Goal: Task Accomplishment & Management: Manage account settings

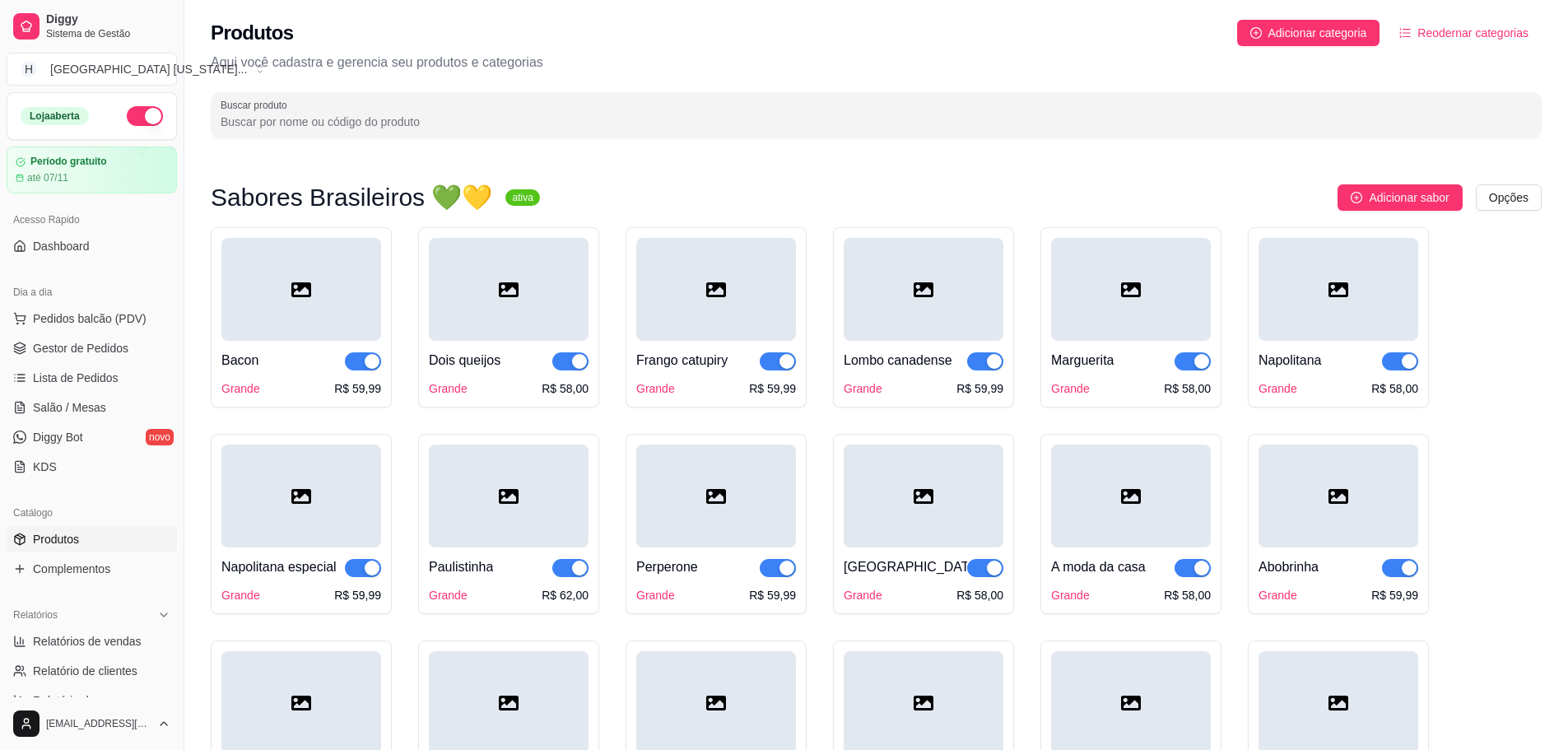
scroll to position [1317, 0]
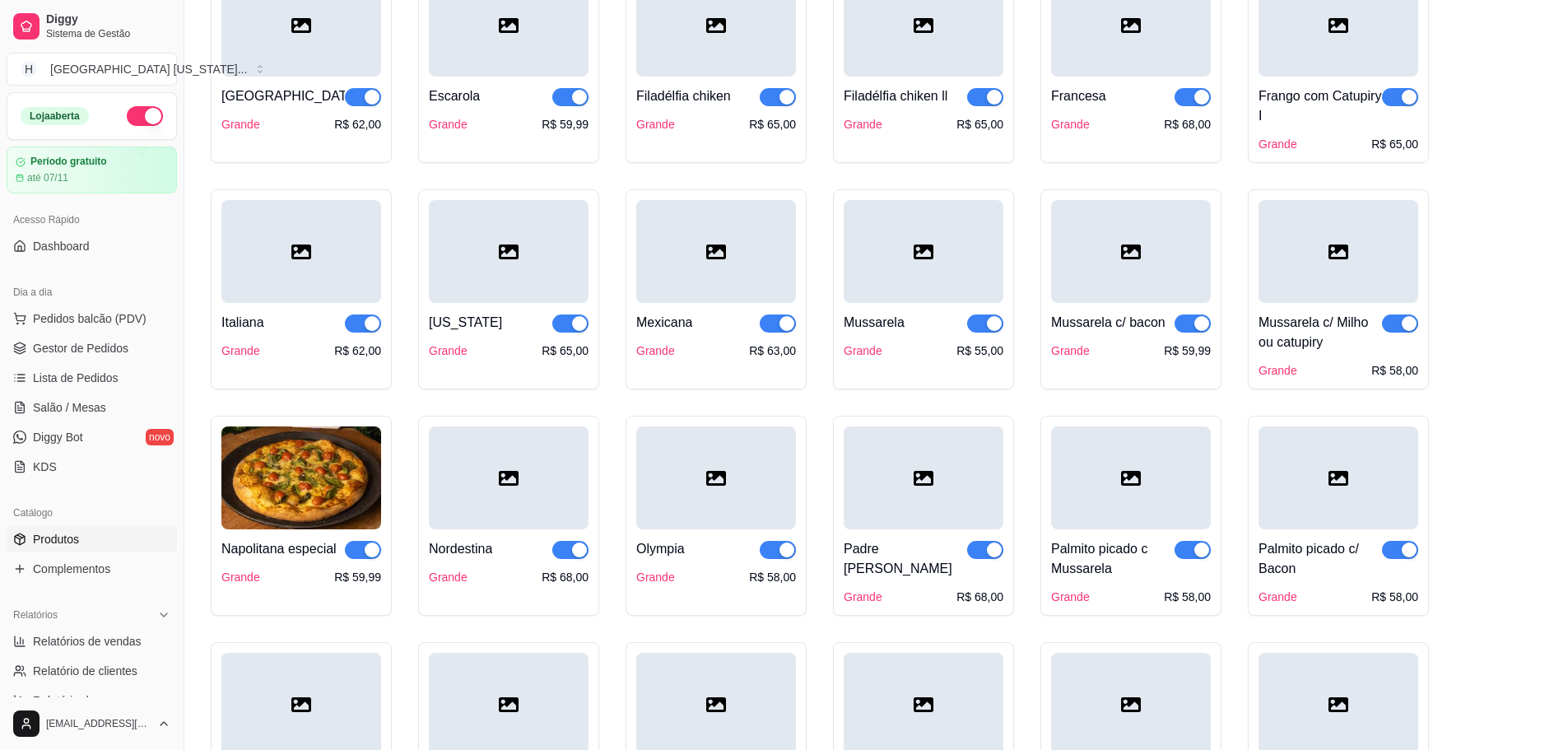
click at [519, 312] on div "[US_STATE] Grande R$ 65,00" at bounding box center [509, 331] width 160 height 56
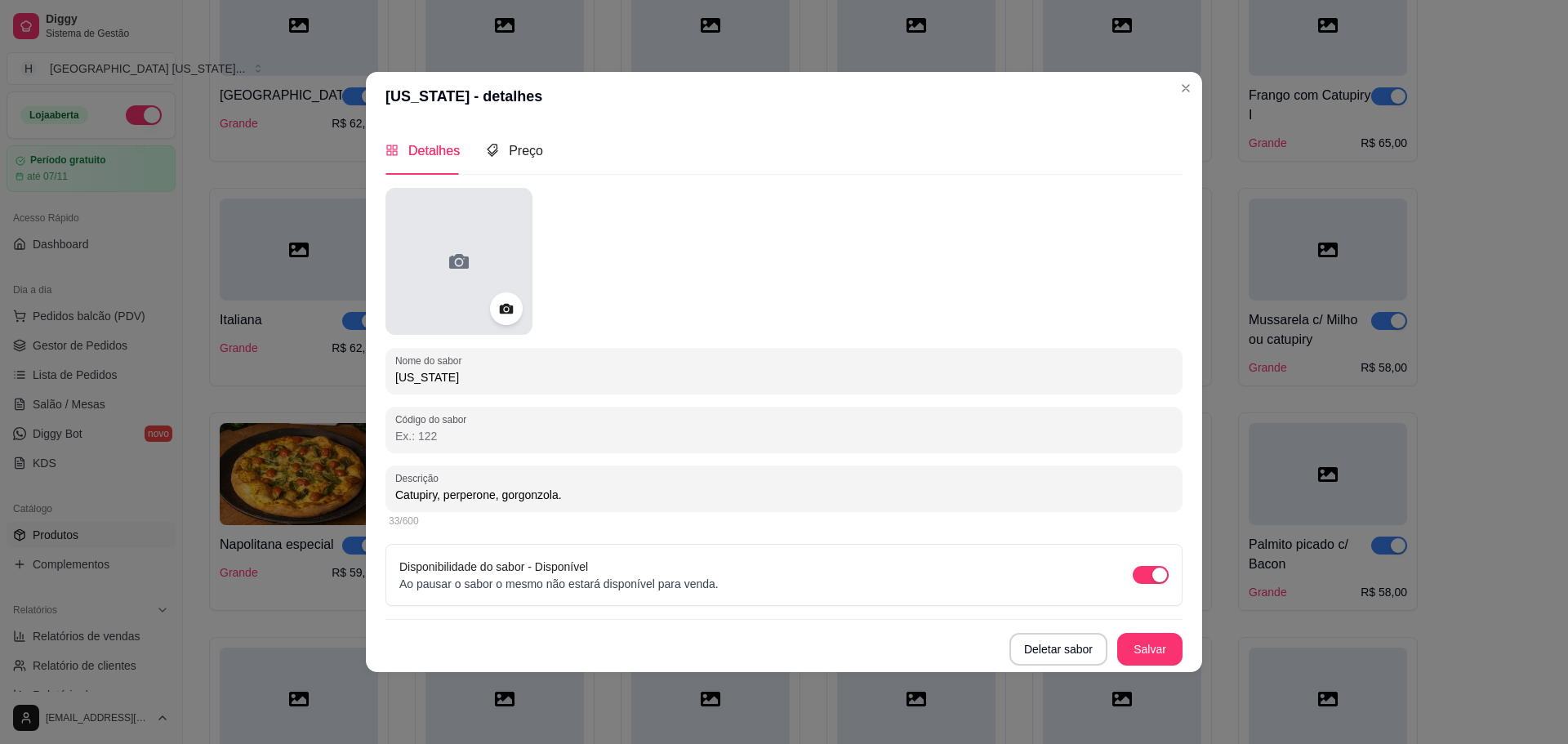
click at [512, 326] on div at bounding box center [459, 261] width 147 height 147
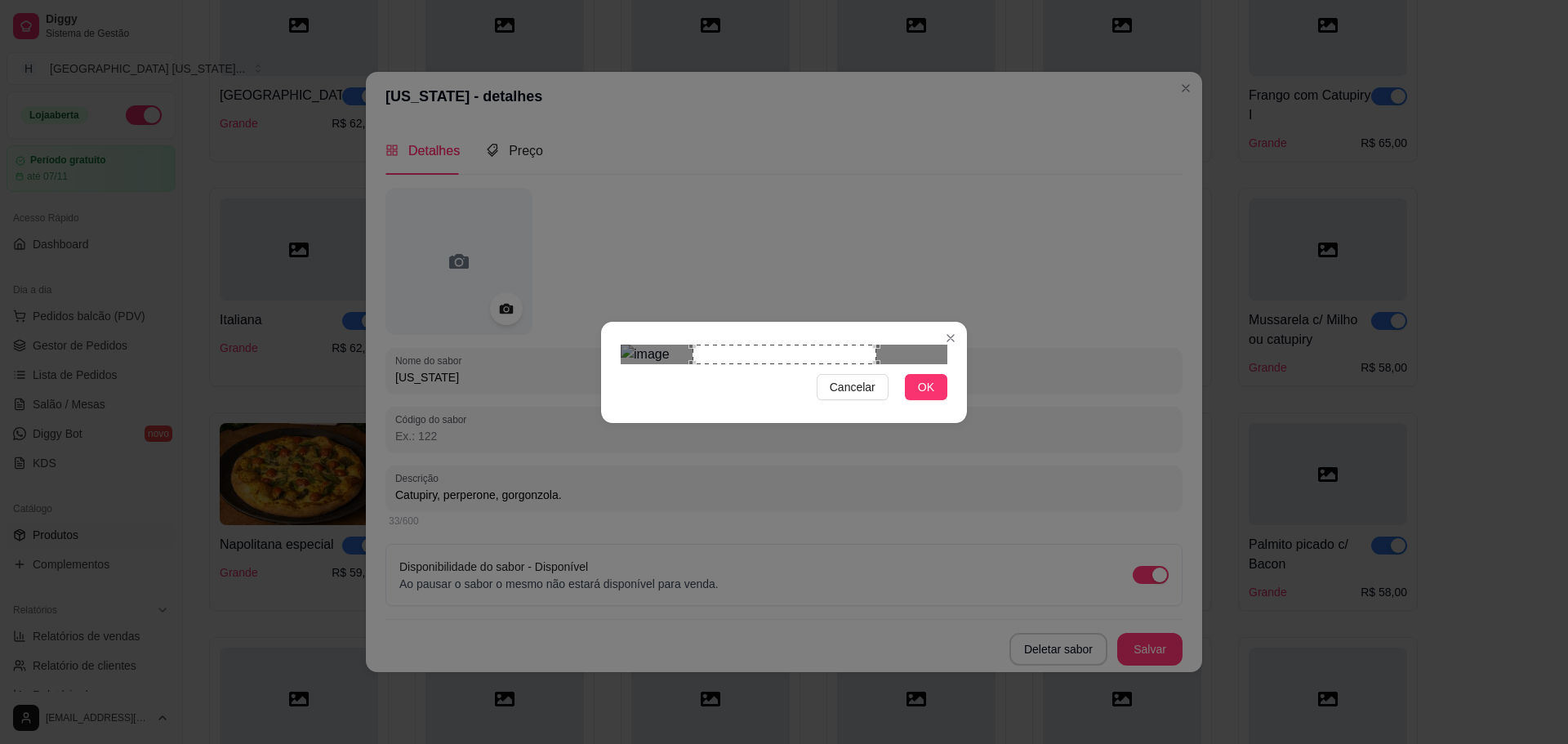
click at [837, 364] on div "Use the arrow keys to move the crop selection area" at bounding box center [784, 354] width 183 height 19
click at [808, 369] on div "Use the arrow keys to move the crop selection area" at bounding box center [784, 436] width 183 height 183
click at [823, 359] on div "Use the arrow keys to move the crop selection area" at bounding box center [795, 436] width 183 height 183
click at [830, 400] on button "Cancelar" at bounding box center [853, 387] width 72 height 26
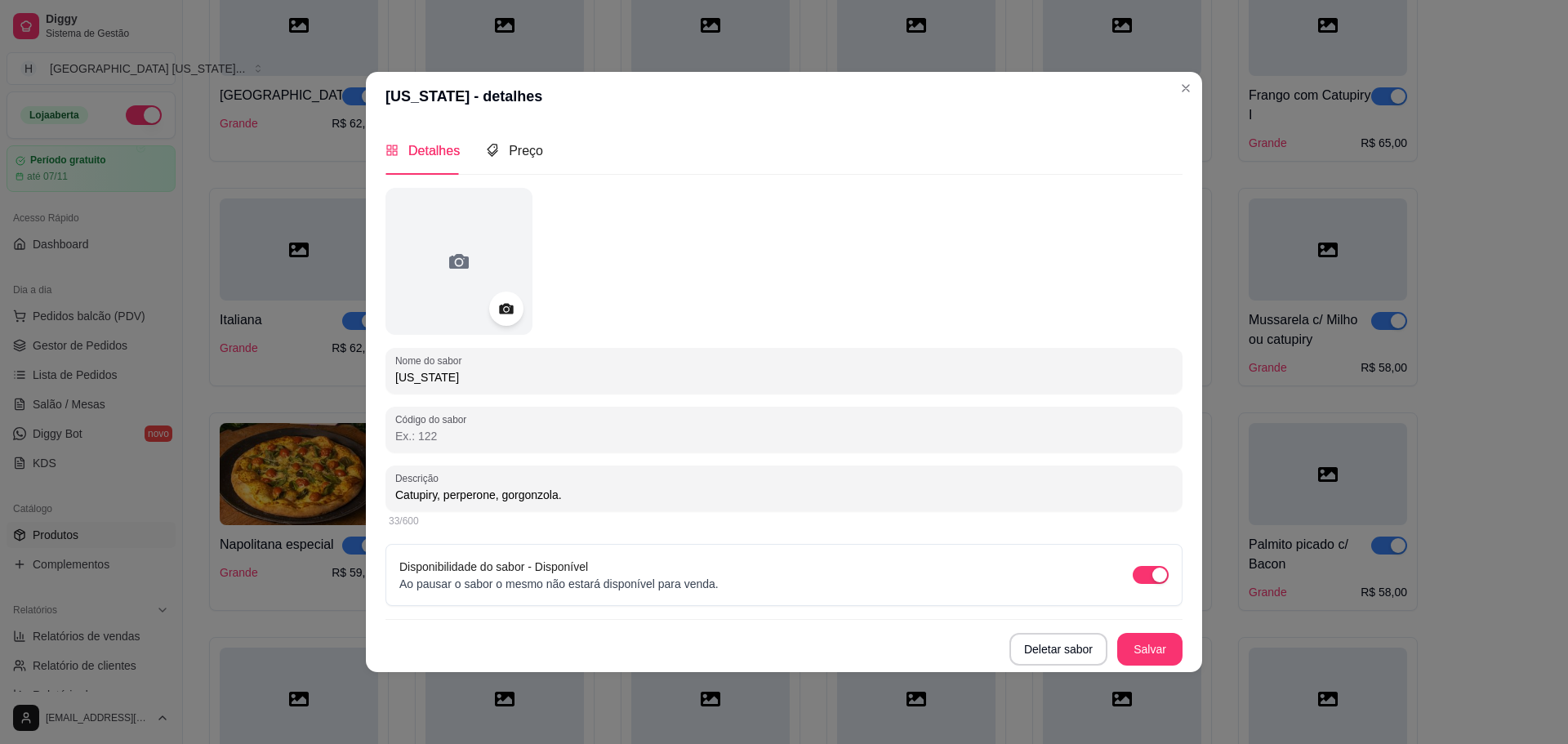
click at [508, 314] on icon at bounding box center [505, 308] width 14 height 11
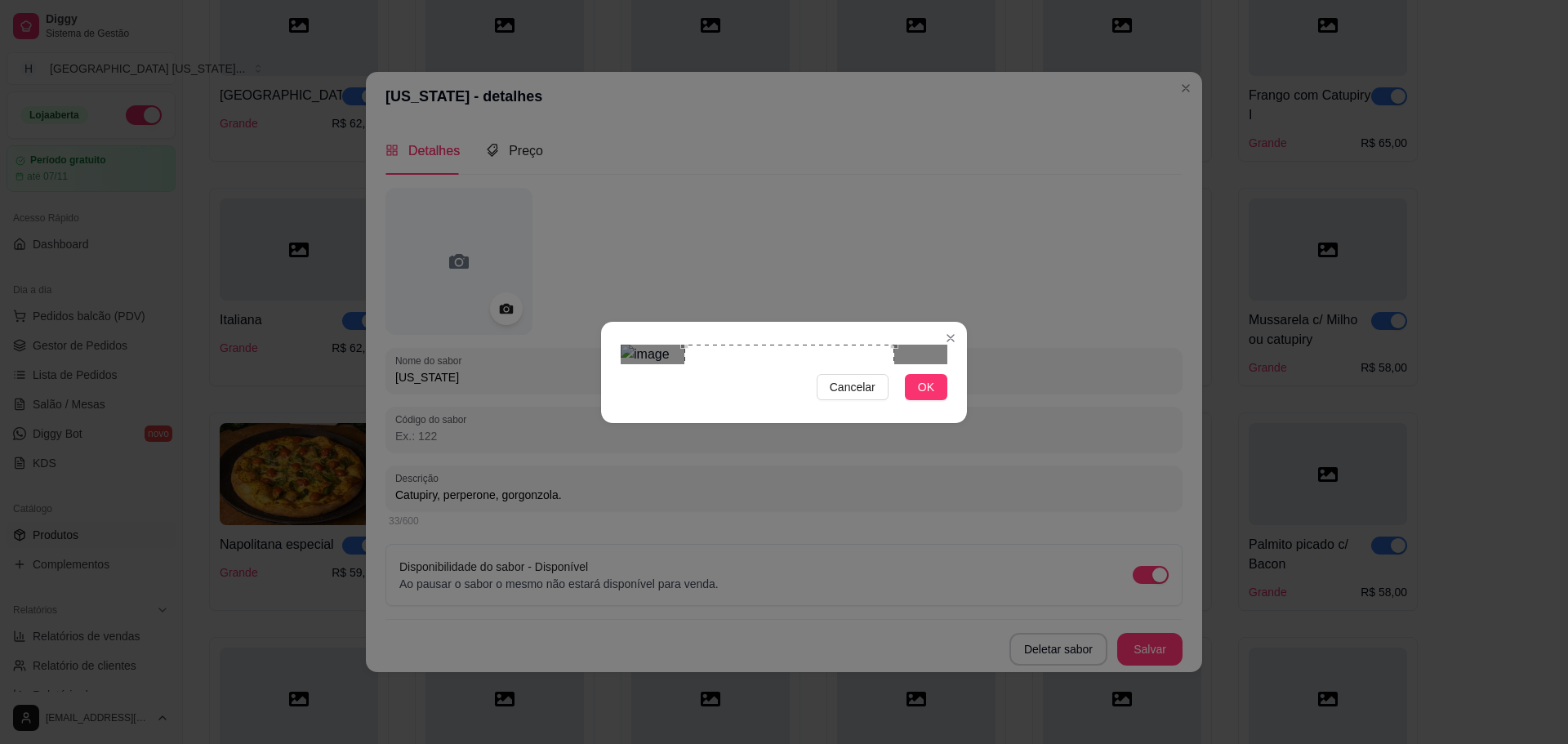
click at [815, 370] on div "Use the arrow keys to move the crop selection area" at bounding box center [789, 450] width 210 height 210
click at [936, 400] on button "OK" at bounding box center [926, 387] width 43 height 26
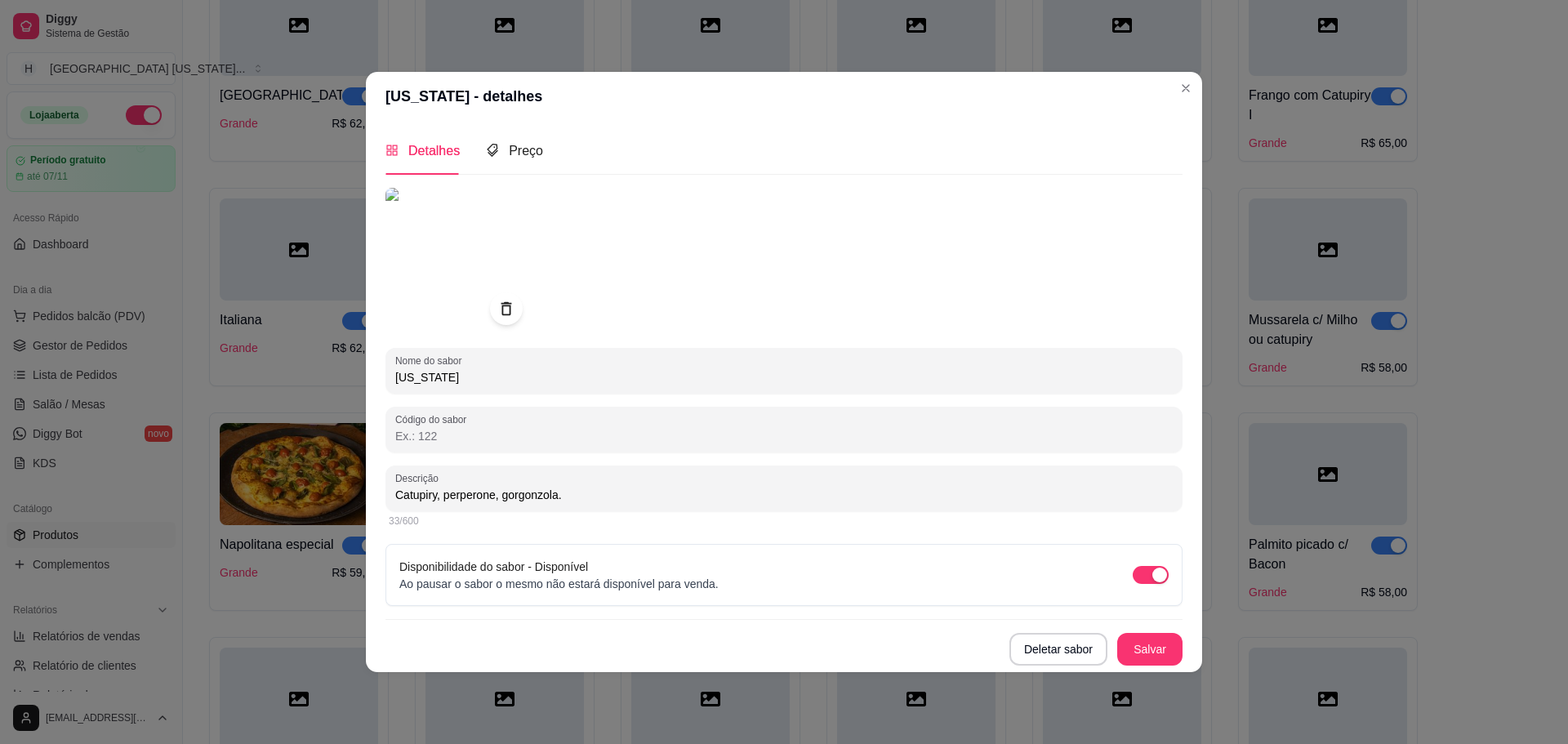
drag, startPoint x: 434, startPoint y: 261, endPoint x: 480, endPoint y: 222, distance: 60.3
click at [480, 222] on img at bounding box center [459, 261] width 147 height 147
click at [1146, 647] on button "Salvar" at bounding box center [1150, 649] width 66 height 33
click at [503, 306] on icon at bounding box center [505, 308] width 19 height 19
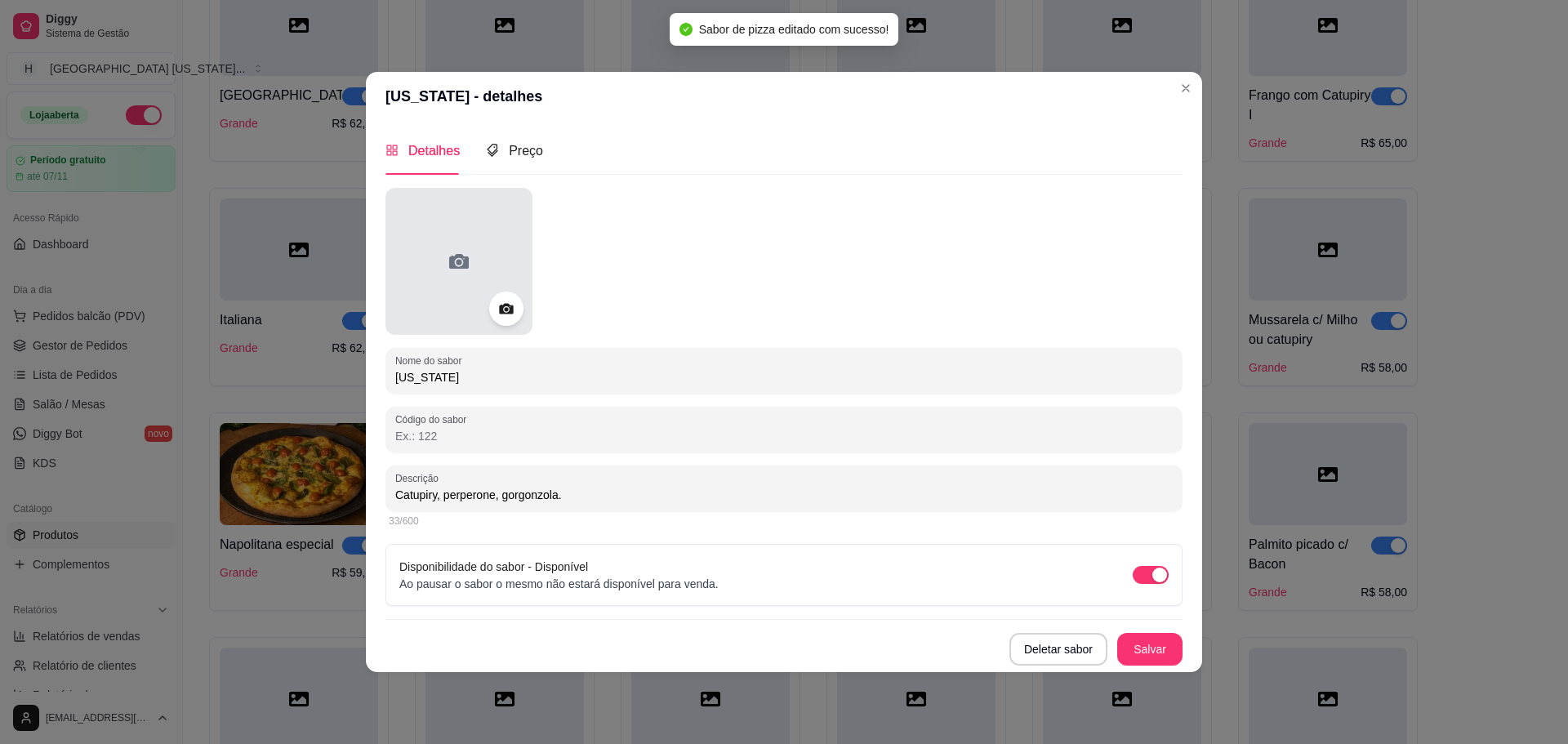
click at [486, 292] on div at bounding box center [459, 261] width 147 height 147
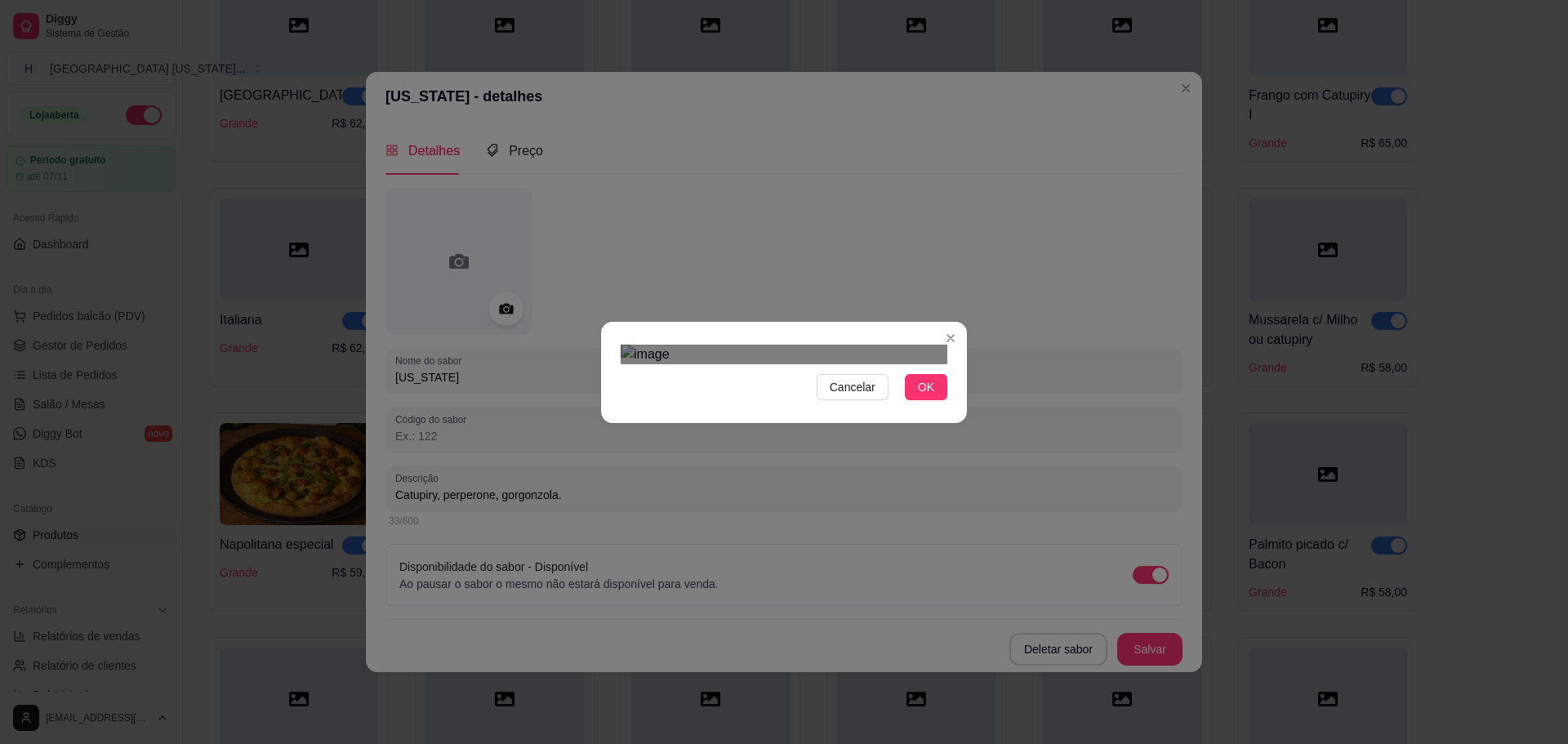
click at [848, 529] on div "Use the arrow keys to move the crop selection area" at bounding box center [780, 676] width 294 height 294
click at [841, 554] on div "Use the arrow keys to move the crop selection area" at bounding box center [780, 701] width 294 height 294
click at [919, 396] on span "OK" at bounding box center [927, 388] width 16 height 18
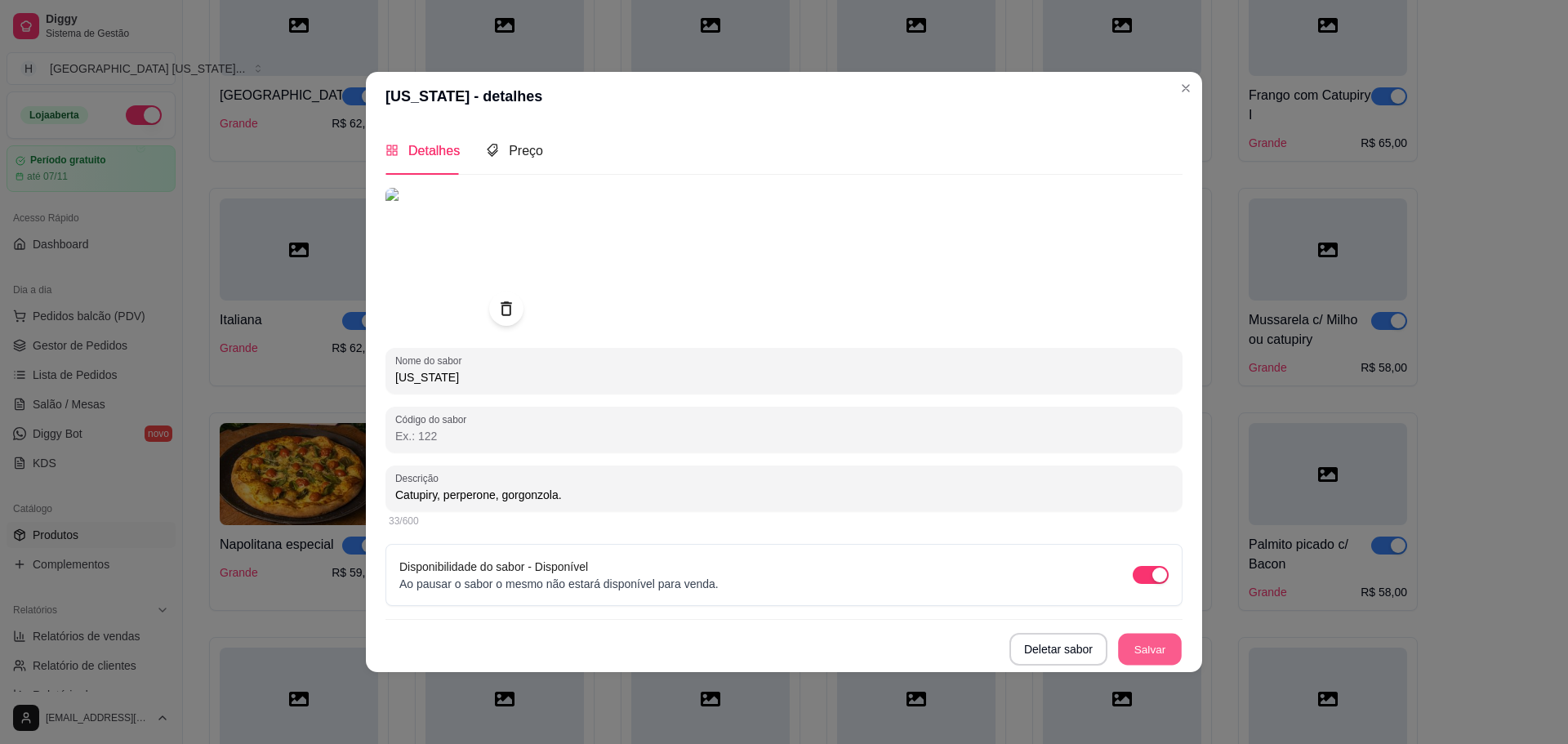
click at [1176, 655] on button "Salvar" at bounding box center [1150, 648] width 64 height 32
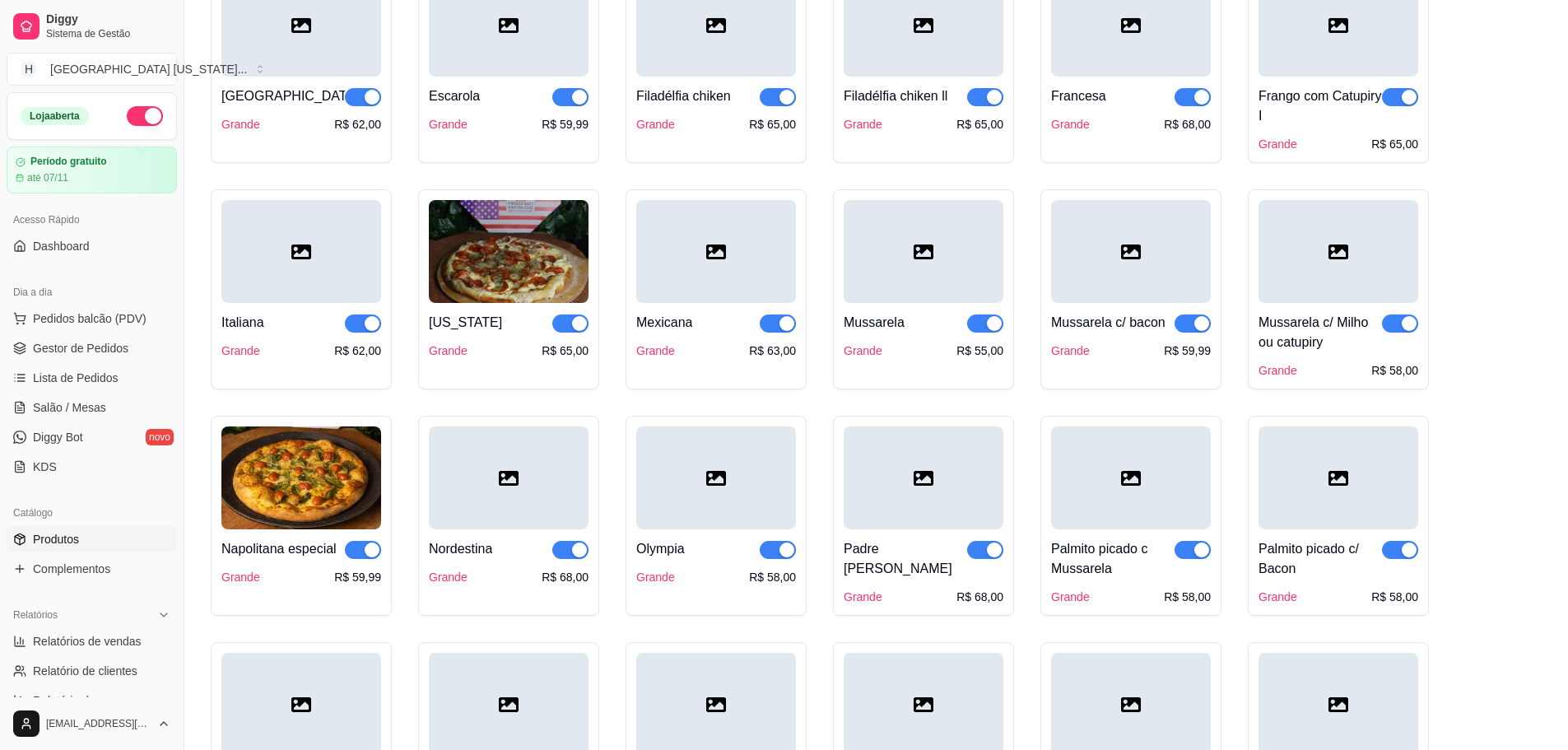
click at [517, 281] on img at bounding box center [509, 252] width 160 height 103
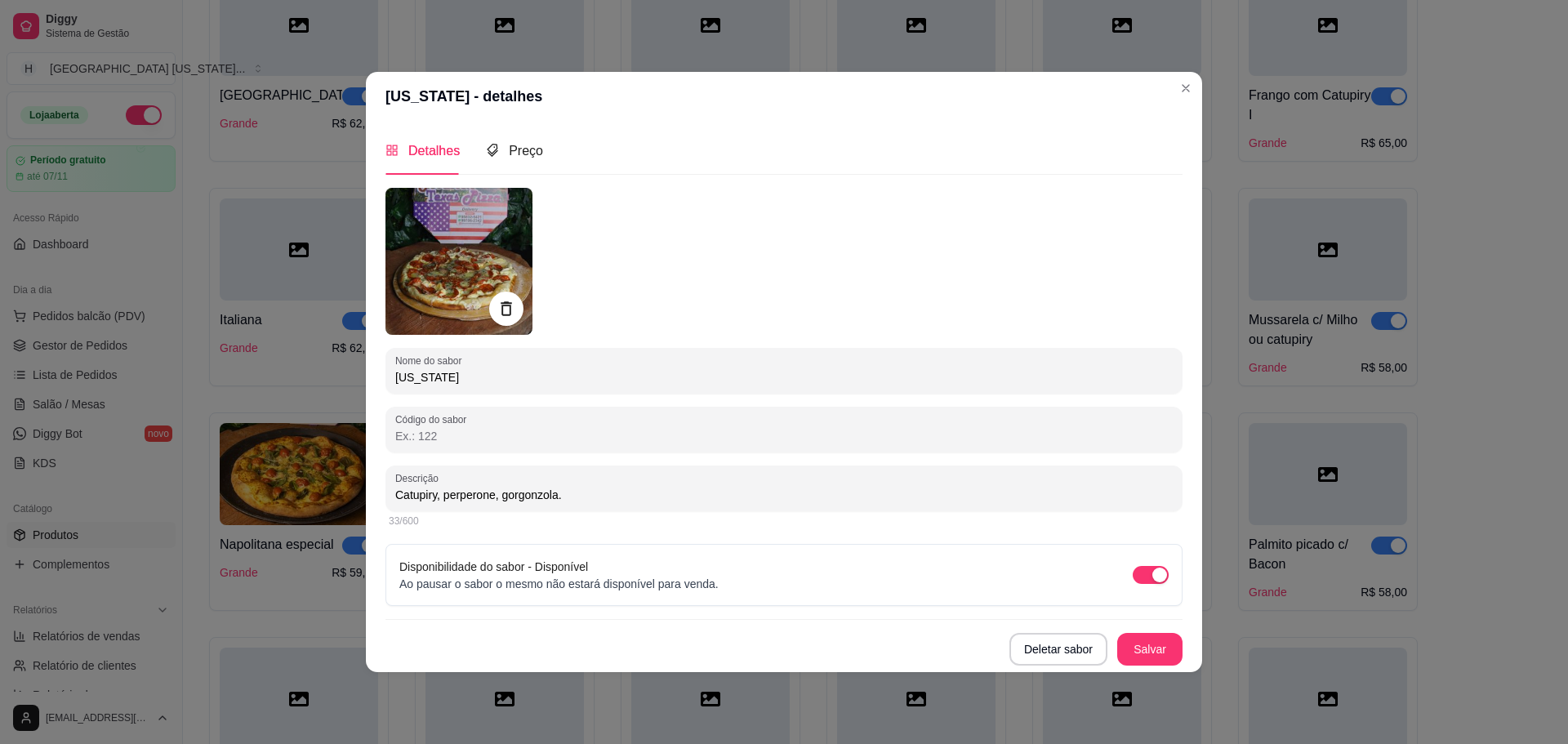
click at [497, 302] on icon at bounding box center [505, 308] width 19 height 19
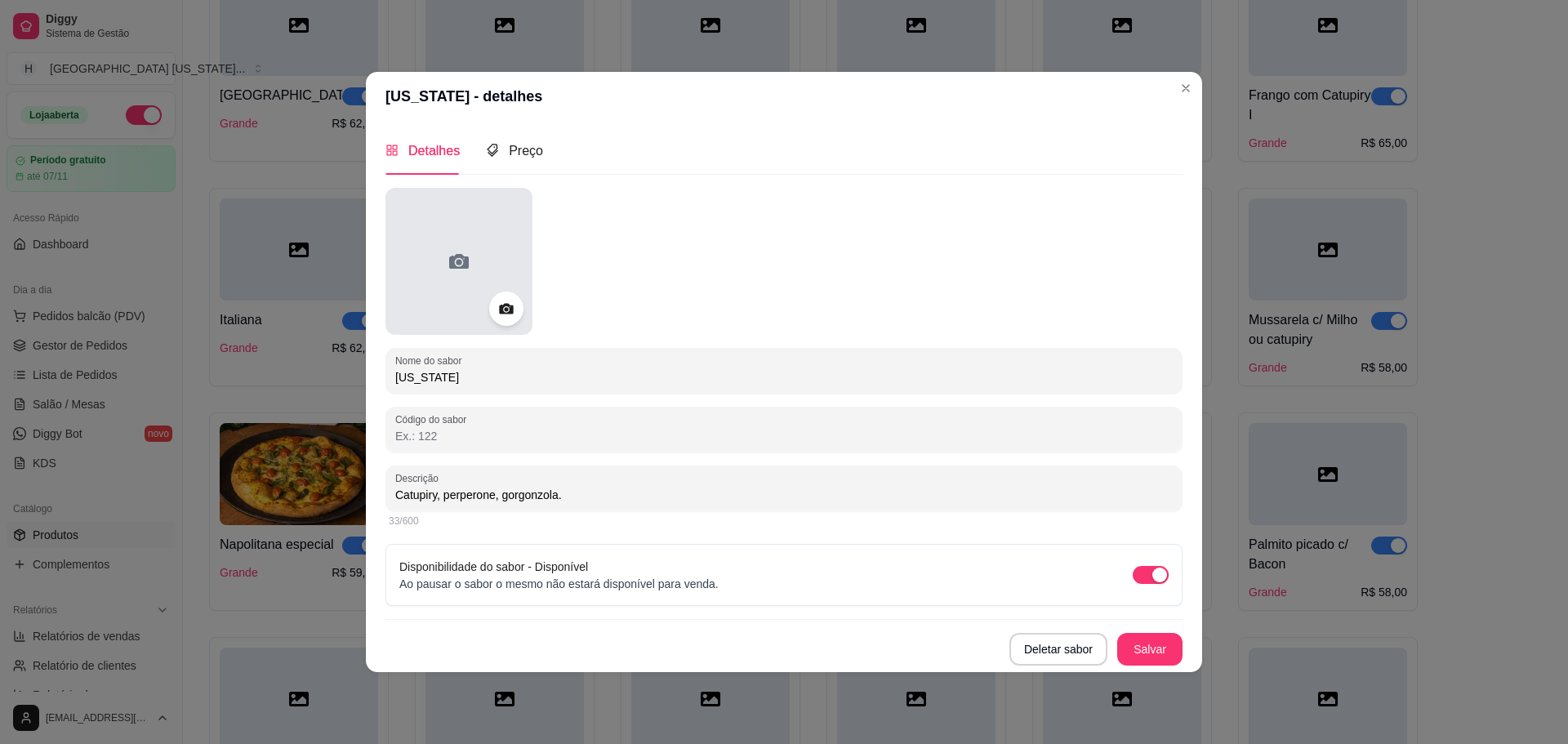
click at [472, 283] on div at bounding box center [459, 261] width 147 height 147
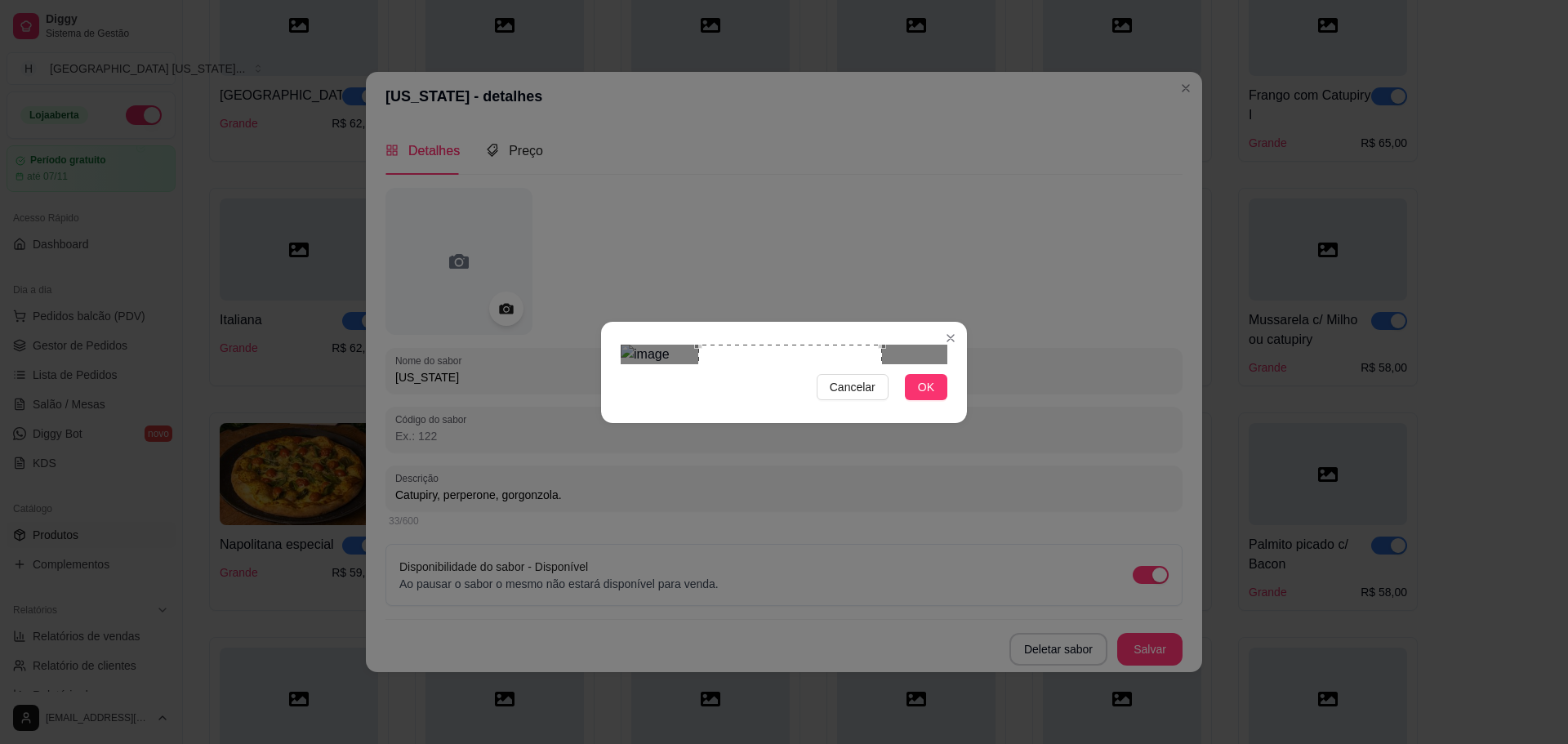
click at [833, 394] on div "Use the arrow keys to move the crop selection area" at bounding box center [790, 436] width 183 height 183
click at [915, 400] on button "OK" at bounding box center [926, 387] width 43 height 26
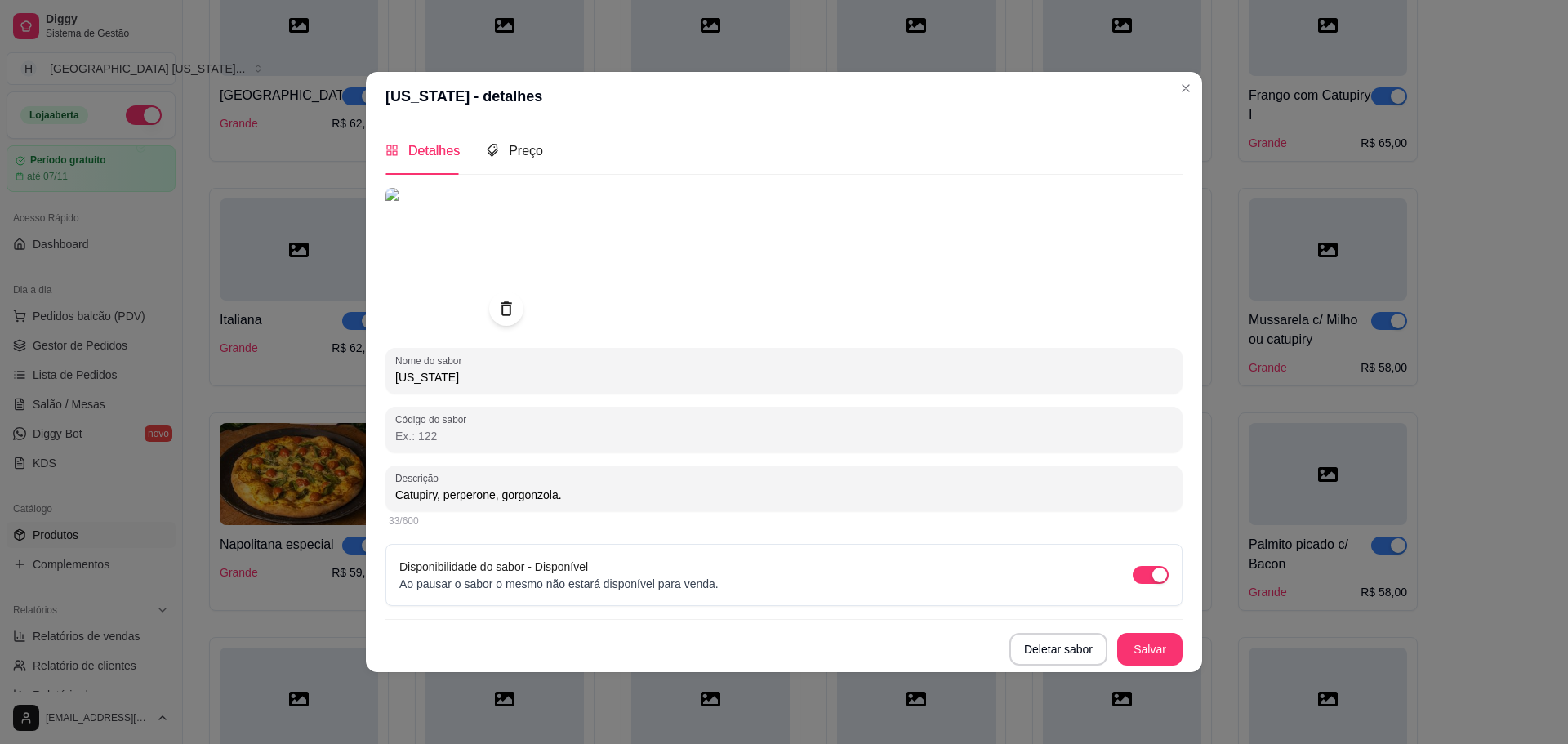
click at [498, 305] on icon at bounding box center [505, 308] width 19 height 19
click at [515, 314] on icon at bounding box center [505, 308] width 19 height 19
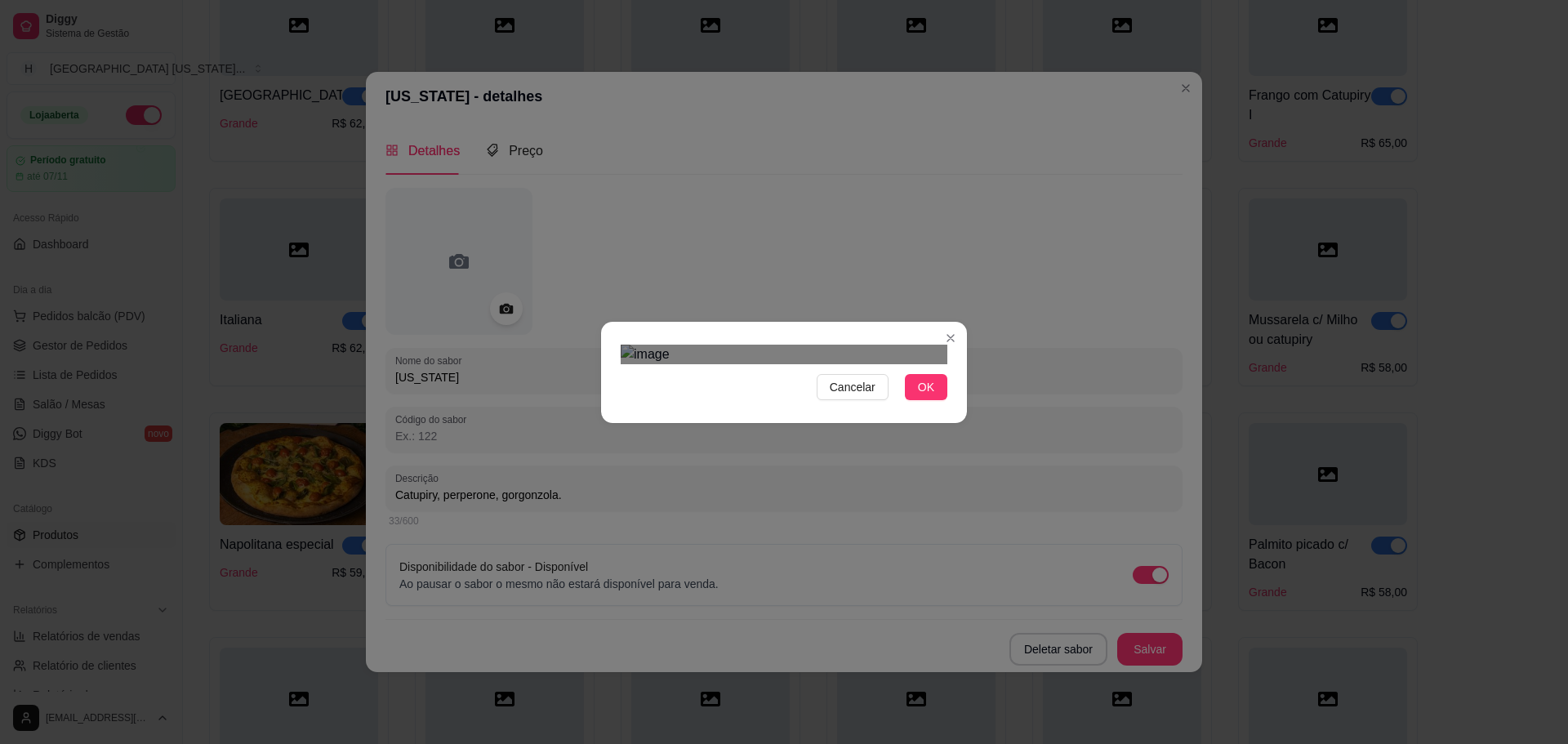
click at [848, 558] on div "Use the arrow keys to move the crop selection area" at bounding box center [788, 705] width 294 height 294
click at [926, 396] on span "OK" at bounding box center [927, 388] width 16 height 18
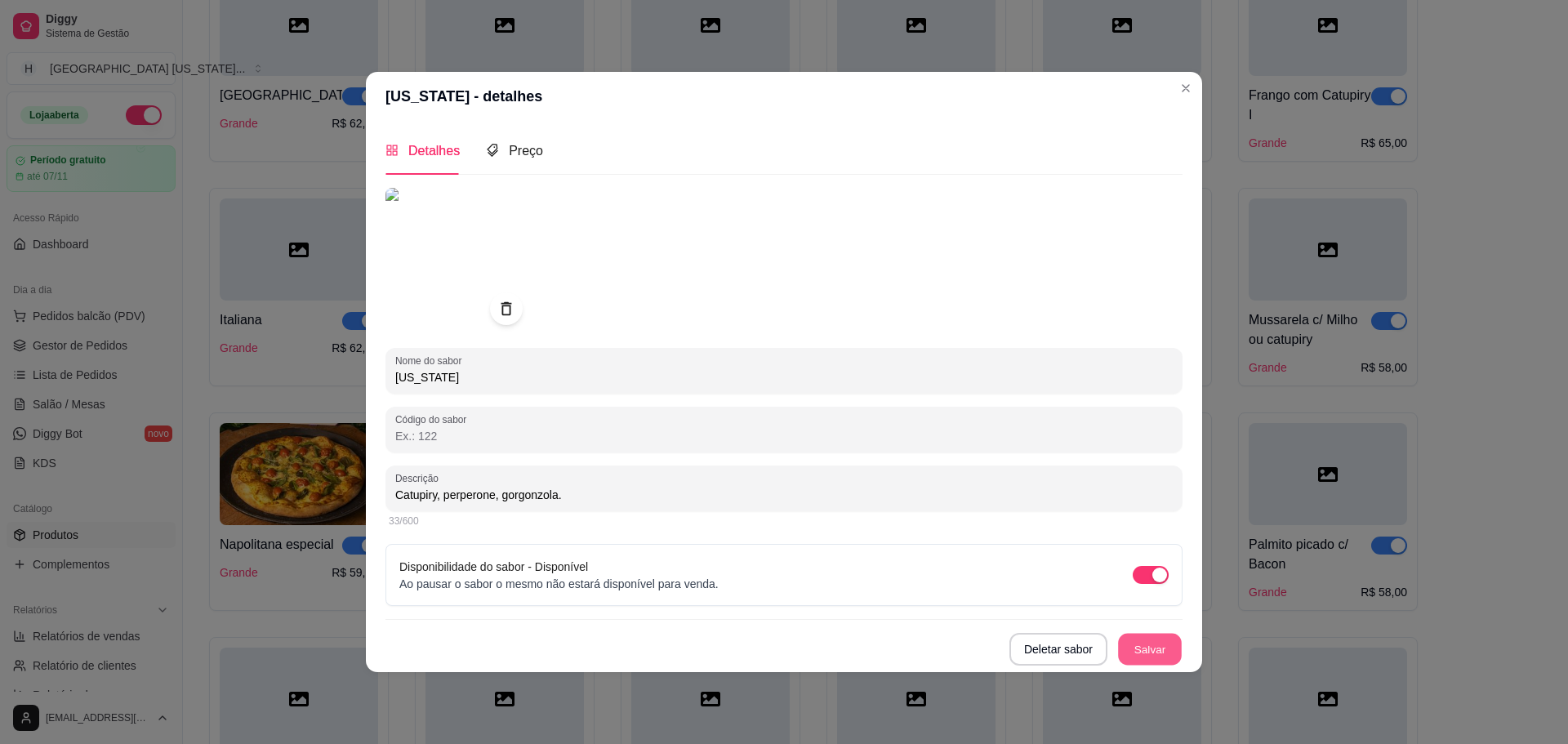
click at [1157, 638] on button "Salvar" at bounding box center [1150, 648] width 64 height 32
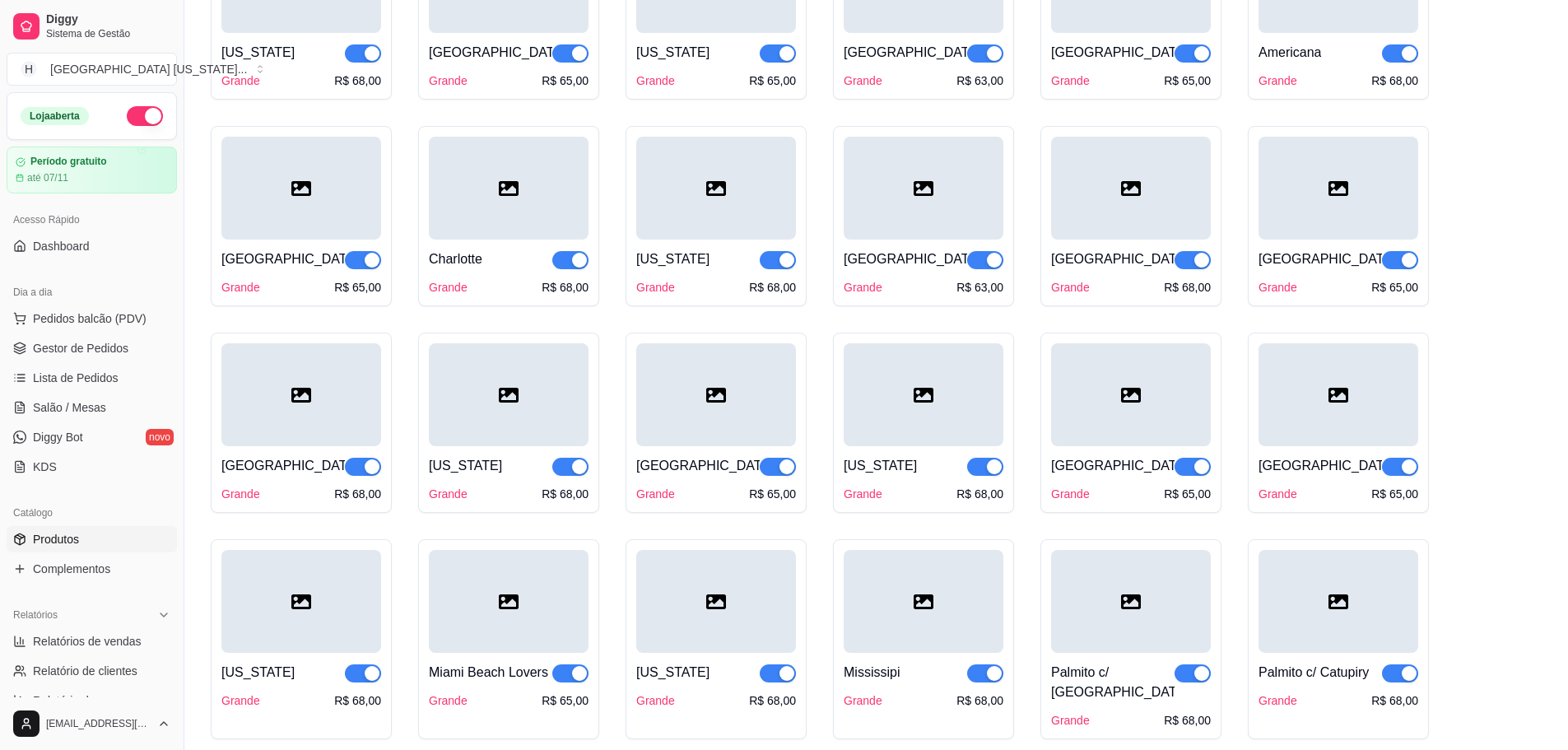
scroll to position [2634, 0]
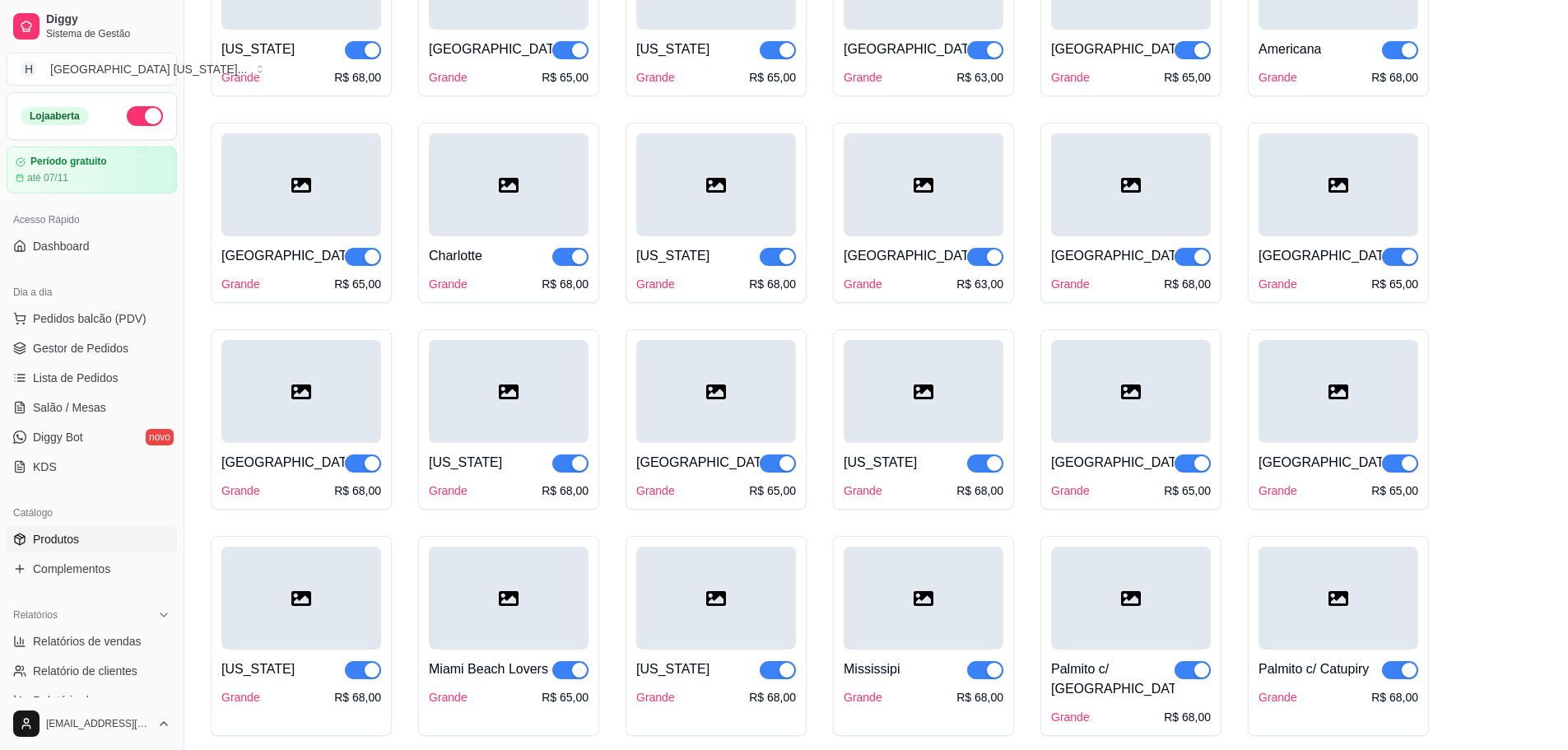
click at [1142, 182] on div at bounding box center [1131, 185] width 160 height 103
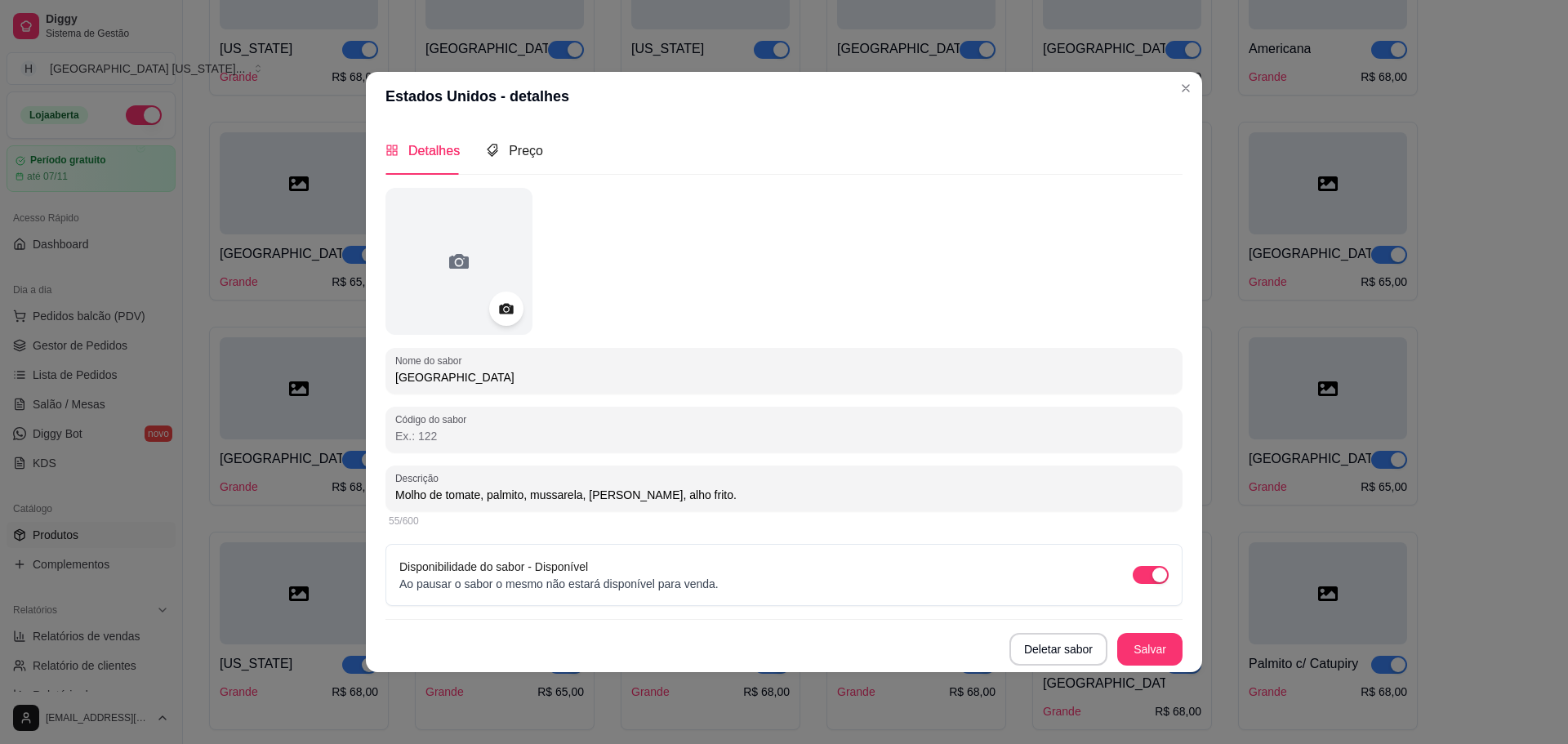
click at [516, 305] on div at bounding box center [506, 309] width 35 height 35
click at [498, 306] on icon at bounding box center [505, 308] width 19 height 19
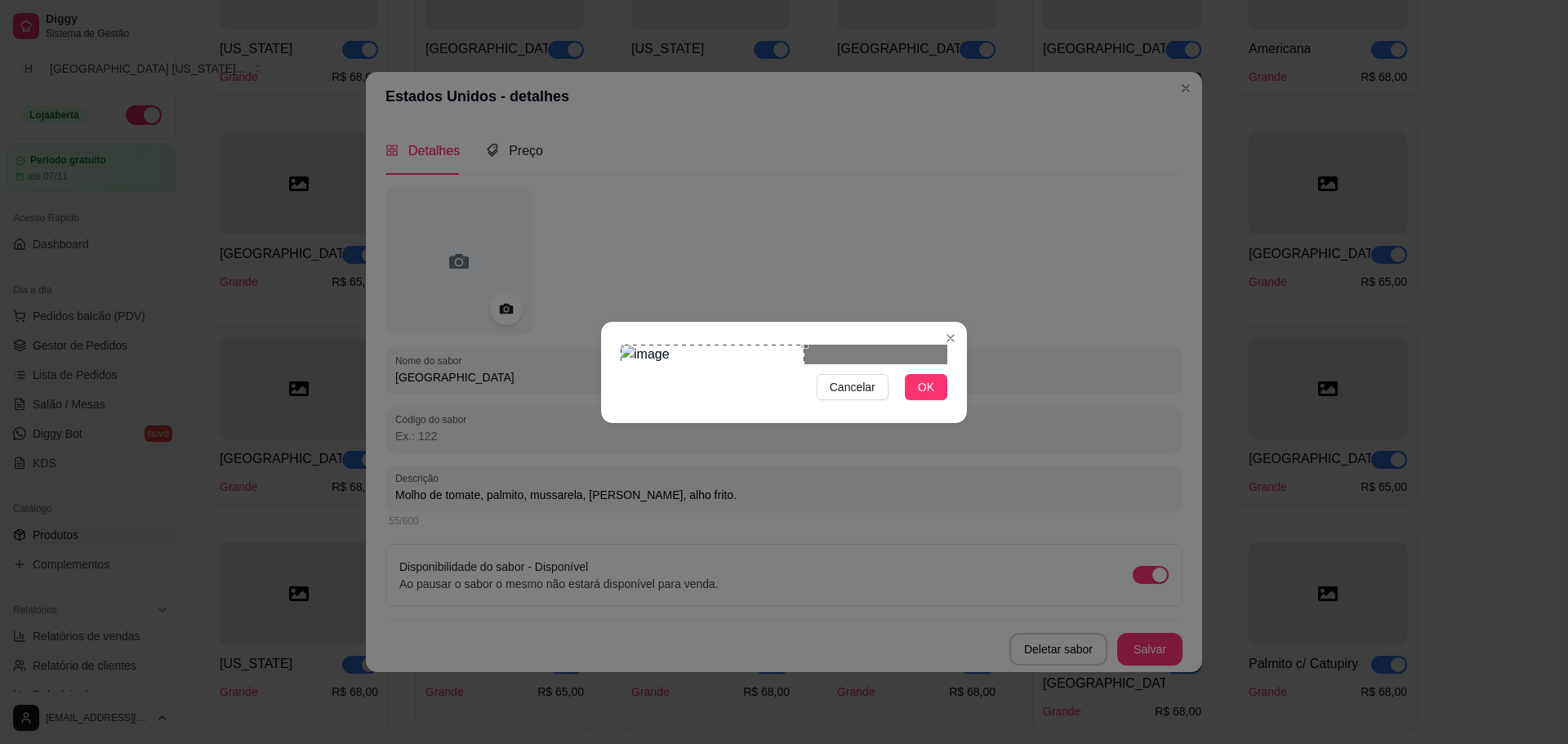
click at [672, 366] on div "Use the arrow keys to move the crop selection area" at bounding box center [712, 436] width 183 height 183
click at [631, 387] on div "Use the arrow keys to move the crop selection area" at bounding box center [712, 436] width 183 height 183
click at [792, 345] on div "Use the arrow keys to move the crop selection area" at bounding box center [712, 436] width 183 height 183
click at [921, 396] on span "OK" at bounding box center [927, 388] width 16 height 18
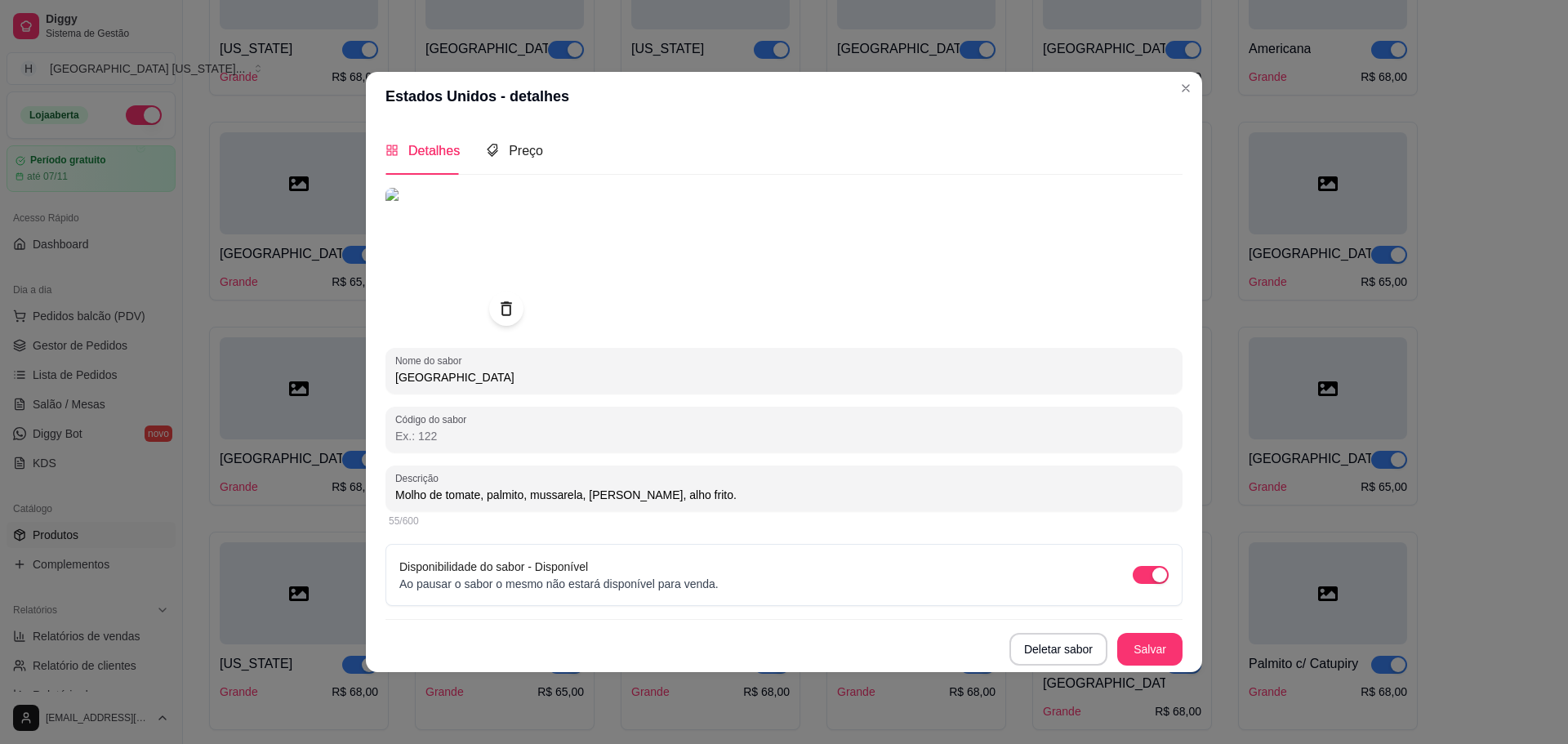
click at [497, 315] on icon at bounding box center [505, 308] width 19 height 19
click at [510, 312] on icon at bounding box center [505, 308] width 14 height 11
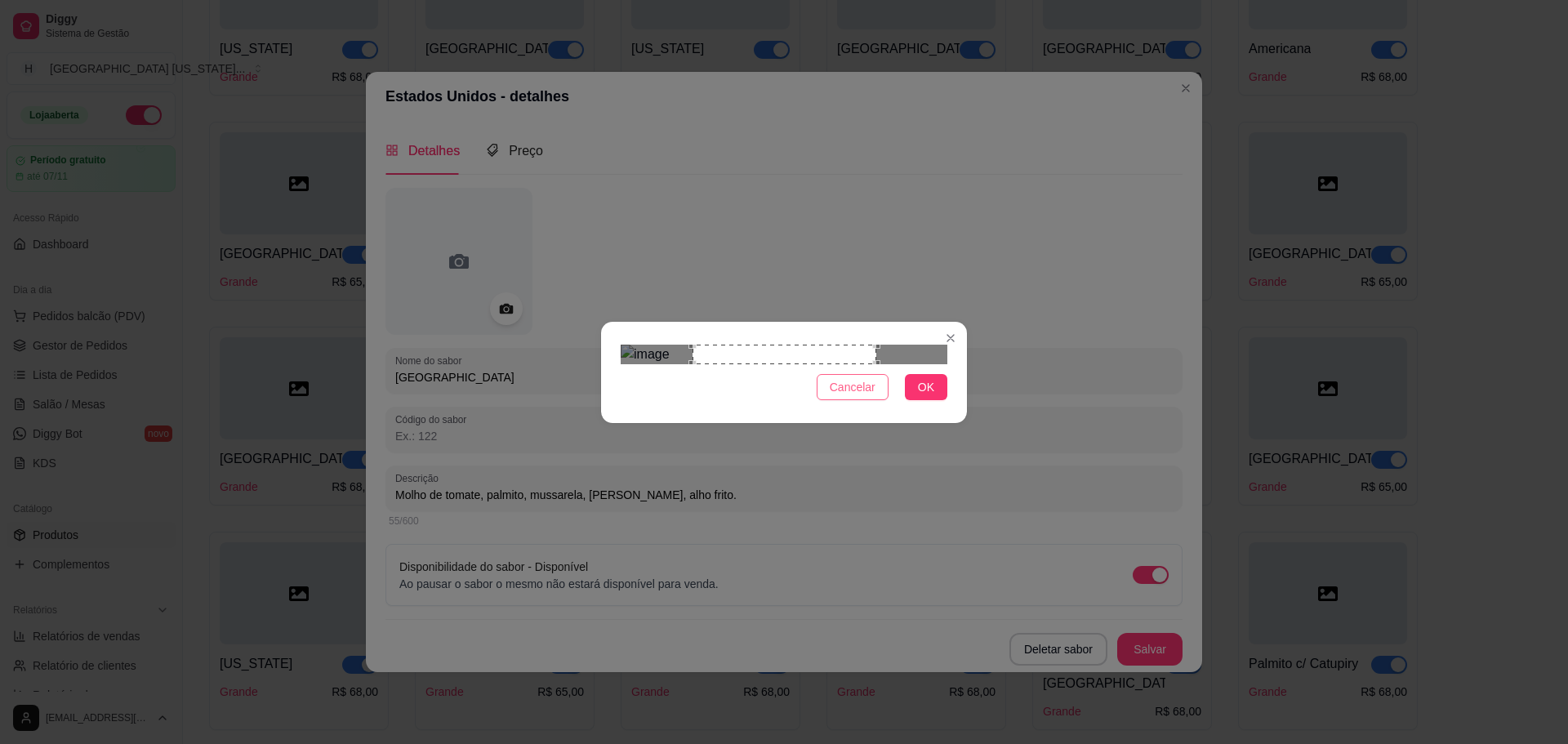
drag, startPoint x: 858, startPoint y: 467, endPoint x: 525, endPoint y: 312, distance: 367.3
click at [857, 396] on span "Cancelar" at bounding box center [853, 388] width 46 height 18
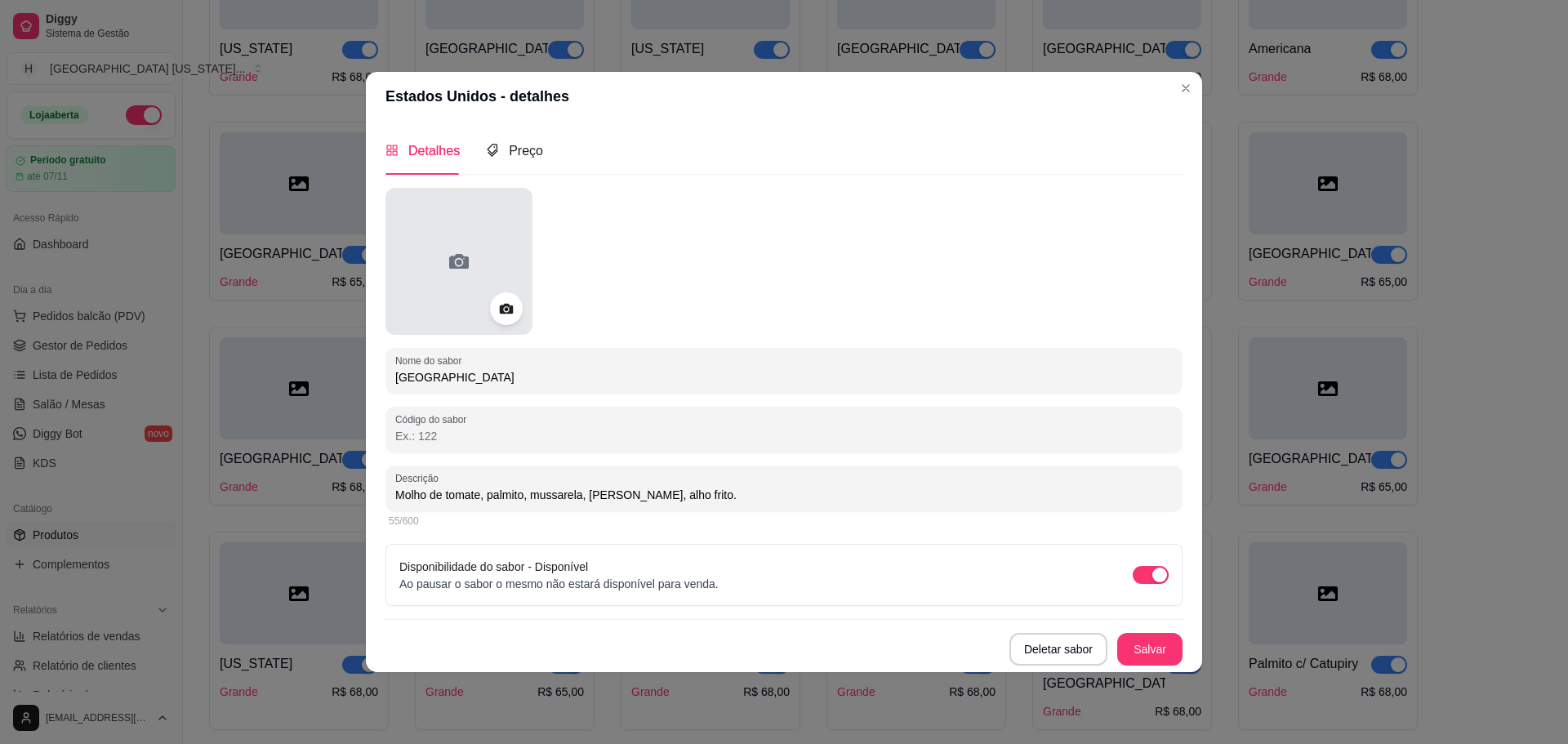
drag, startPoint x: 491, startPoint y: 305, endPoint x: 481, endPoint y: 305, distance: 10.0
click at [481, 305] on div at bounding box center [459, 261] width 147 height 147
click at [506, 316] on icon at bounding box center [505, 308] width 19 height 19
click at [504, 316] on icon at bounding box center [505, 308] width 19 height 19
click at [515, 311] on icon at bounding box center [505, 308] width 19 height 19
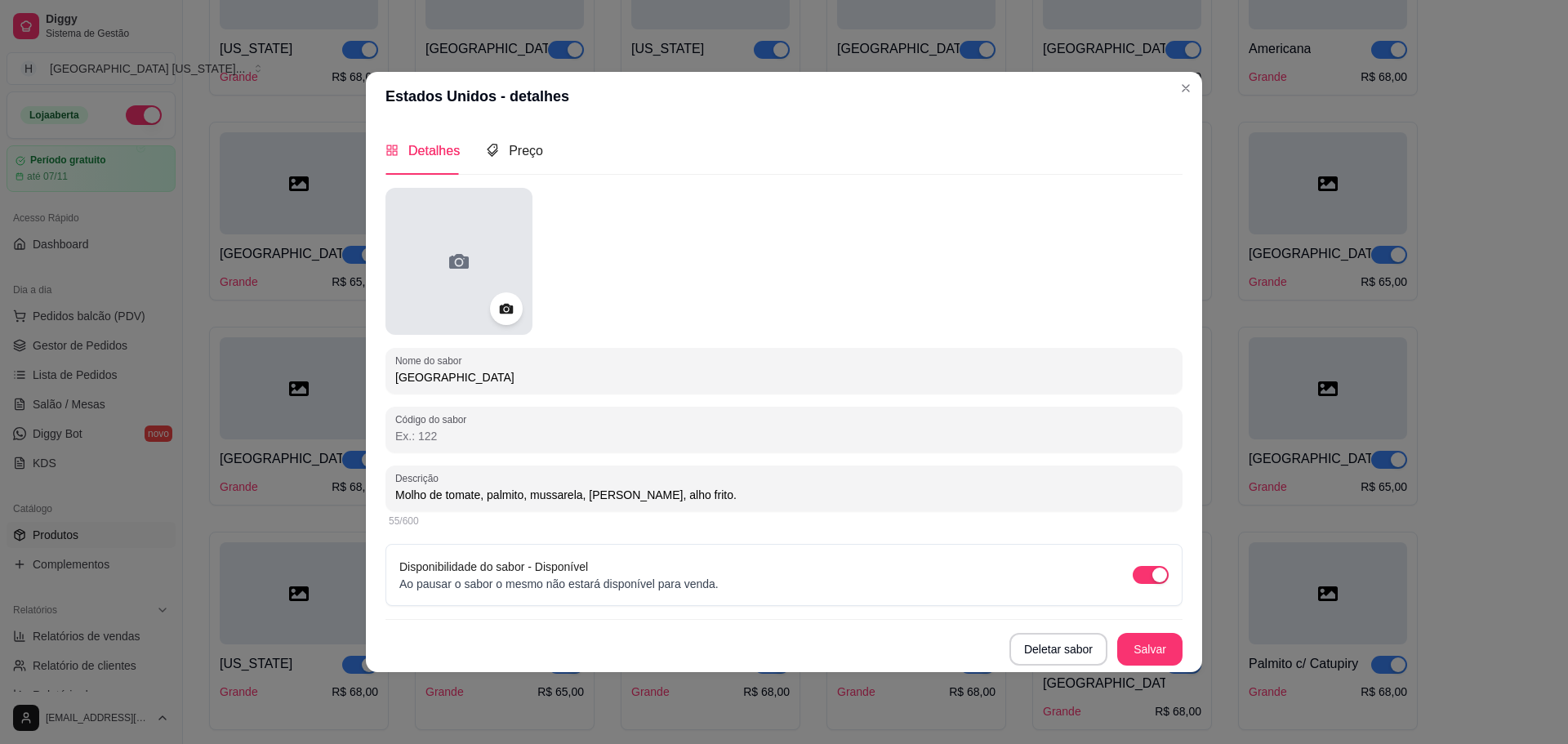
drag, startPoint x: 484, startPoint y: 304, endPoint x: 475, endPoint y: 305, distance: 9.1
click at [475, 305] on div at bounding box center [459, 261] width 147 height 147
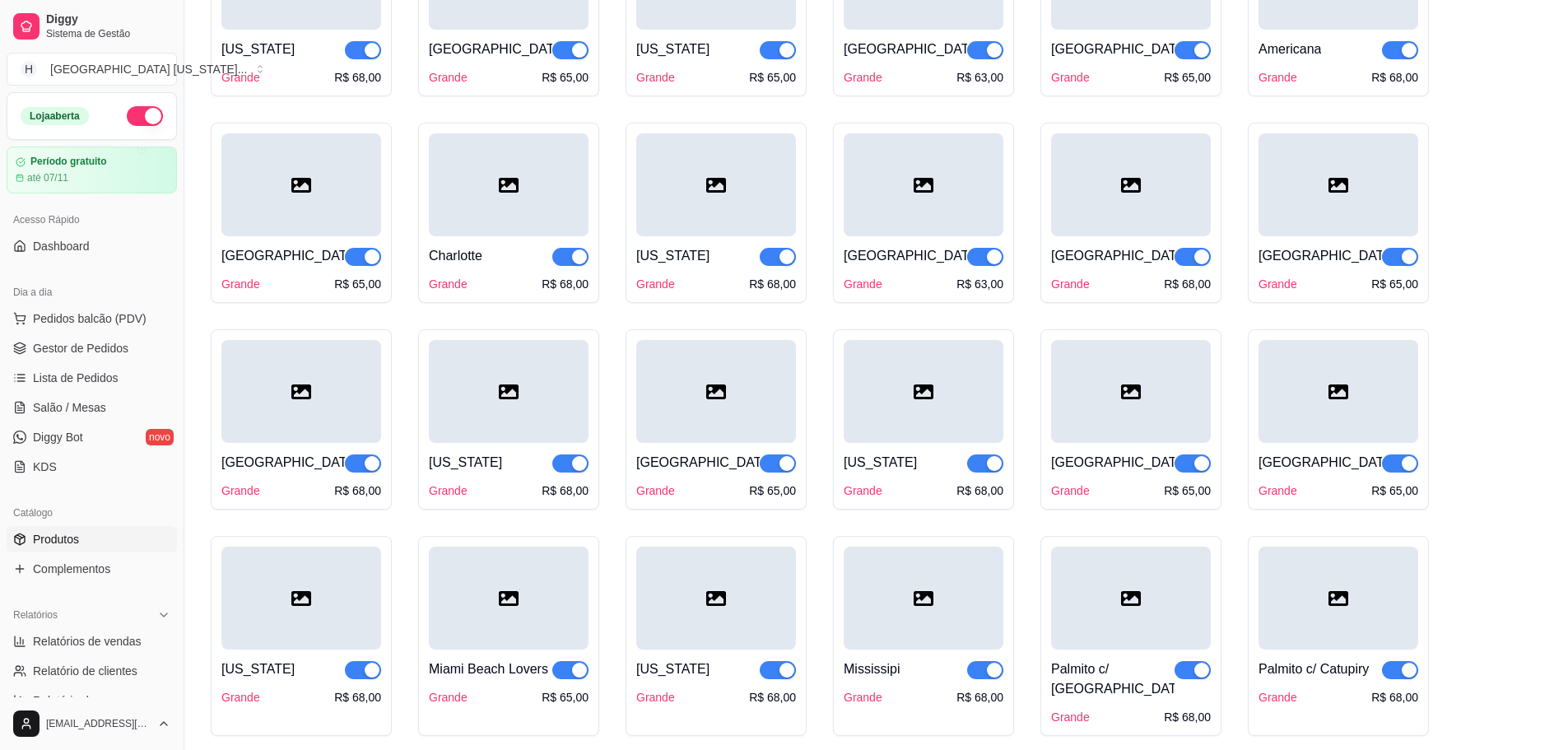
click at [681, 231] on div at bounding box center [716, 185] width 160 height 103
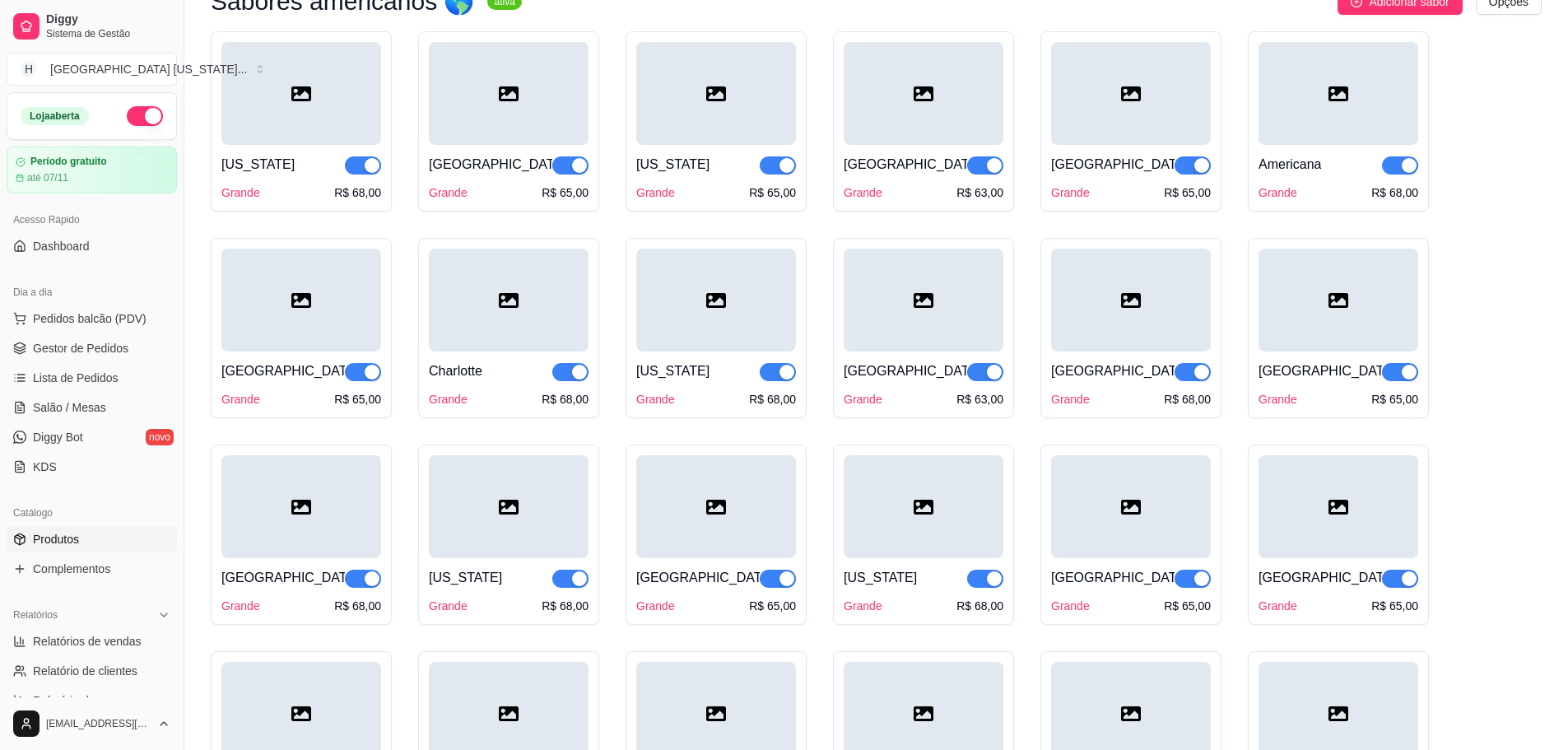
scroll to position [2387, 0]
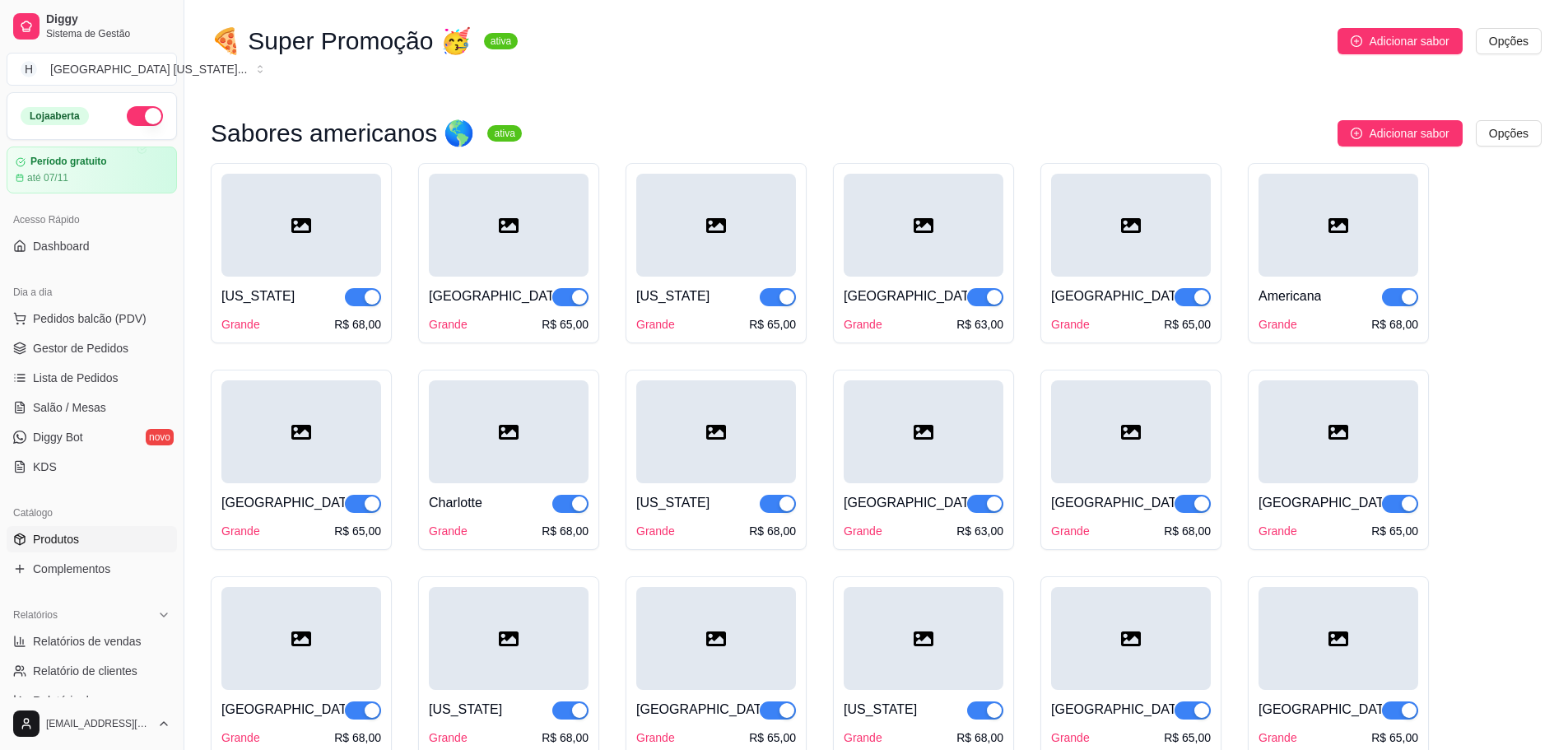
click at [694, 188] on div at bounding box center [716, 225] width 160 height 103
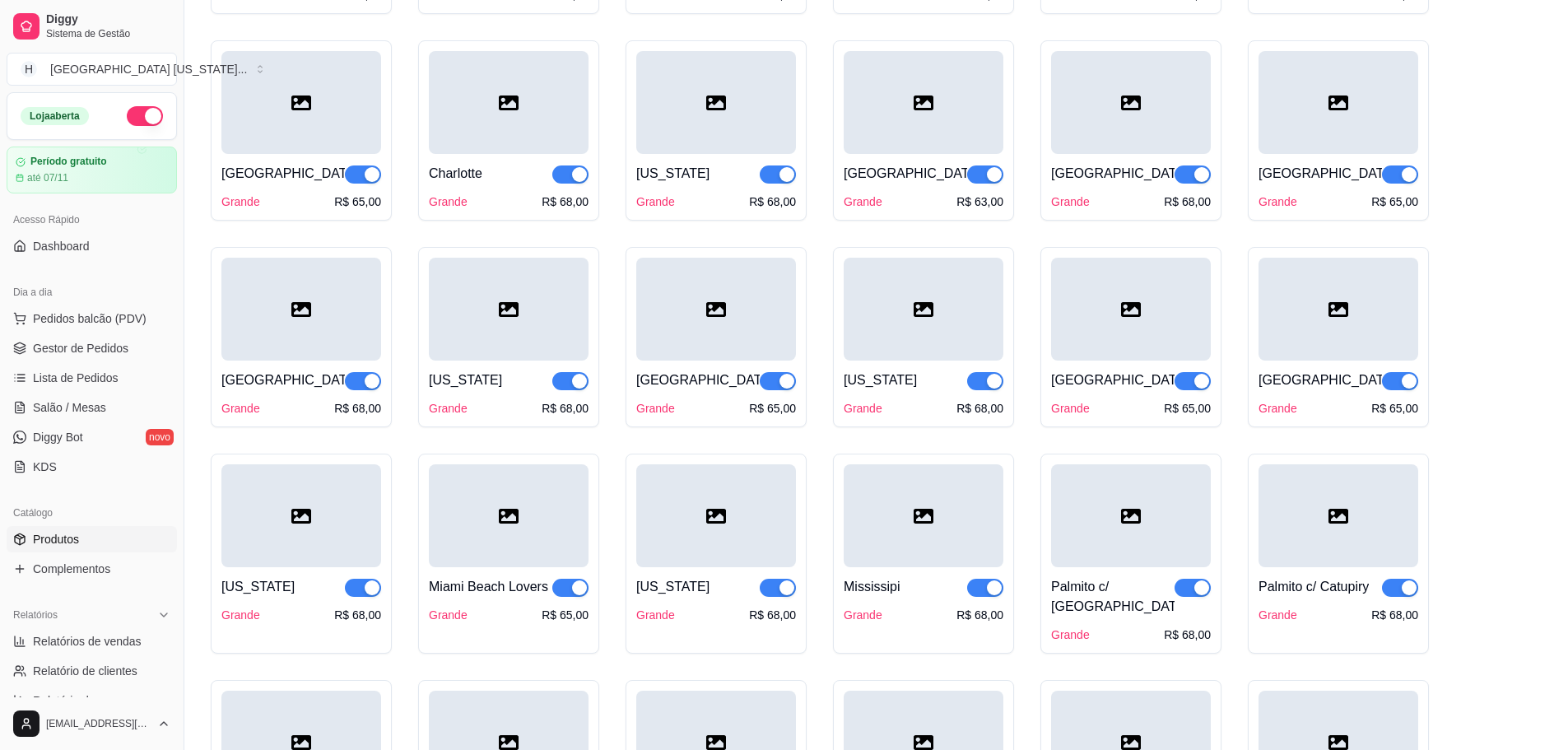
scroll to position [2634, 0]
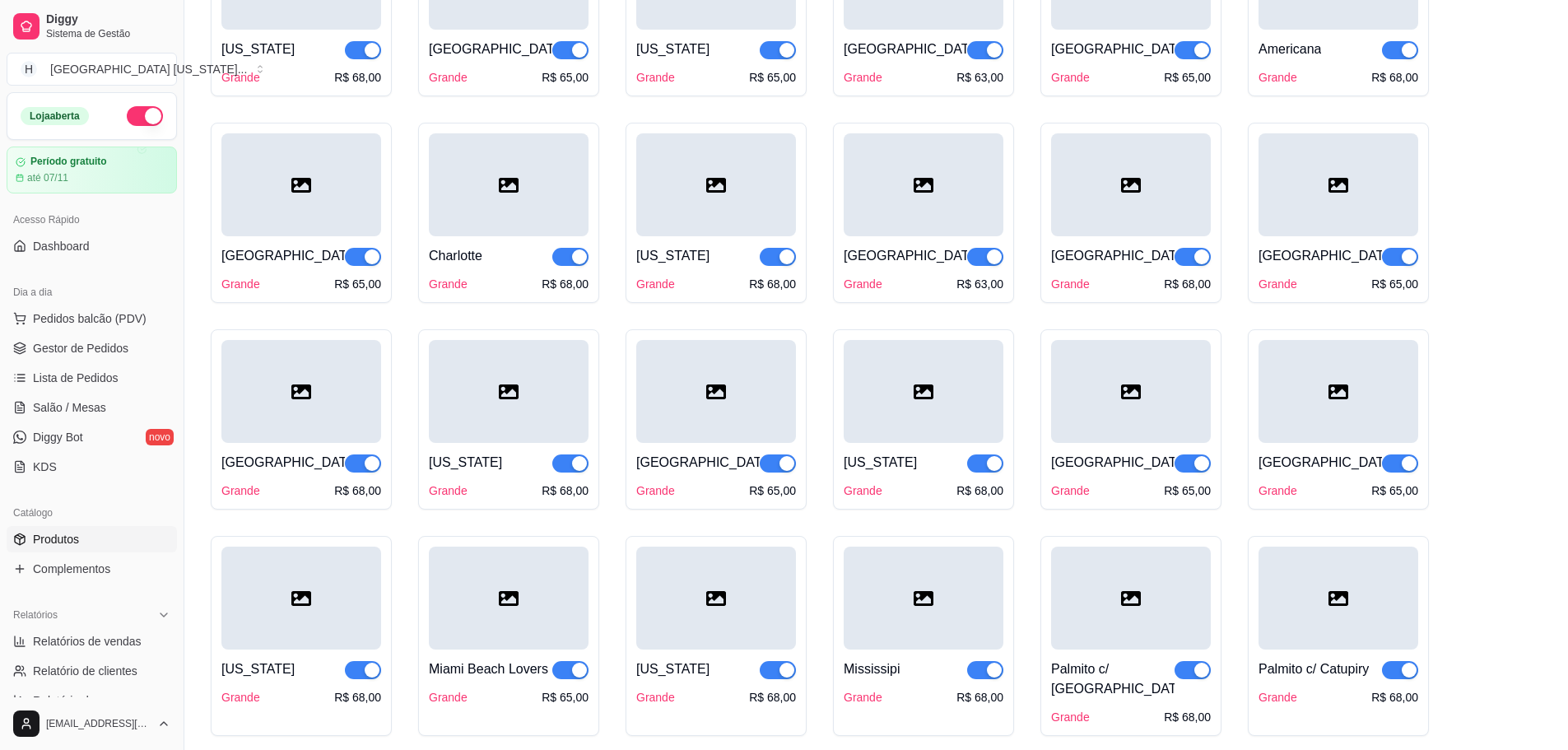
click at [1096, 230] on div at bounding box center [1131, 185] width 160 height 103
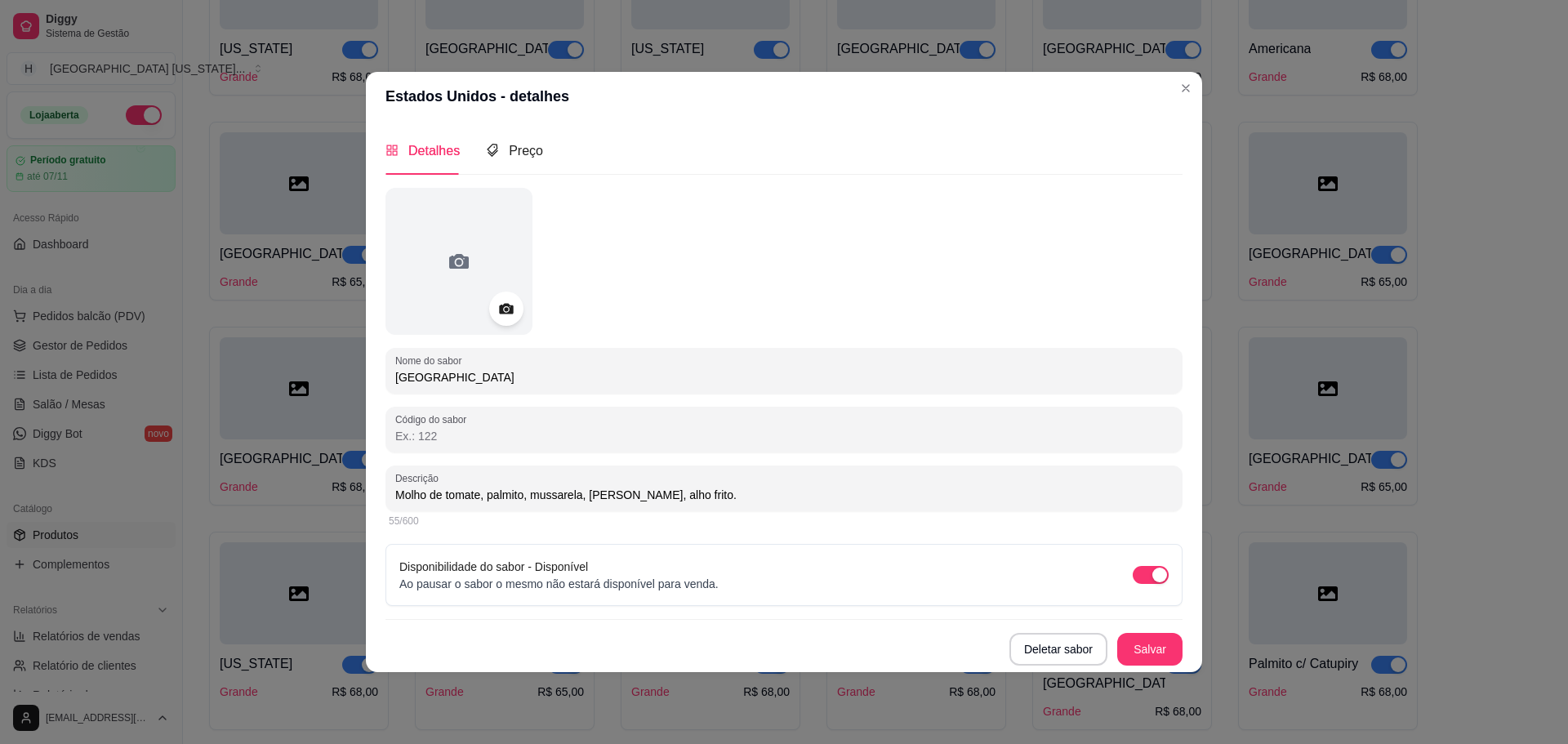
click at [514, 300] on icon at bounding box center [505, 308] width 19 height 19
click at [511, 315] on icon at bounding box center [505, 308] width 19 height 19
click at [496, 313] on icon at bounding box center [505, 308] width 19 height 19
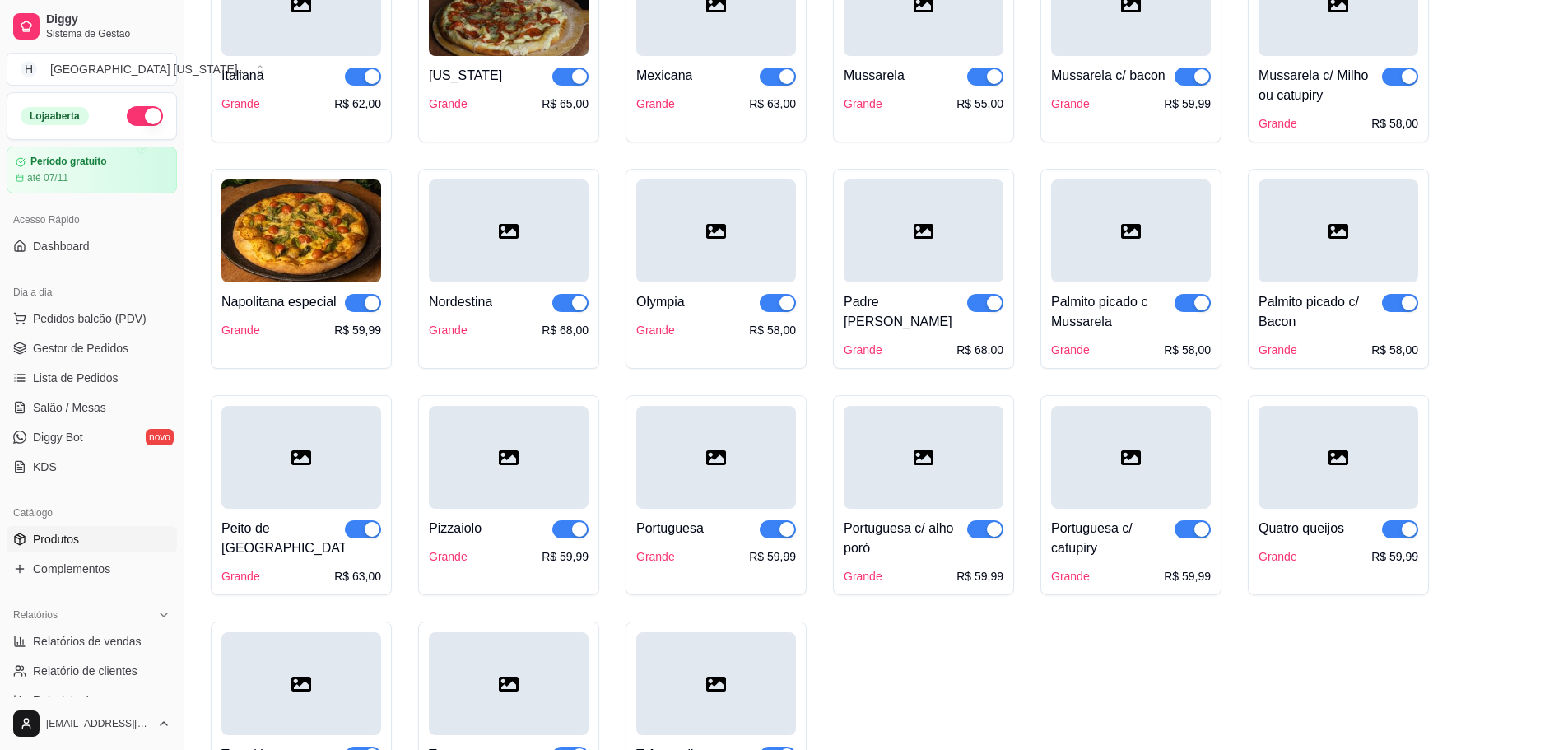
scroll to position [1482, 0]
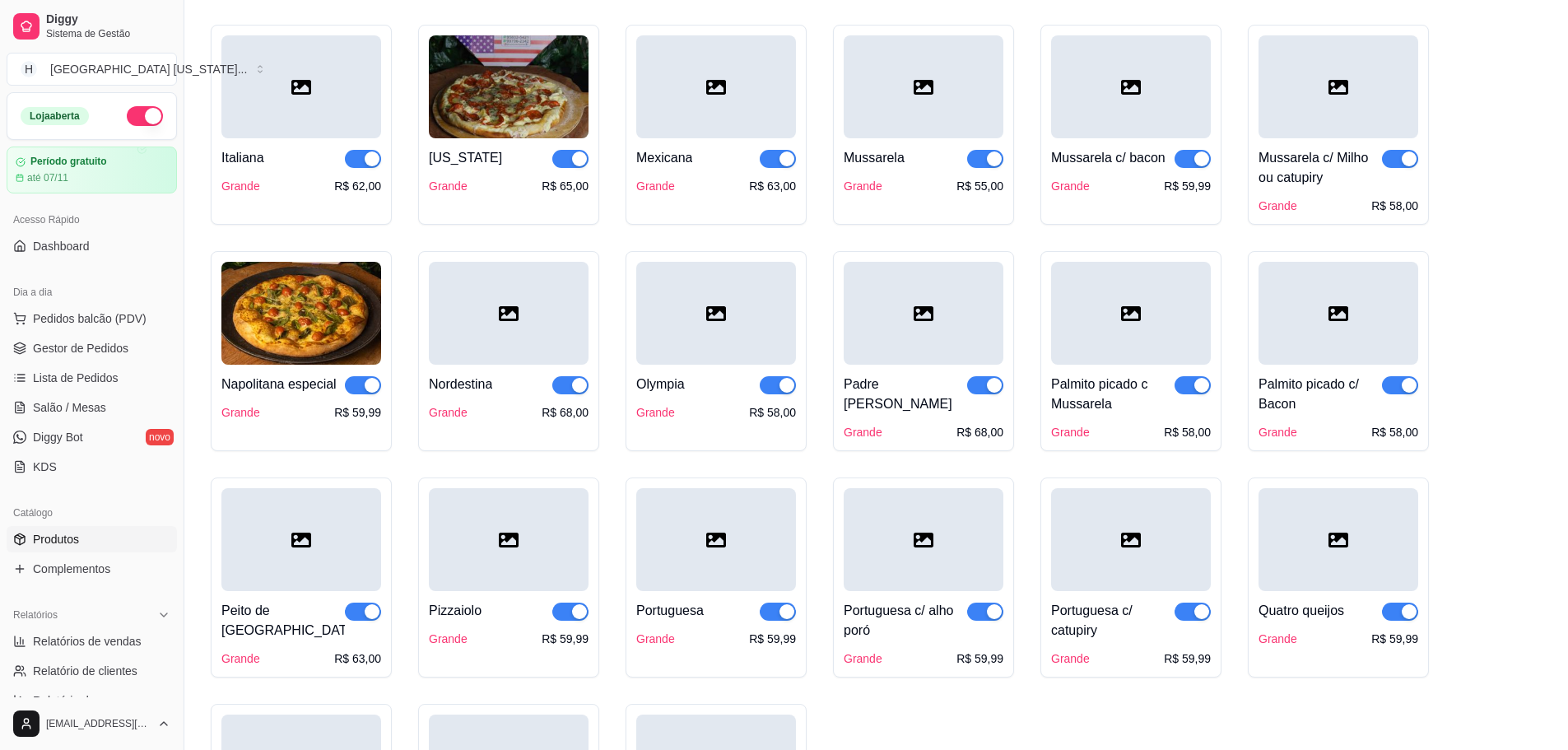
click at [316, 335] on img at bounding box center [301, 313] width 160 height 103
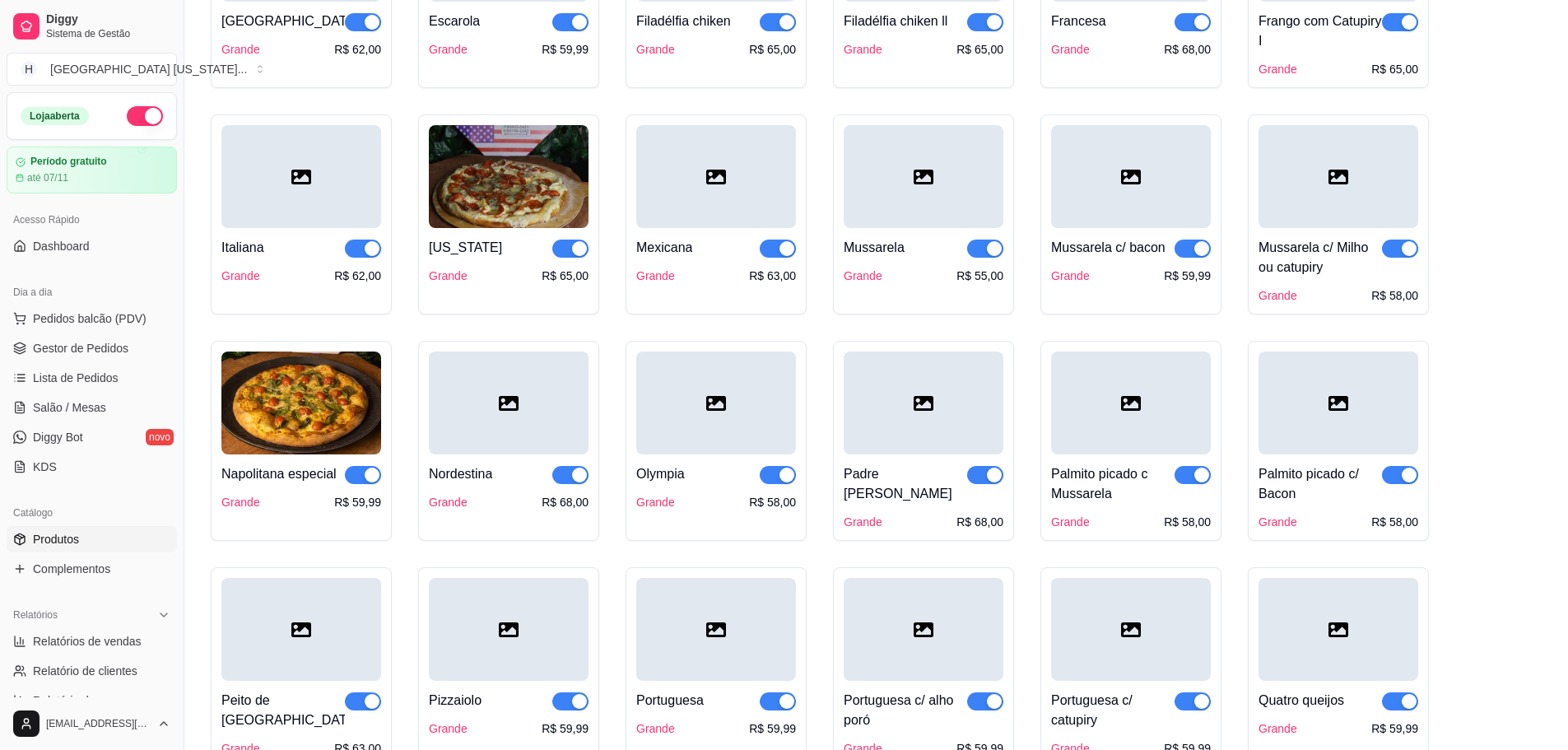
scroll to position [1811, 0]
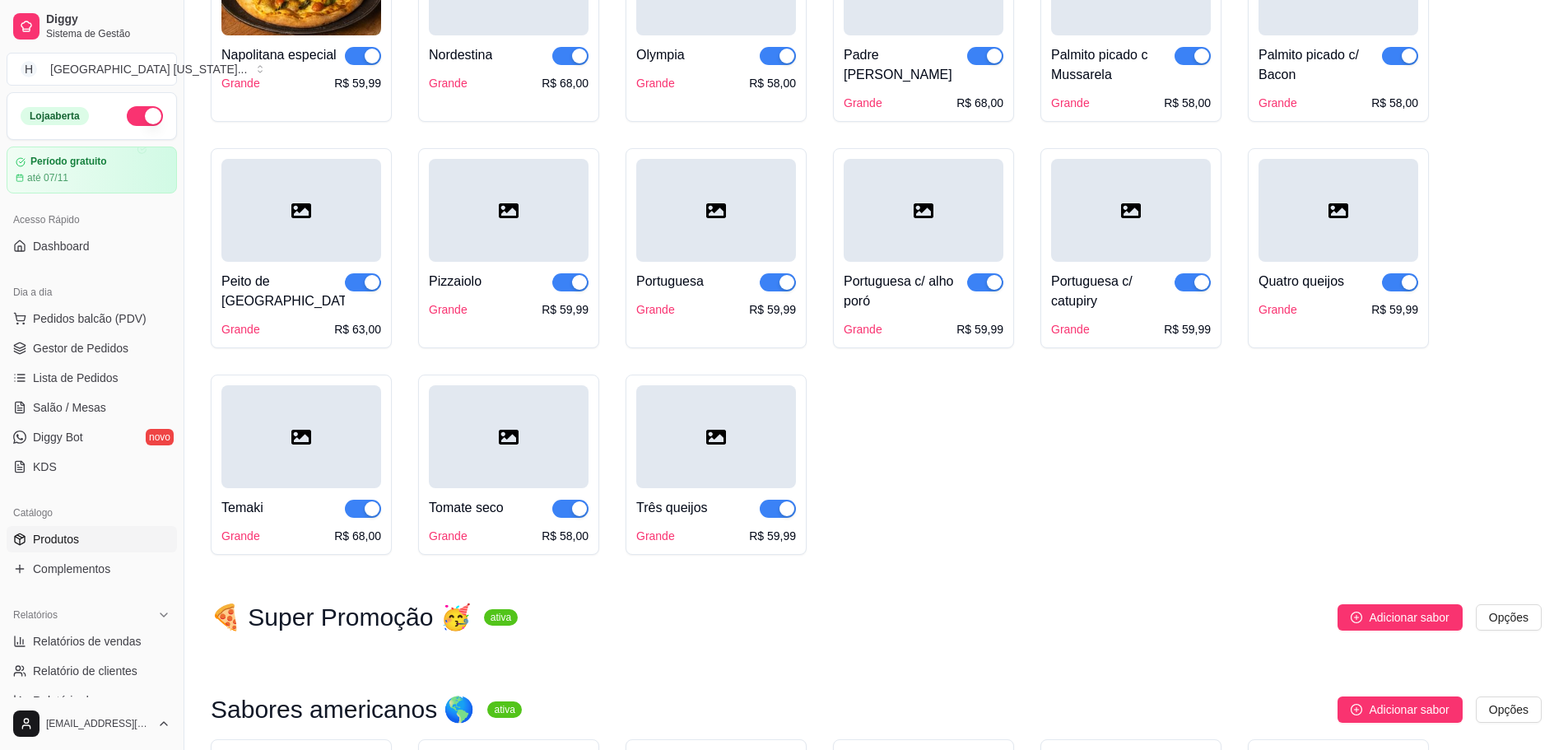
click at [1305, 252] on div at bounding box center [1338, 210] width 160 height 103
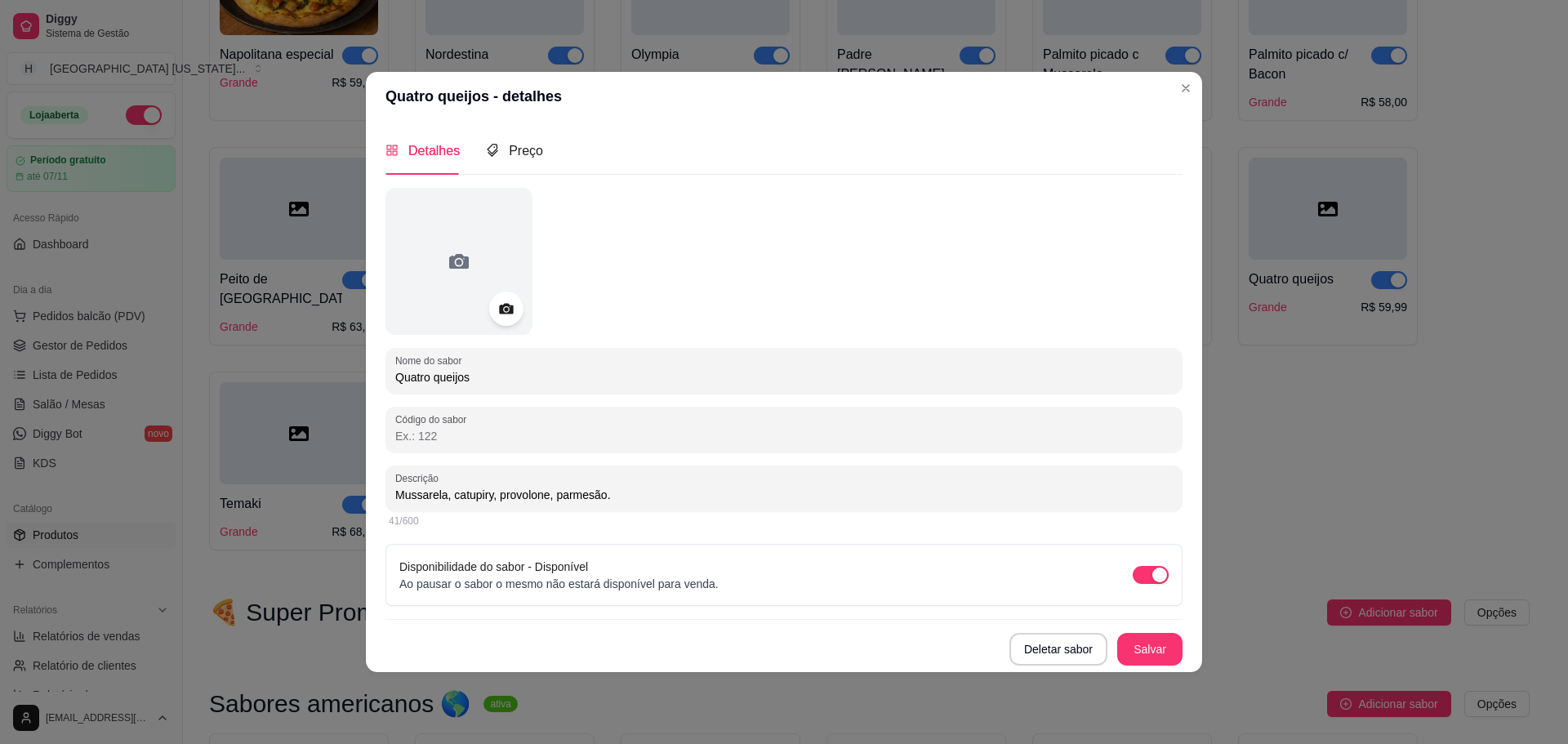
click at [513, 301] on icon at bounding box center [505, 308] width 19 height 19
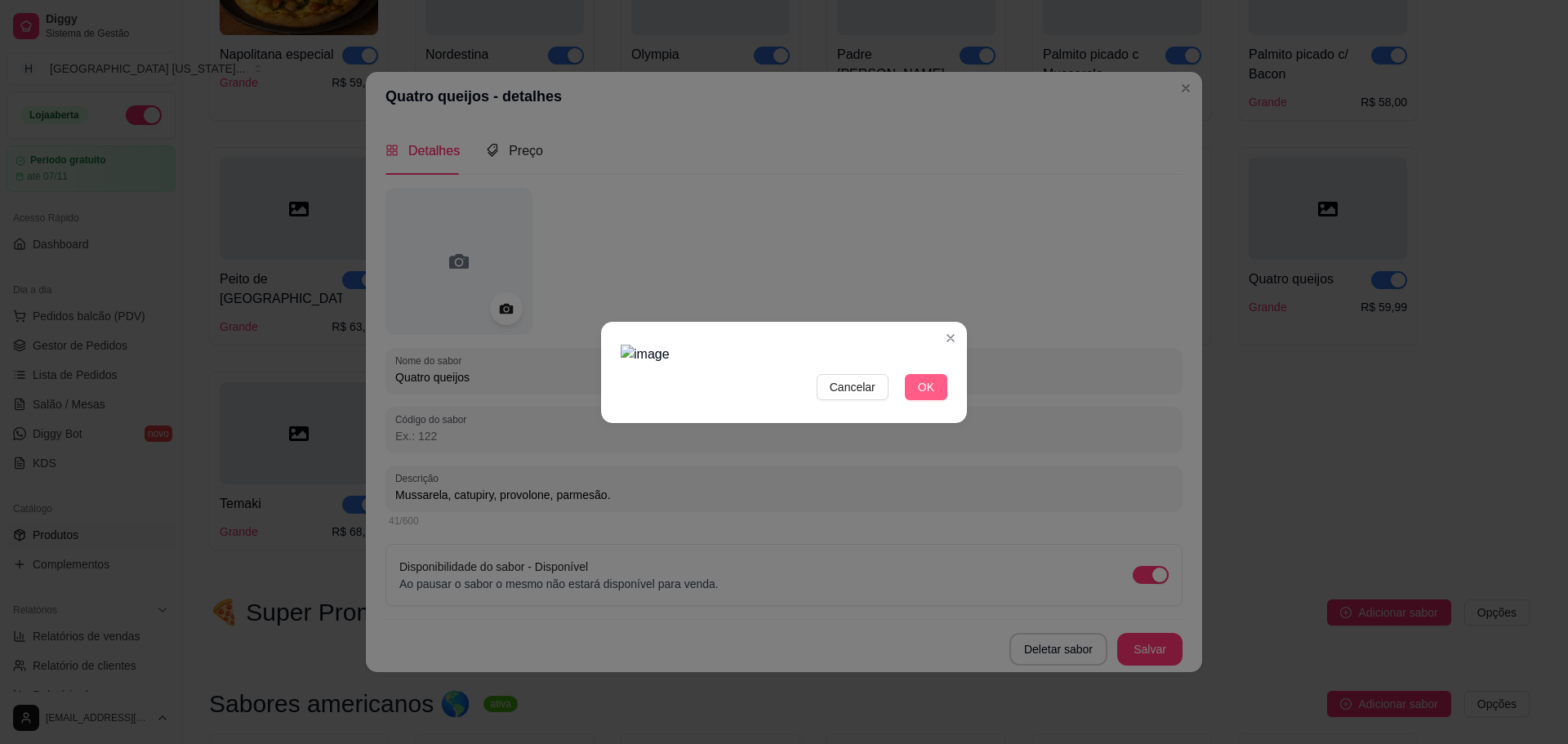
click at [925, 388] on span "OK" at bounding box center [927, 388] width 16 height 18
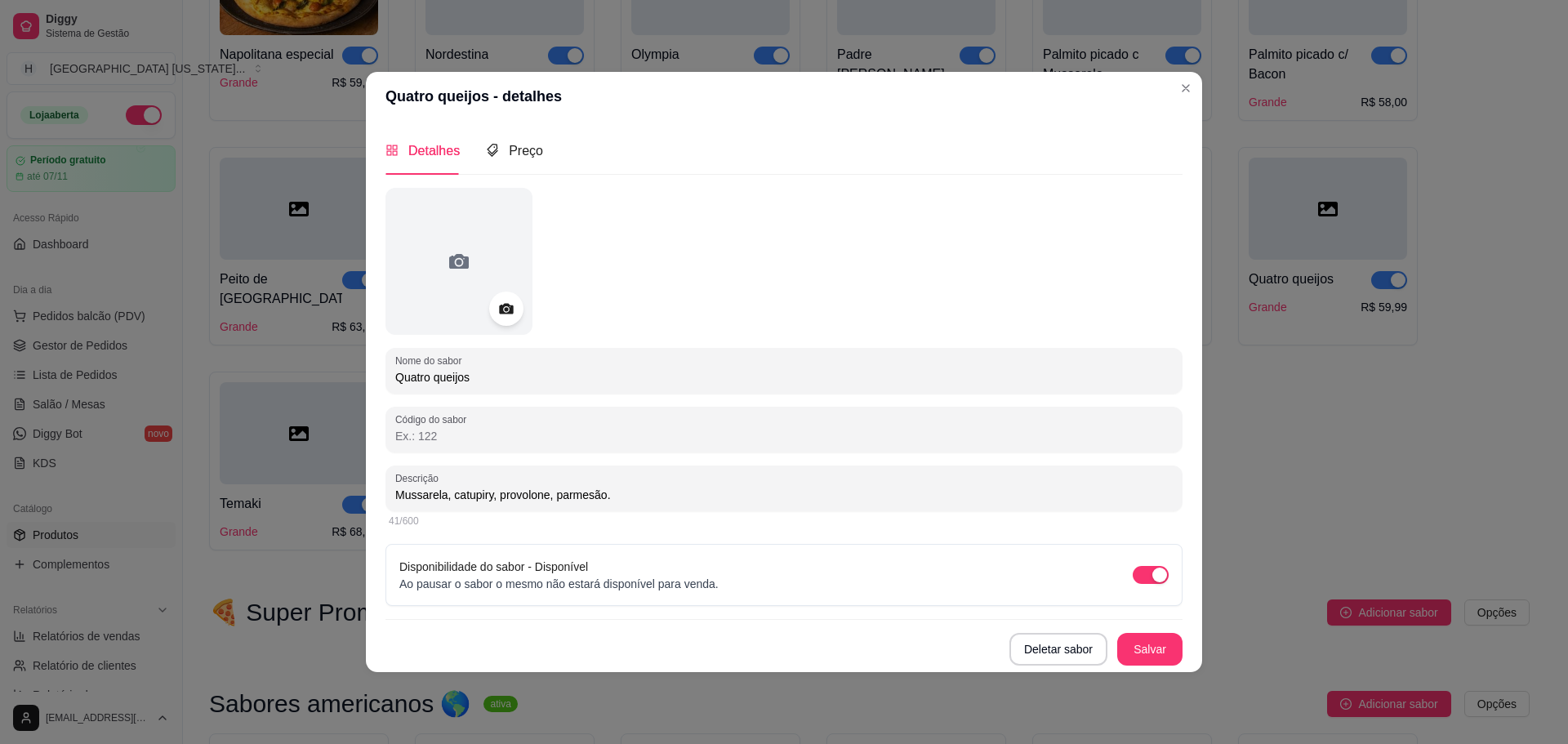
click at [508, 305] on icon at bounding box center [505, 308] width 14 height 11
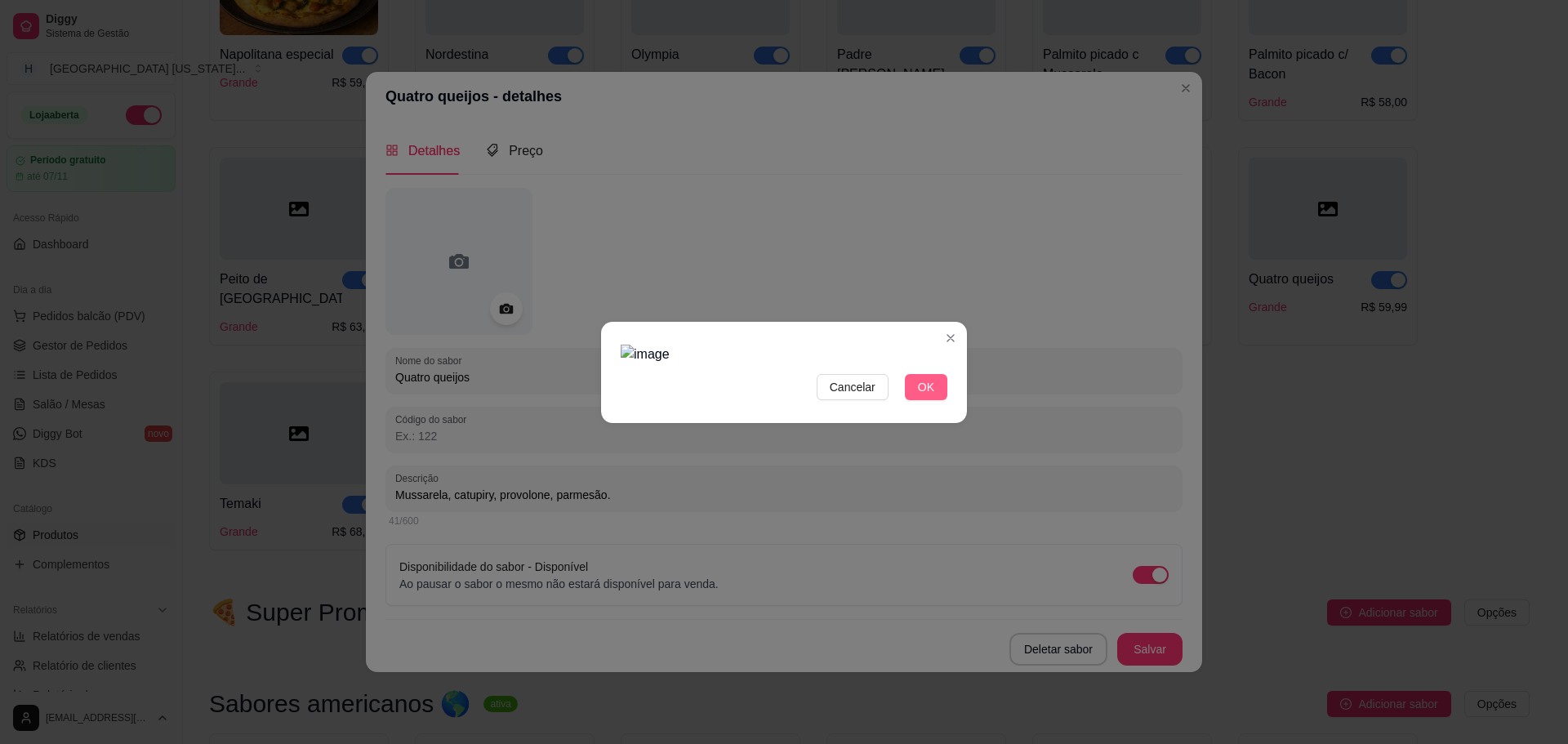
drag, startPoint x: 921, startPoint y: 388, endPoint x: 917, endPoint y: 376, distance: 12.6
click at [922, 387] on span "OK" at bounding box center [927, 388] width 16 height 18
click at [924, 376] on button "OK" at bounding box center [926, 387] width 43 height 26
click at [927, 388] on span "OK" at bounding box center [927, 388] width 16 height 18
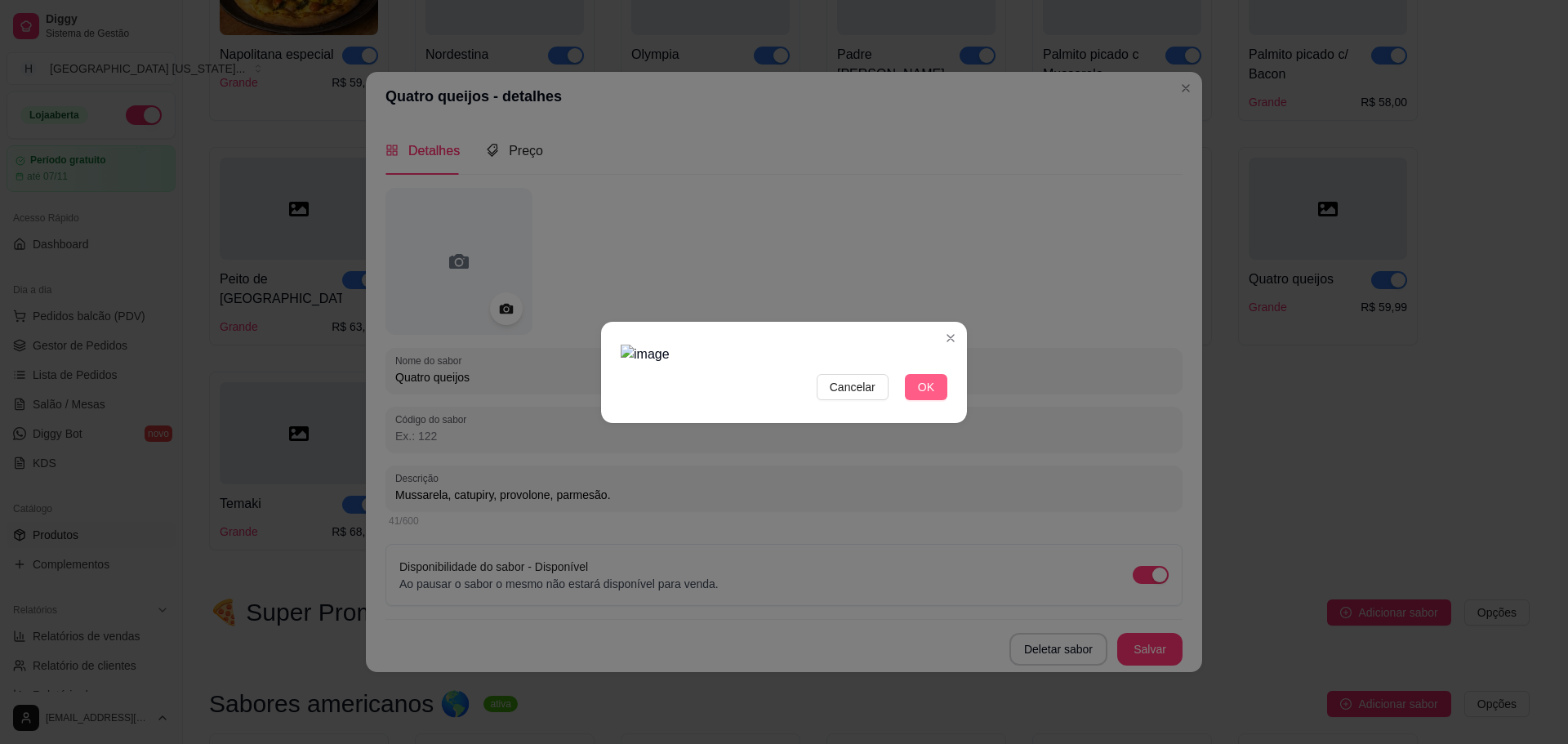
click at [927, 388] on span "OK" at bounding box center [927, 388] width 16 height 18
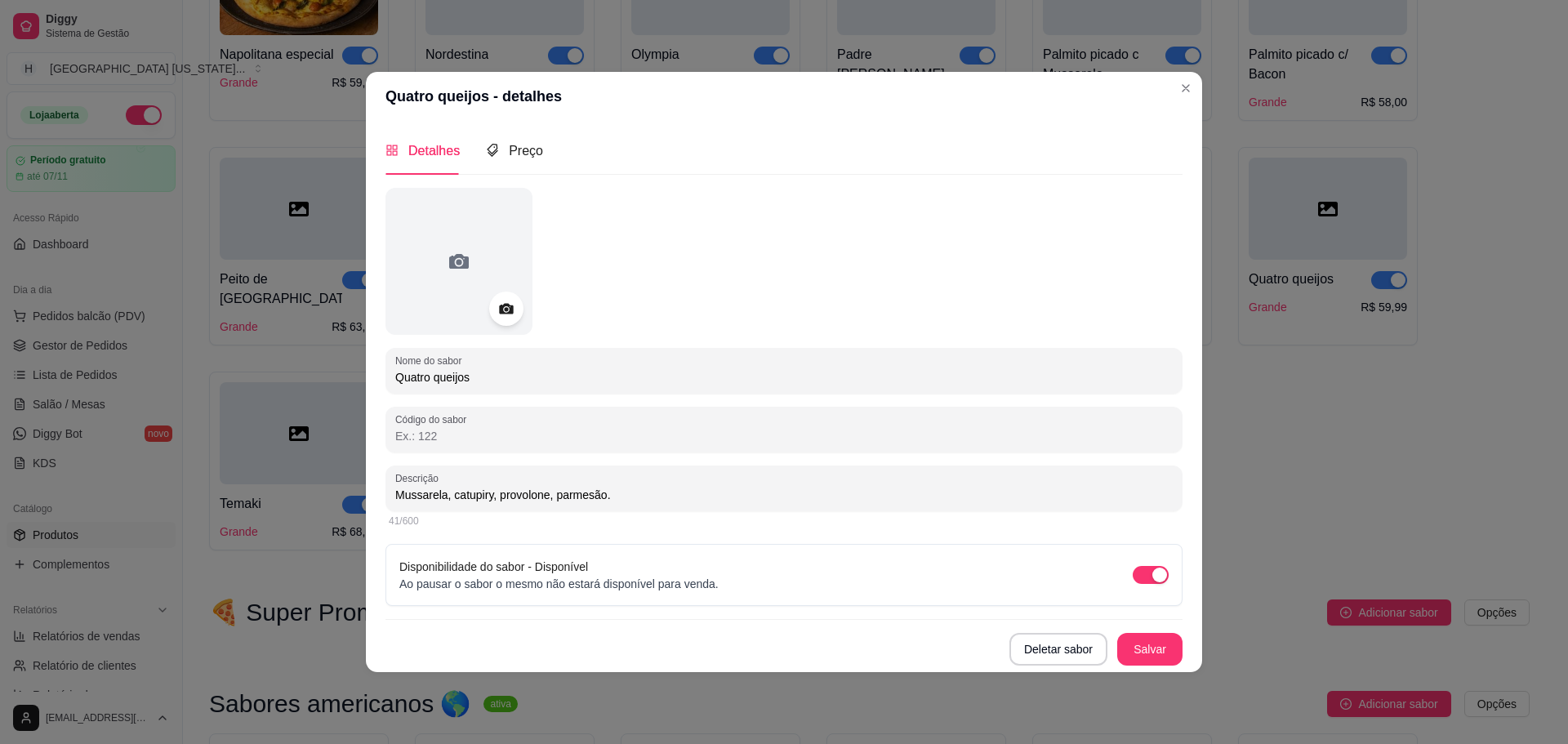
click at [512, 305] on icon at bounding box center [505, 308] width 19 height 19
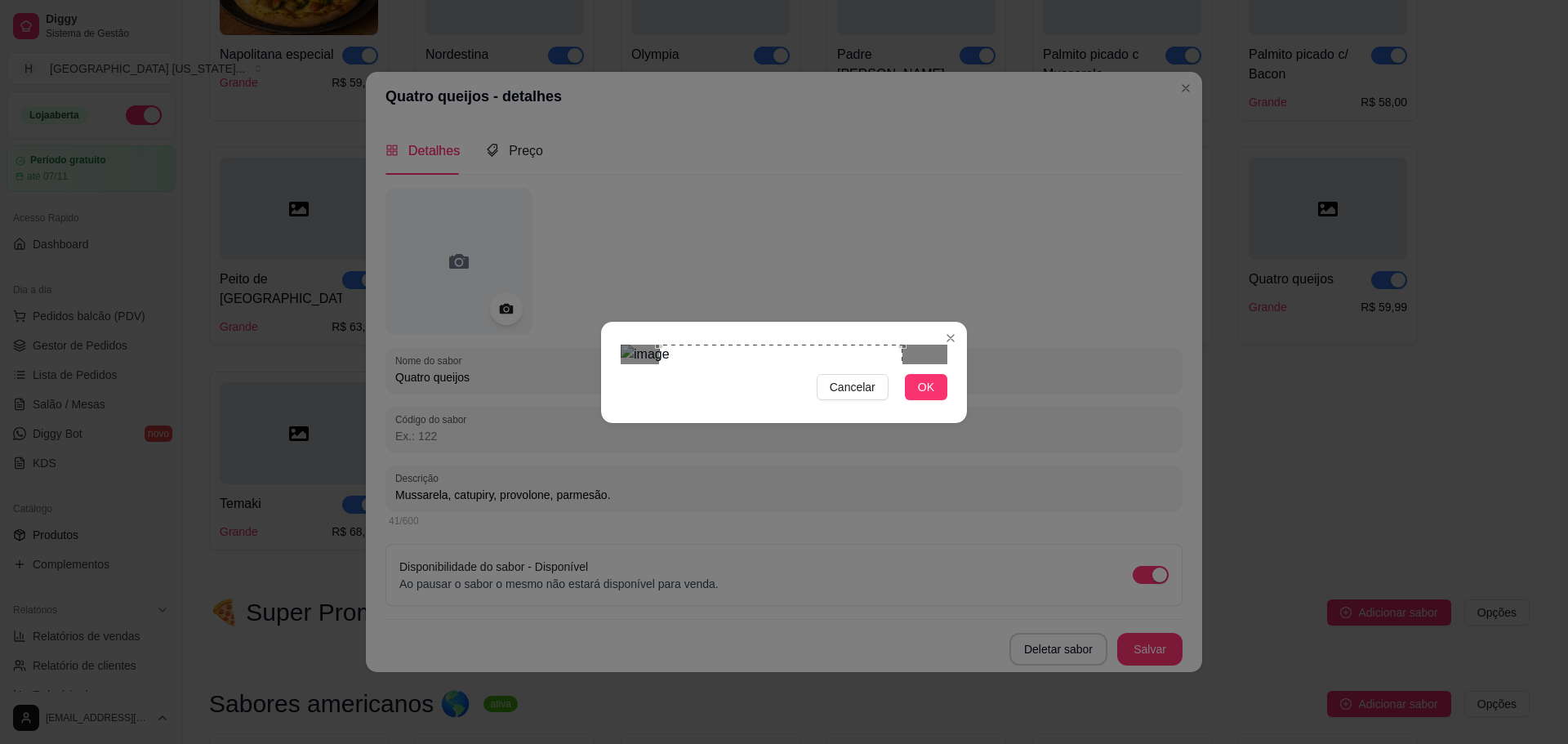
click at [848, 424] on div "Use the arrow keys to move the crop selection area" at bounding box center [781, 466] width 244 height 243
click at [919, 396] on span "OK" at bounding box center [927, 388] width 16 height 18
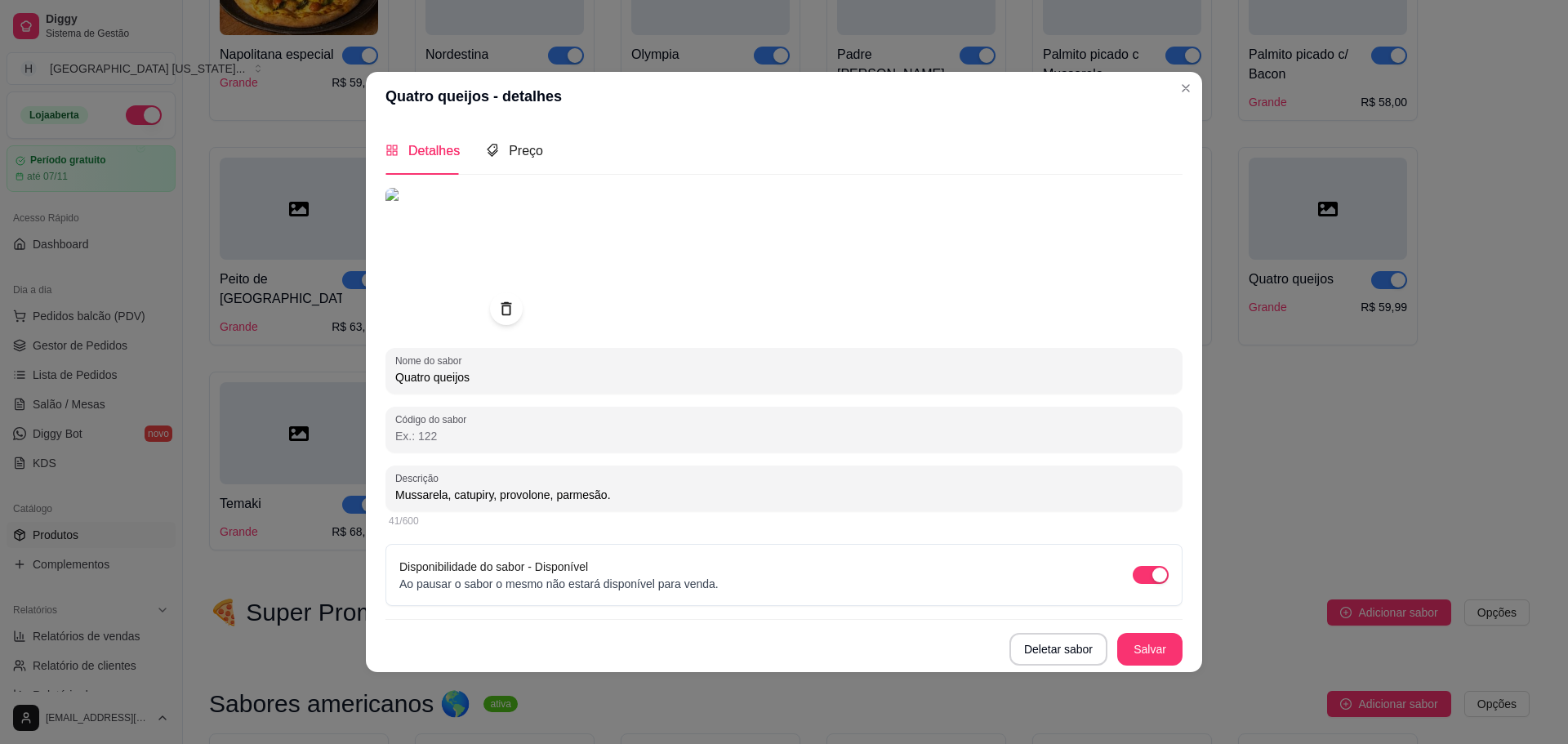
click at [492, 295] on img at bounding box center [459, 261] width 147 height 147
click at [515, 303] on icon at bounding box center [505, 308] width 19 height 19
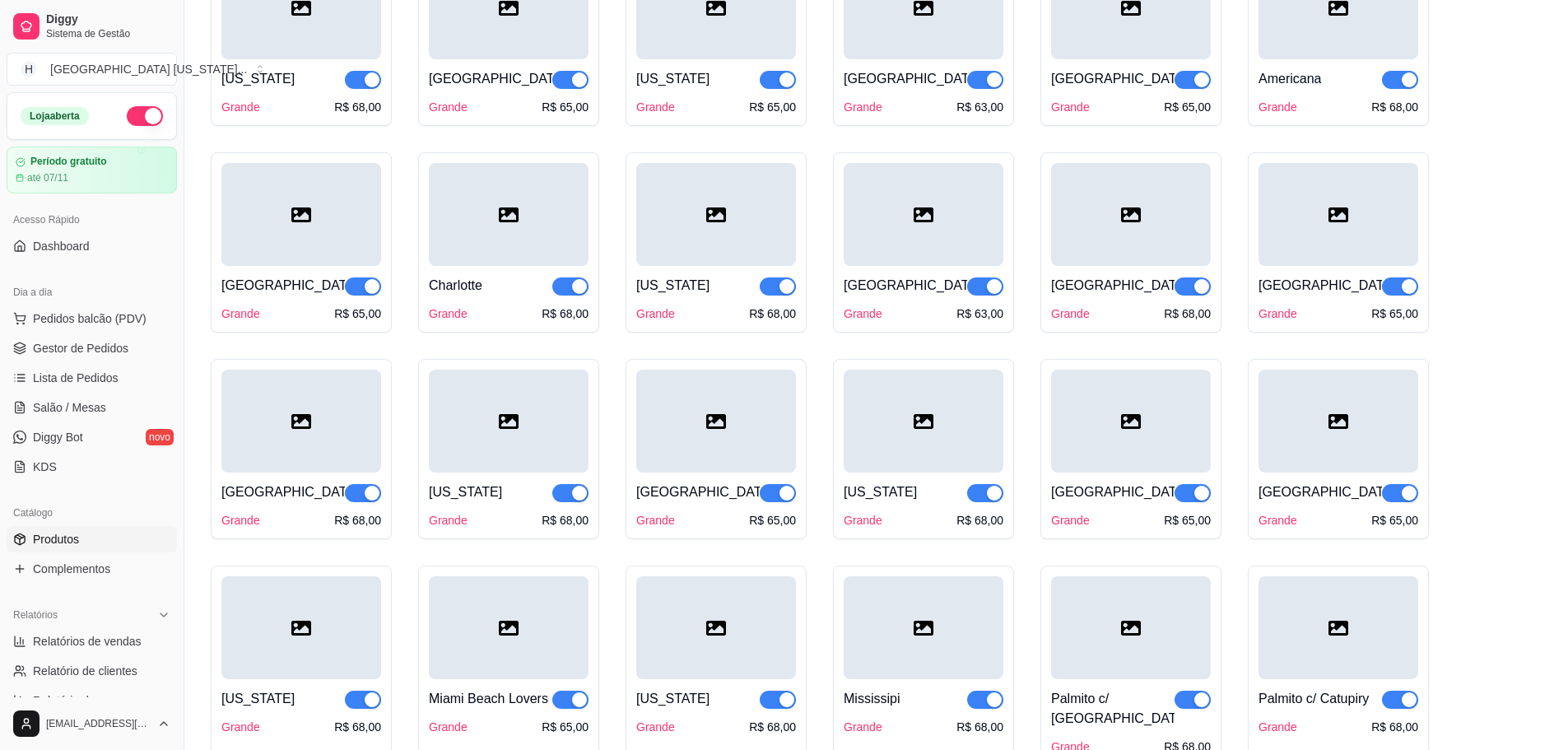
scroll to position [2551, 0]
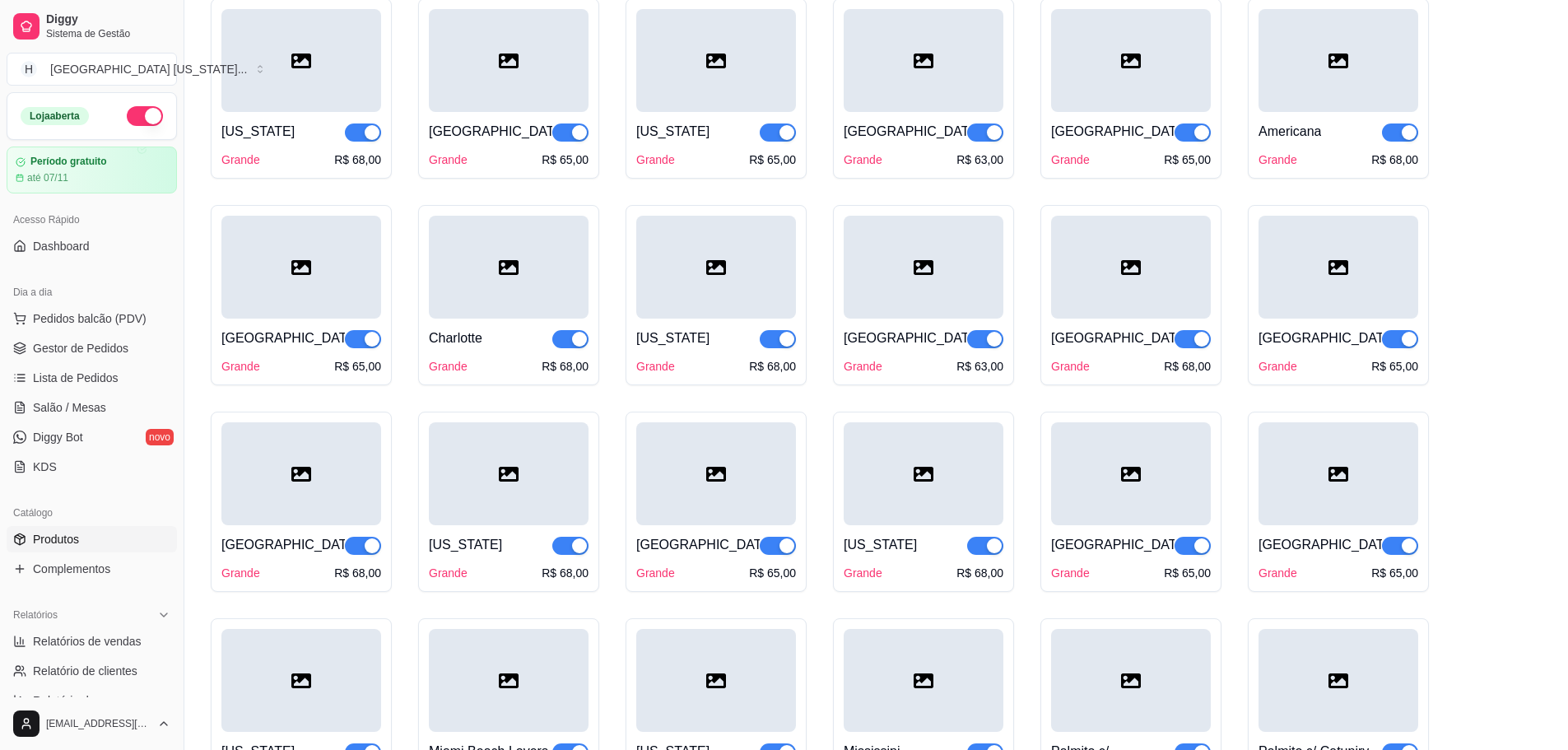
click at [358, 488] on div at bounding box center [301, 473] width 160 height 103
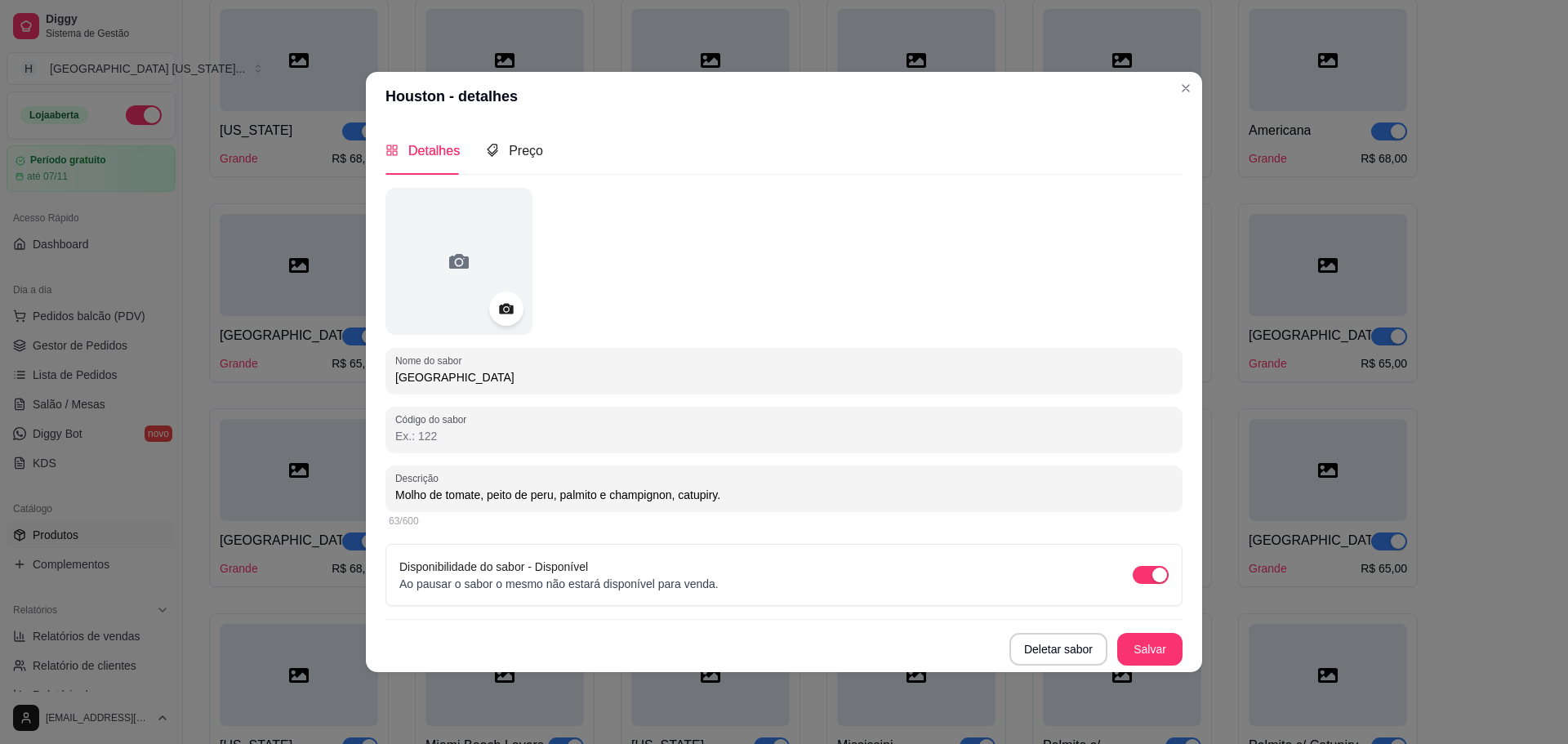
click at [507, 304] on icon at bounding box center [505, 308] width 14 height 11
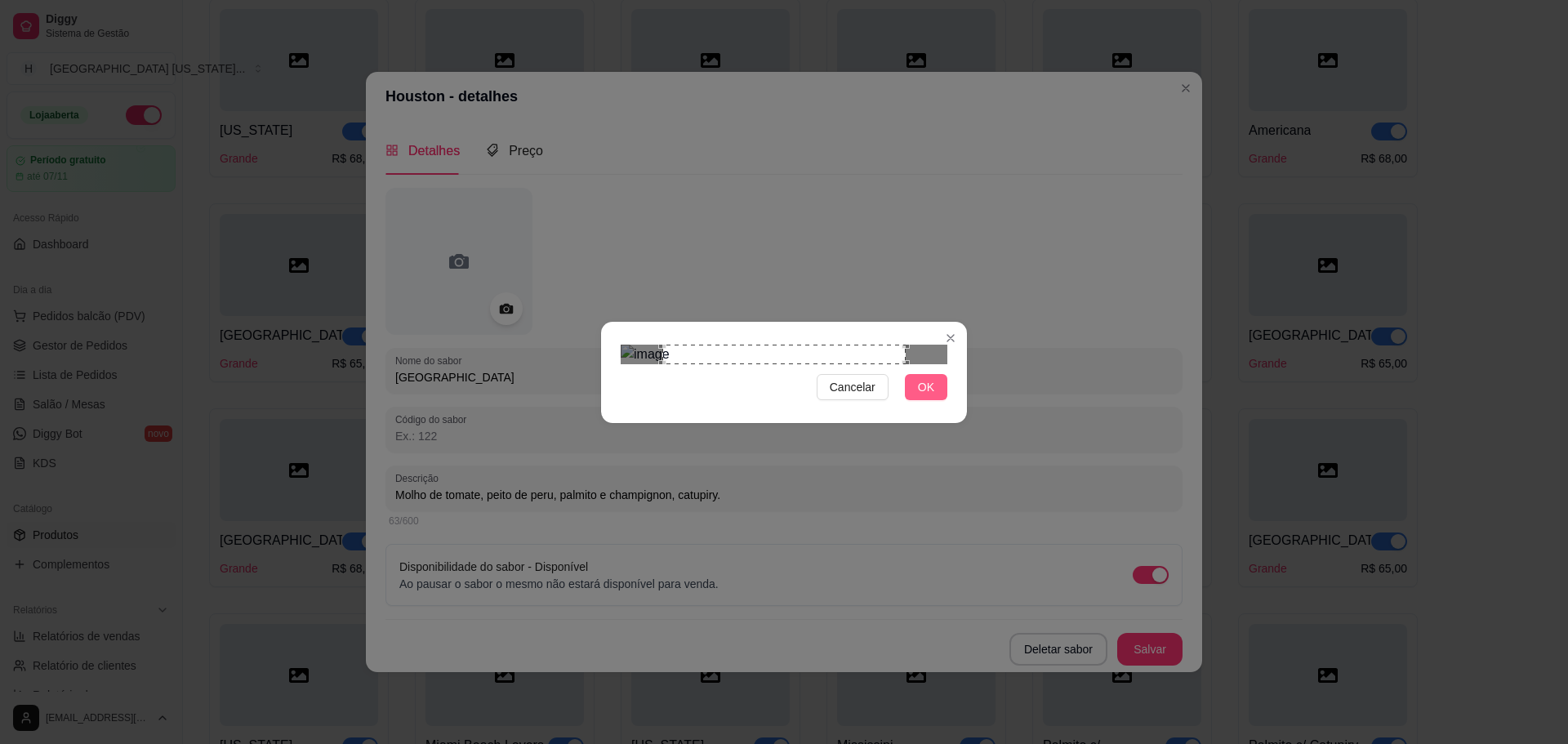
click at [939, 400] on button "OK" at bounding box center [926, 387] width 43 height 26
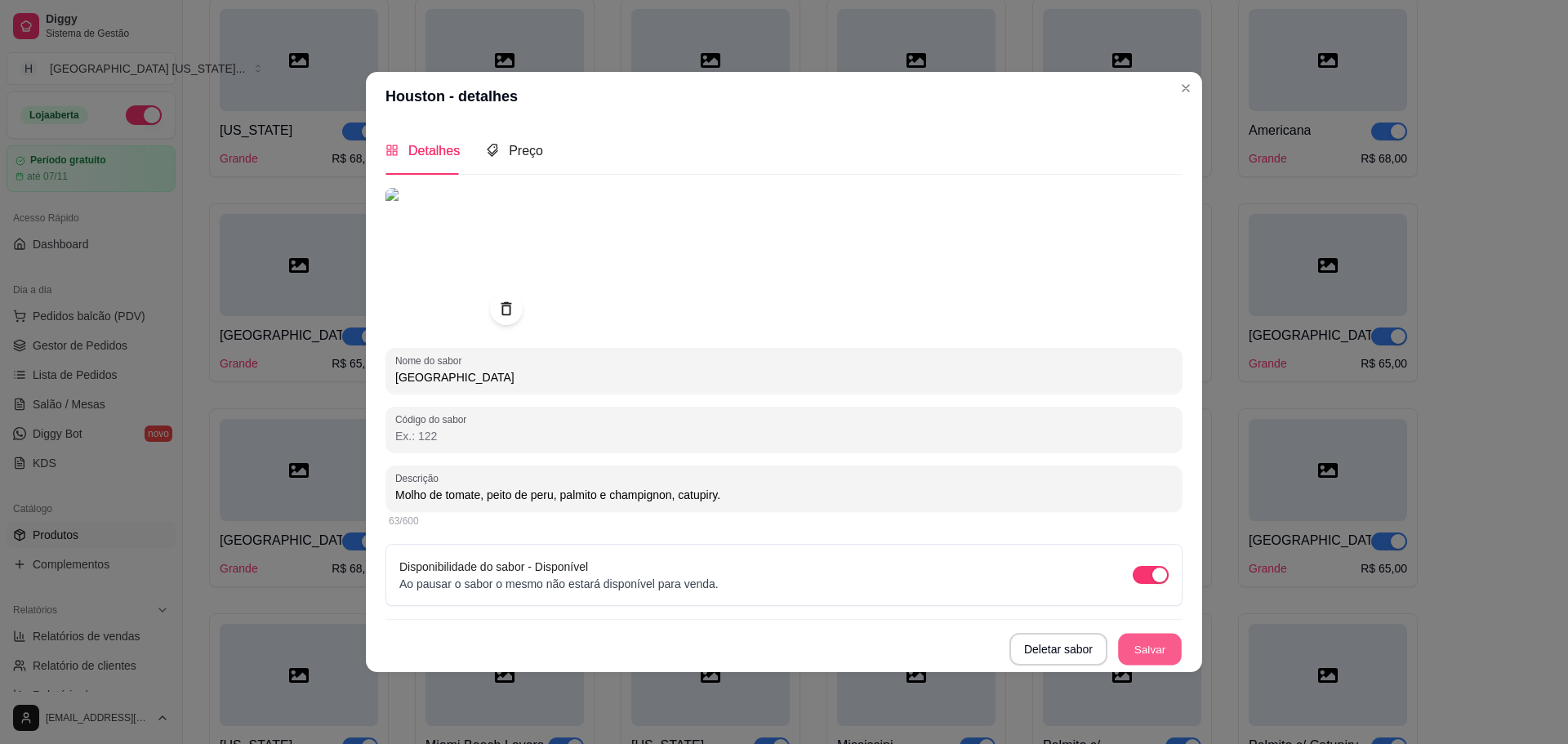
click at [1153, 647] on button "Salvar" at bounding box center [1150, 648] width 64 height 32
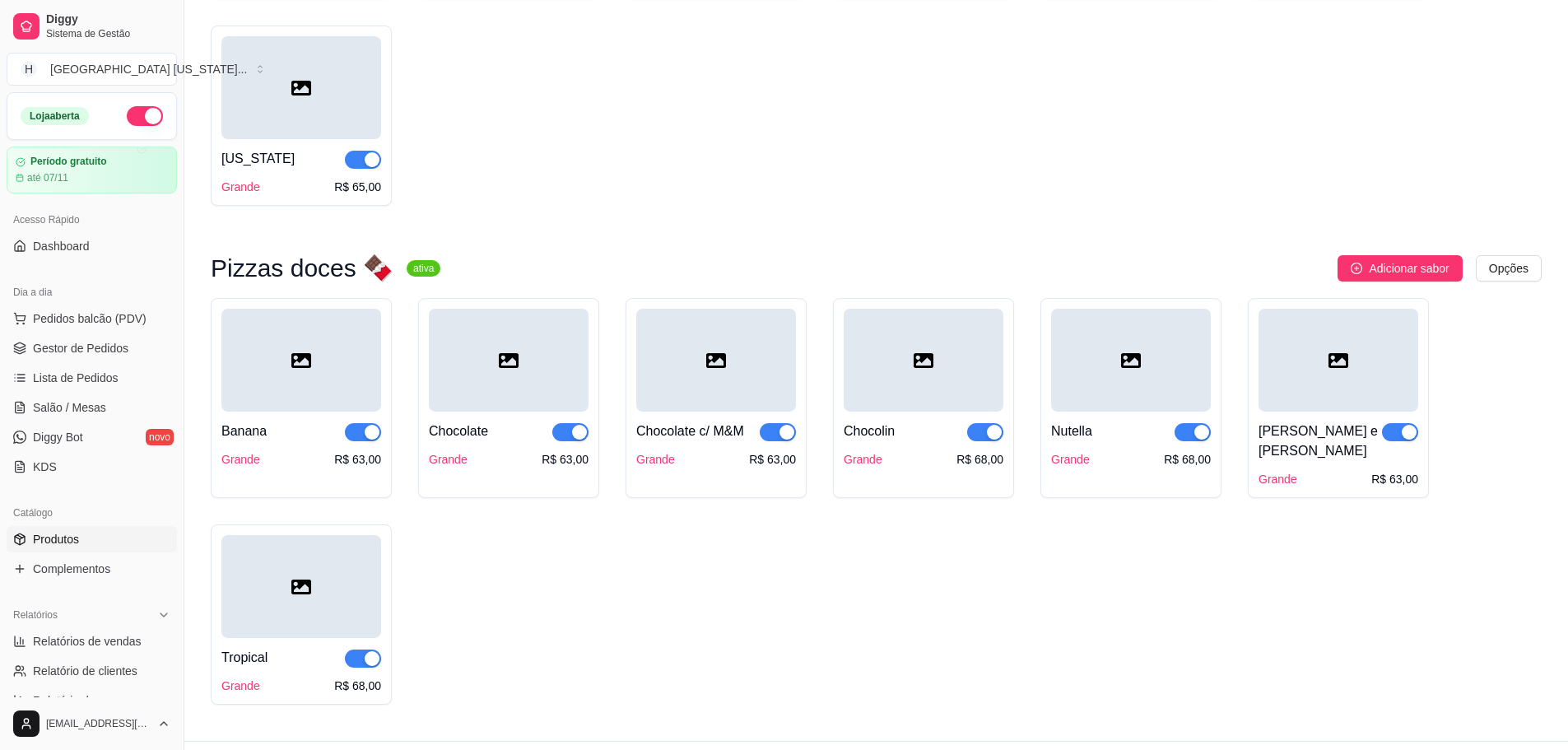
scroll to position [3276, 0]
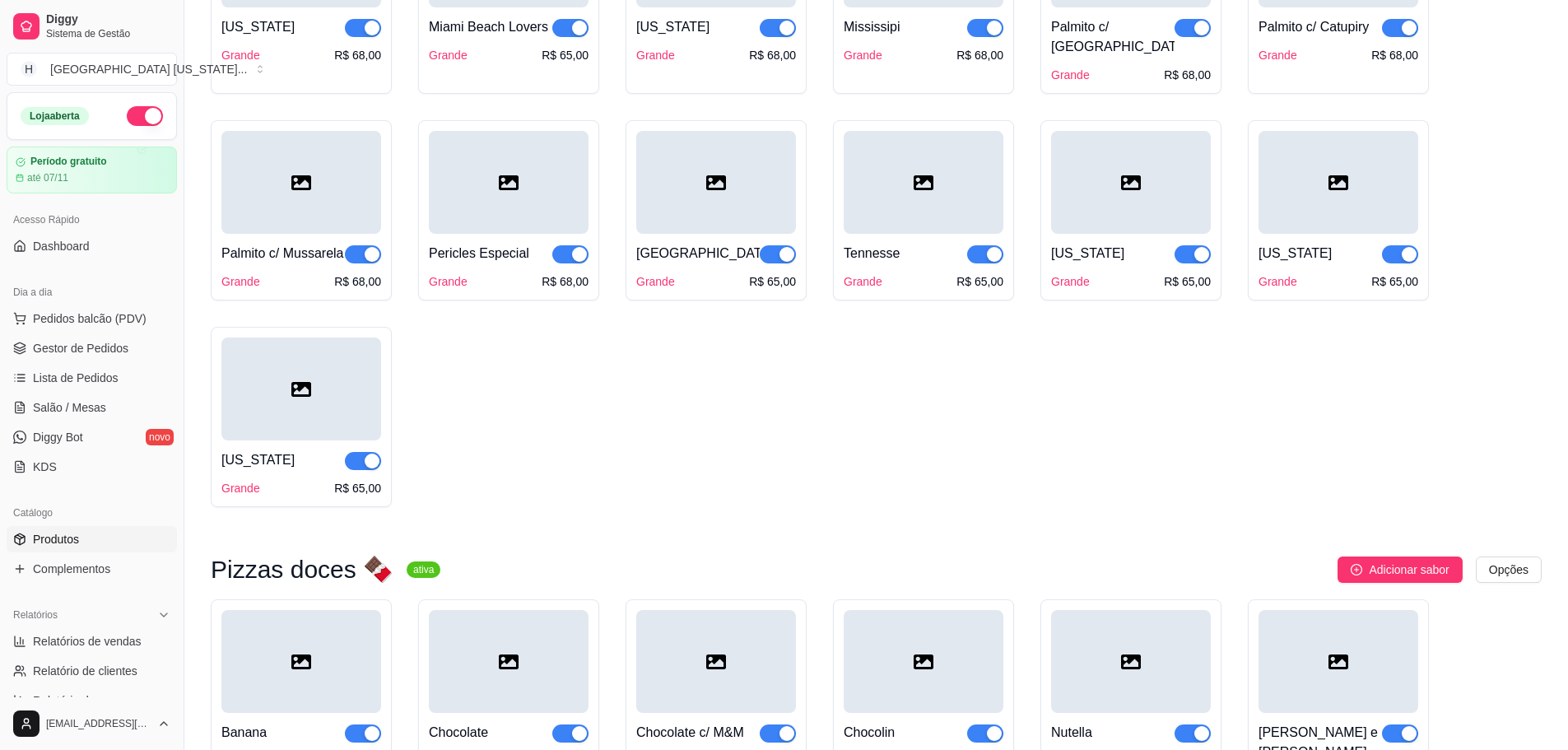
click at [1256, 222] on div "[US_STATE] Grande R$ 65,00" at bounding box center [1338, 210] width 181 height 180
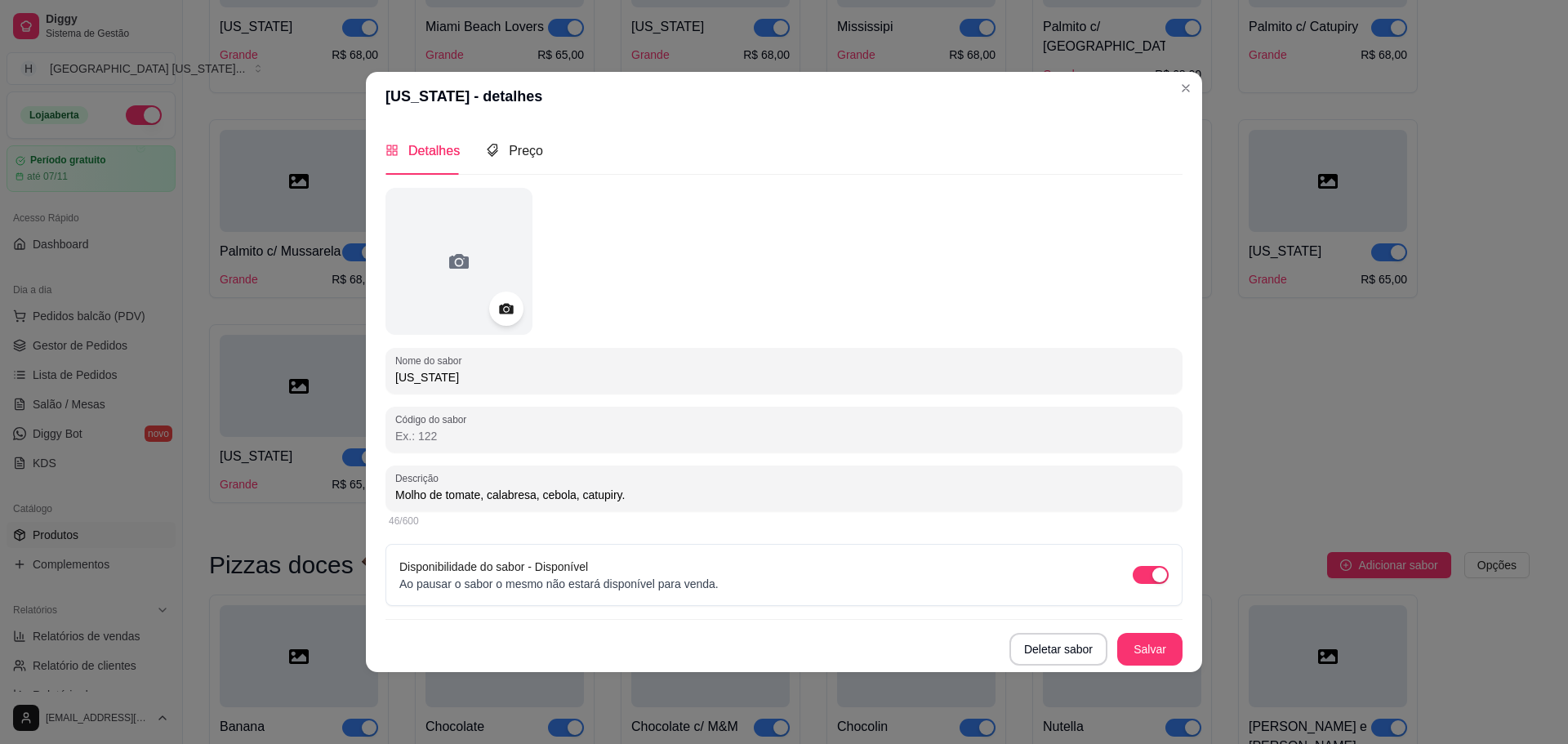
click at [495, 313] on div at bounding box center [506, 309] width 35 height 35
click at [518, 291] on div at bounding box center [459, 261] width 147 height 147
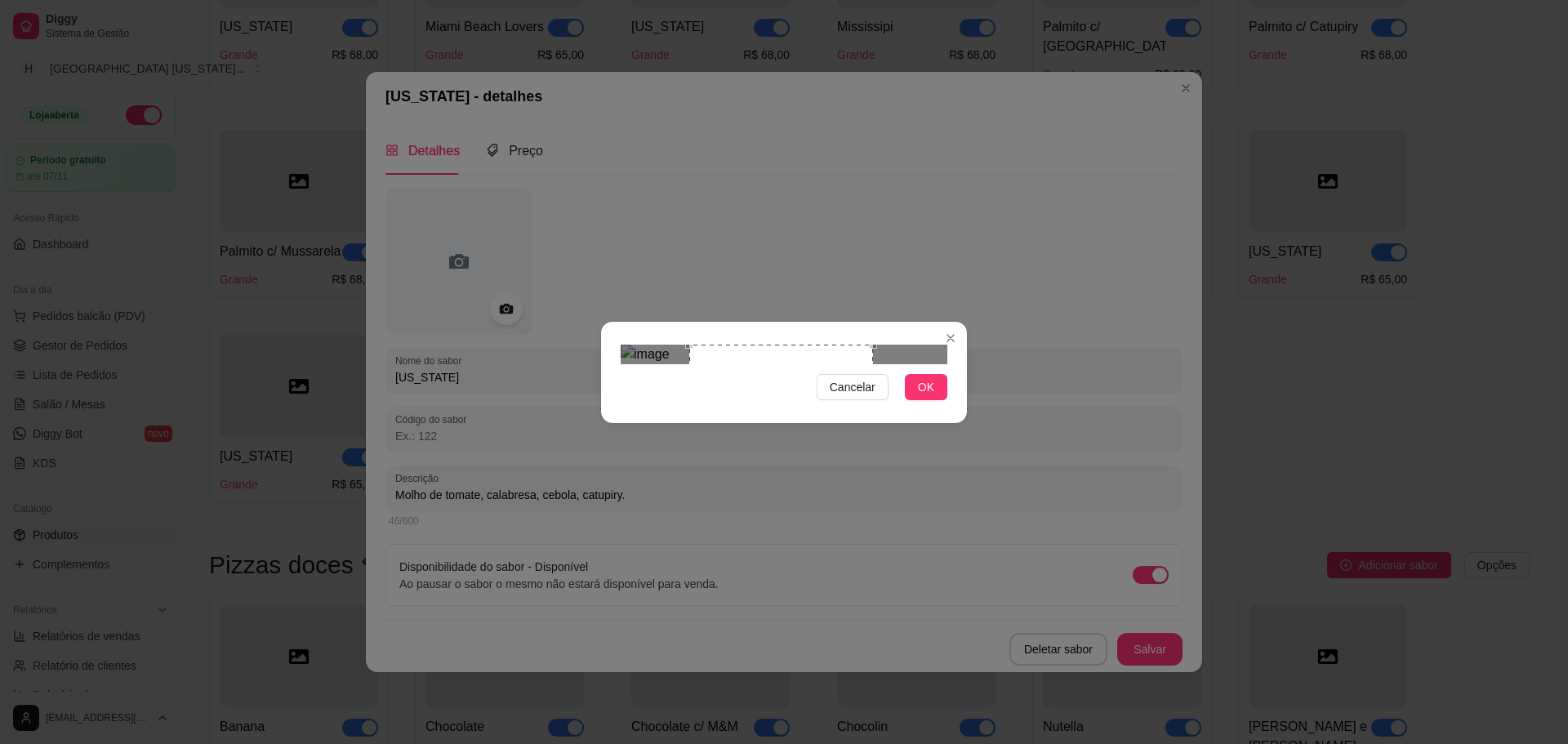
click at [814, 377] on div "Use the arrow keys to move the crop selection area" at bounding box center [781, 436] width 183 height 183
click at [942, 400] on button "OK" at bounding box center [926, 387] width 43 height 26
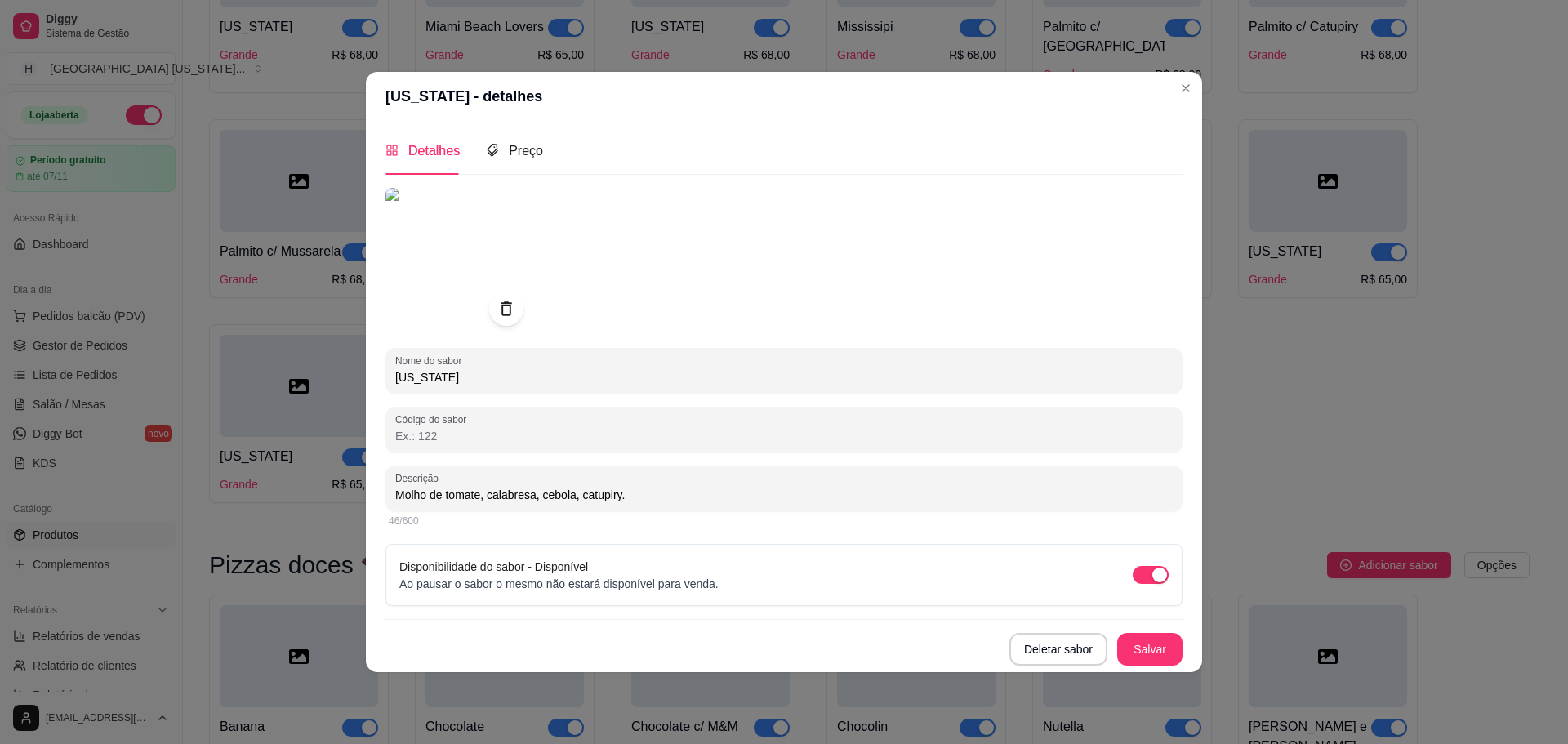
click at [497, 305] on icon at bounding box center [505, 308] width 19 height 19
click at [516, 312] on div at bounding box center [506, 309] width 35 height 35
click at [517, 301] on div at bounding box center [506, 309] width 35 height 35
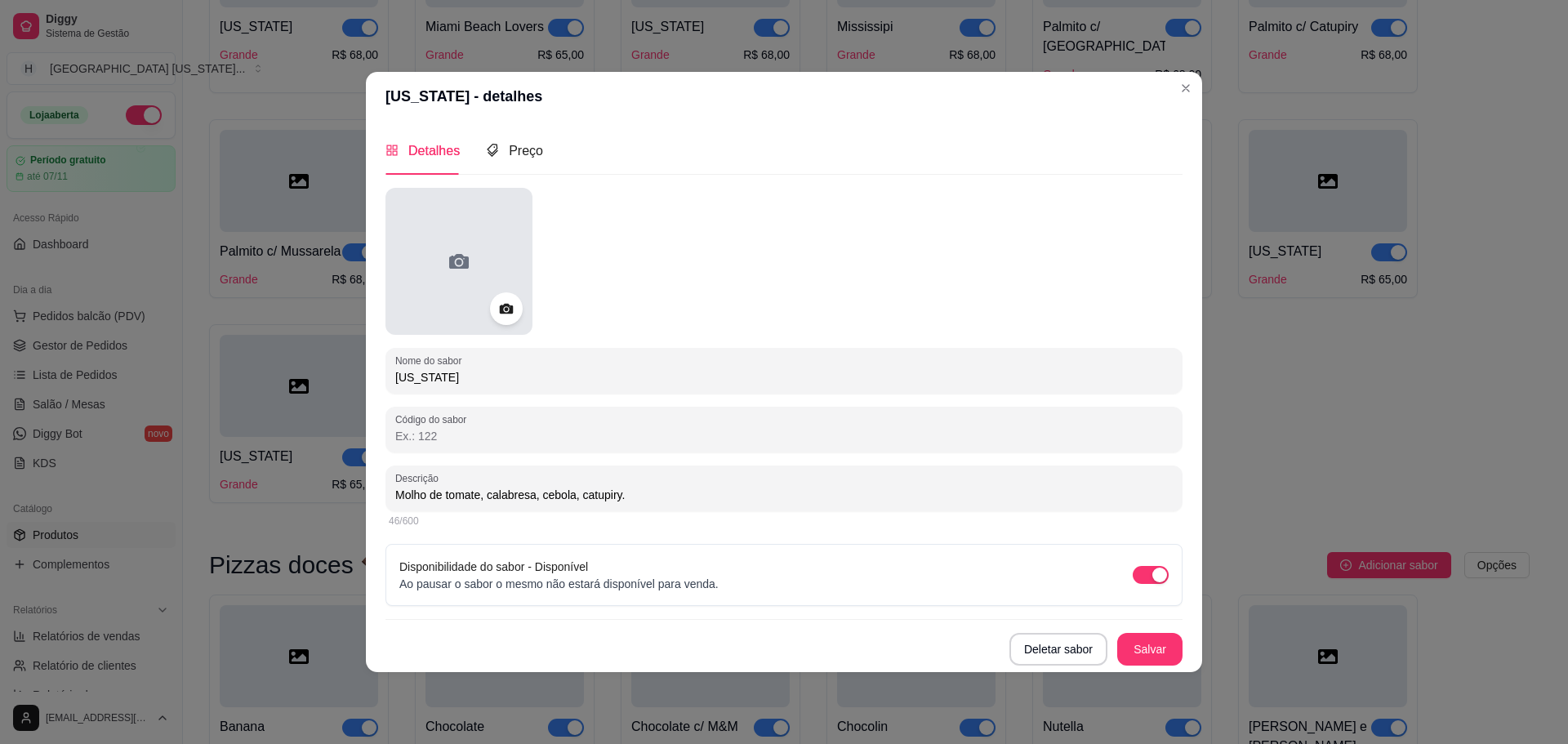
click at [487, 305] on div at bounding box center [459, 261] width 147 height 147
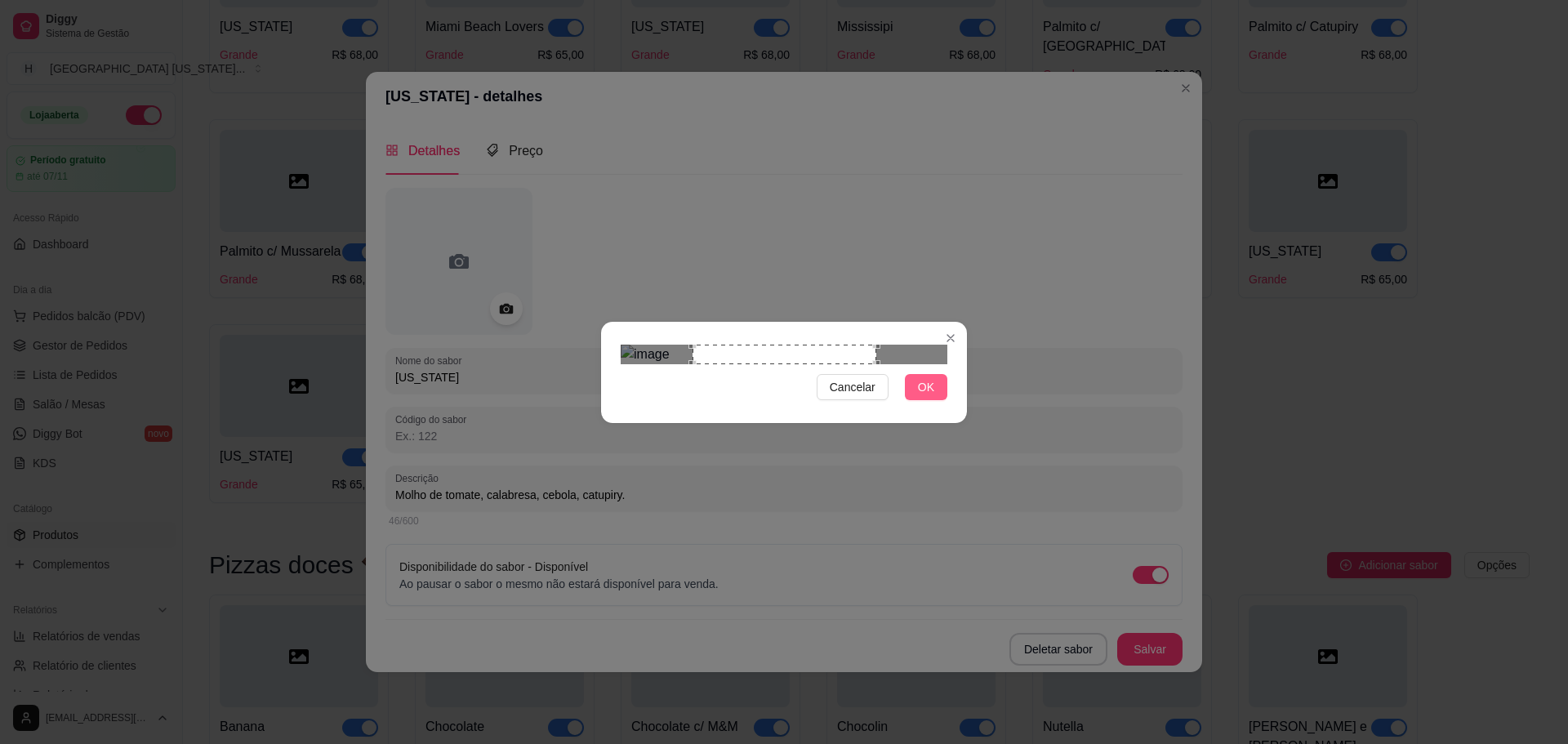
click at [923, 396] on span "OK" at bounding box center [927, 388] width 16 height 18
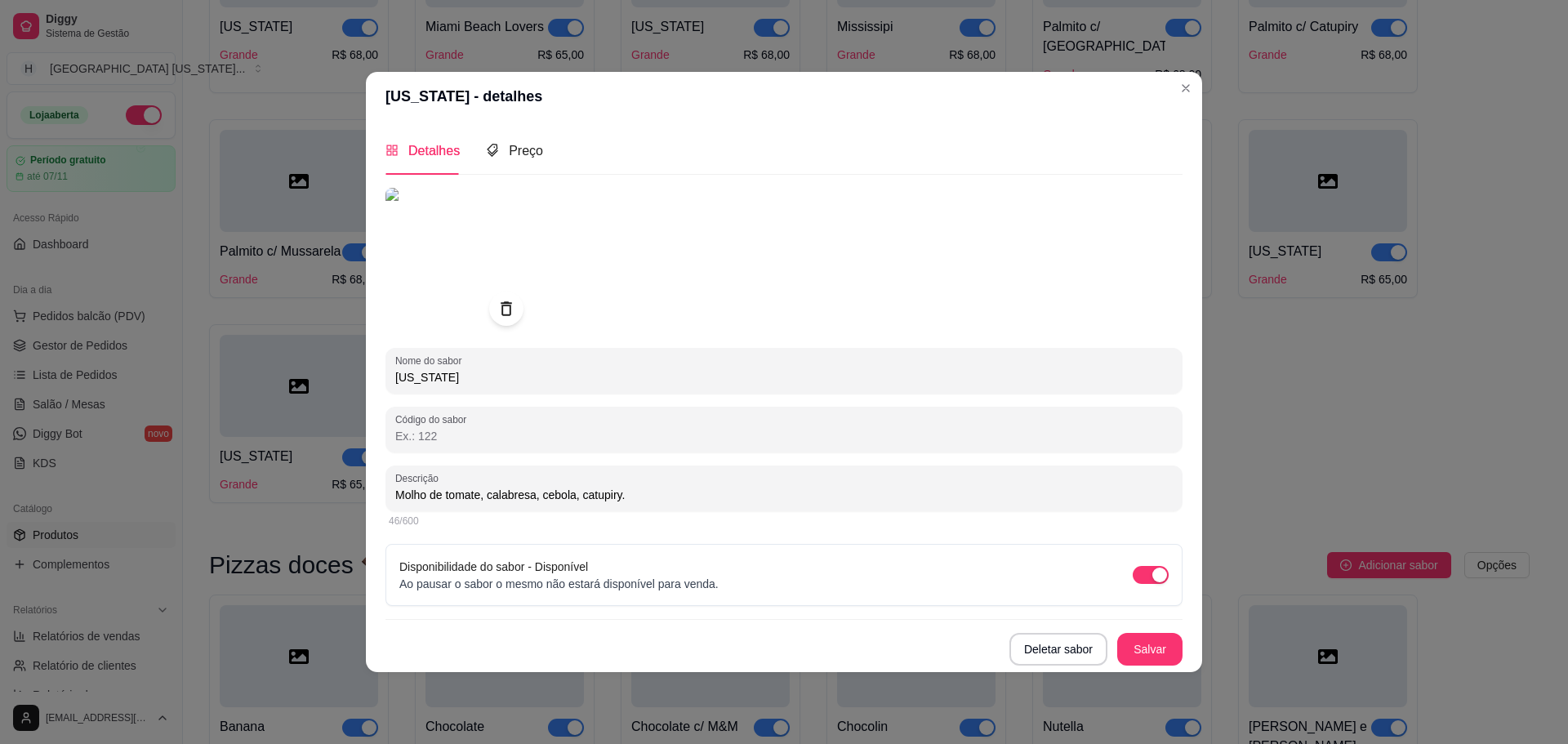
click at [497, 304] on icon at bounding box center [505, 308] width 19 height 19
click at [507, 302] on icon at bounding box center [505, 308] width 19 height 19
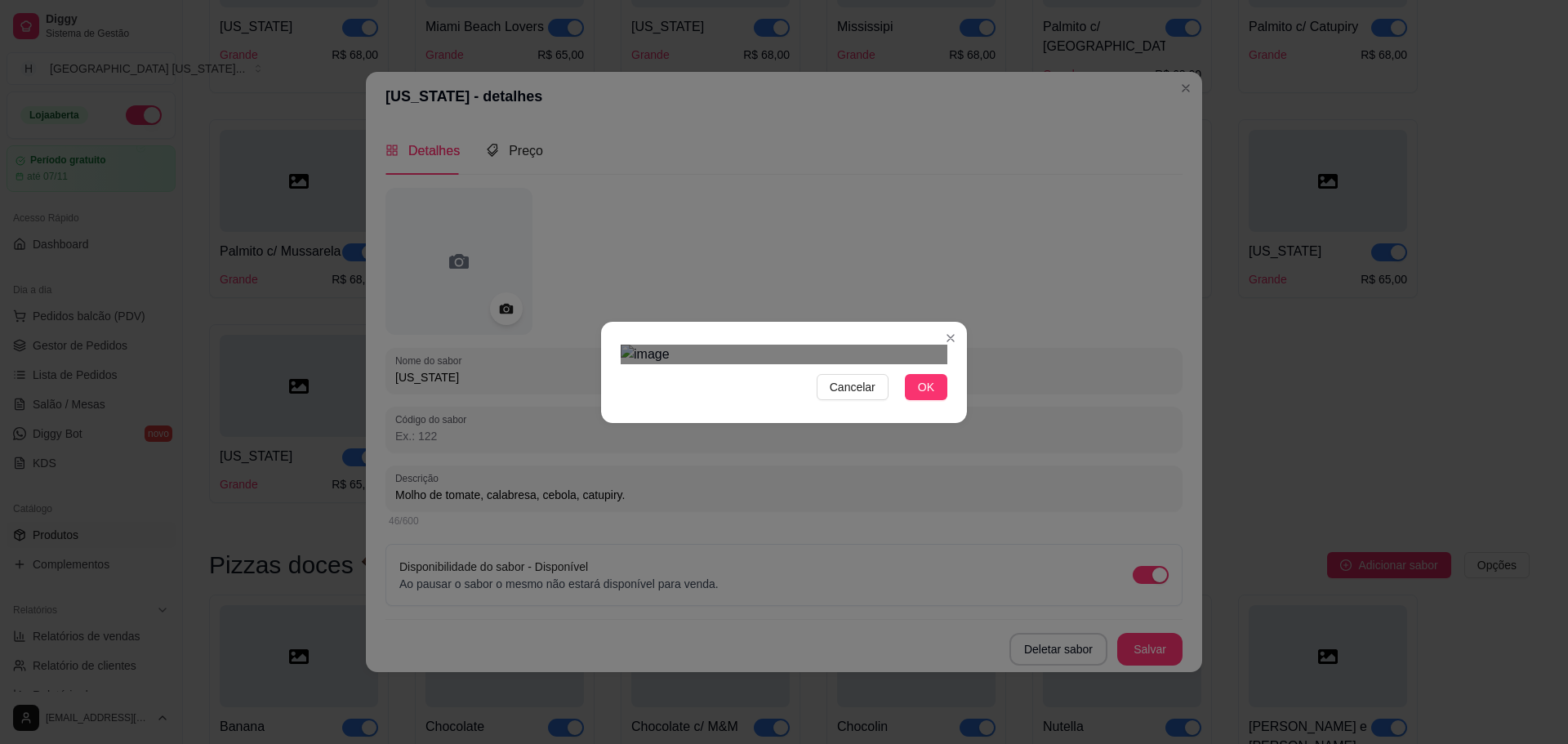
click at [817, 583] on div "Use the arrow keys to move the crop selection area" at bounding box center [785, 720] width 294 height 294
click at [872, 588] on div "Use the arrow keys to move the crop selection area" at bounding box center [785, 735] width 294 height 294
drag, startPoint x: 935, startPoint y: 662, endPoint x: 932, endPoint y: 646, distance: 16.3
click at [934, 400] on button "OK" at bounding box center [926, 387] width 43 height 26
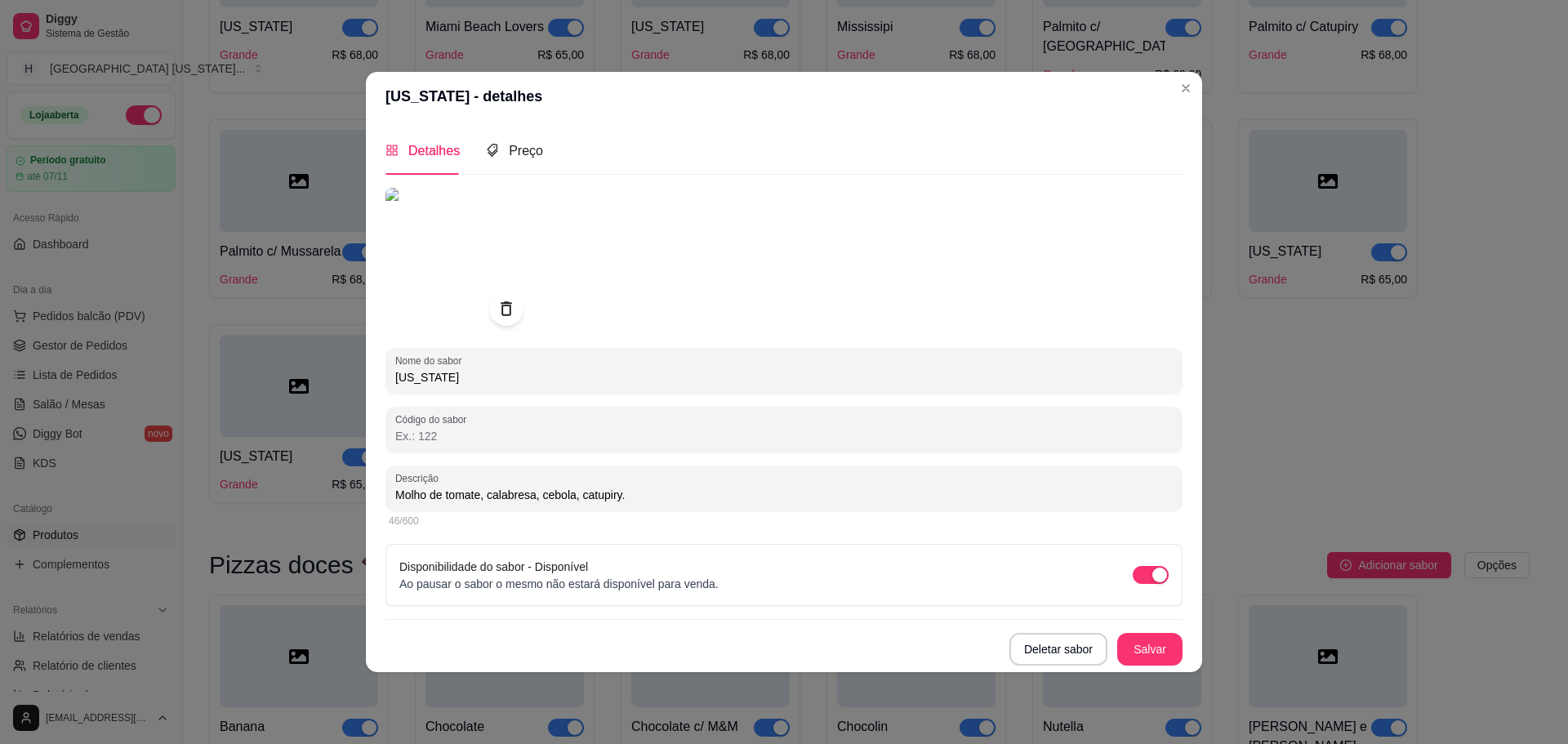
click at [499, 308] on icon at bounding box center [505, 308] width 19 height 19
click at [518, 304] on div at bounding box center [506, 309] width 35 height 35
click at [504, 305] on icon at bounding box center [505, 308] width 14 height 11
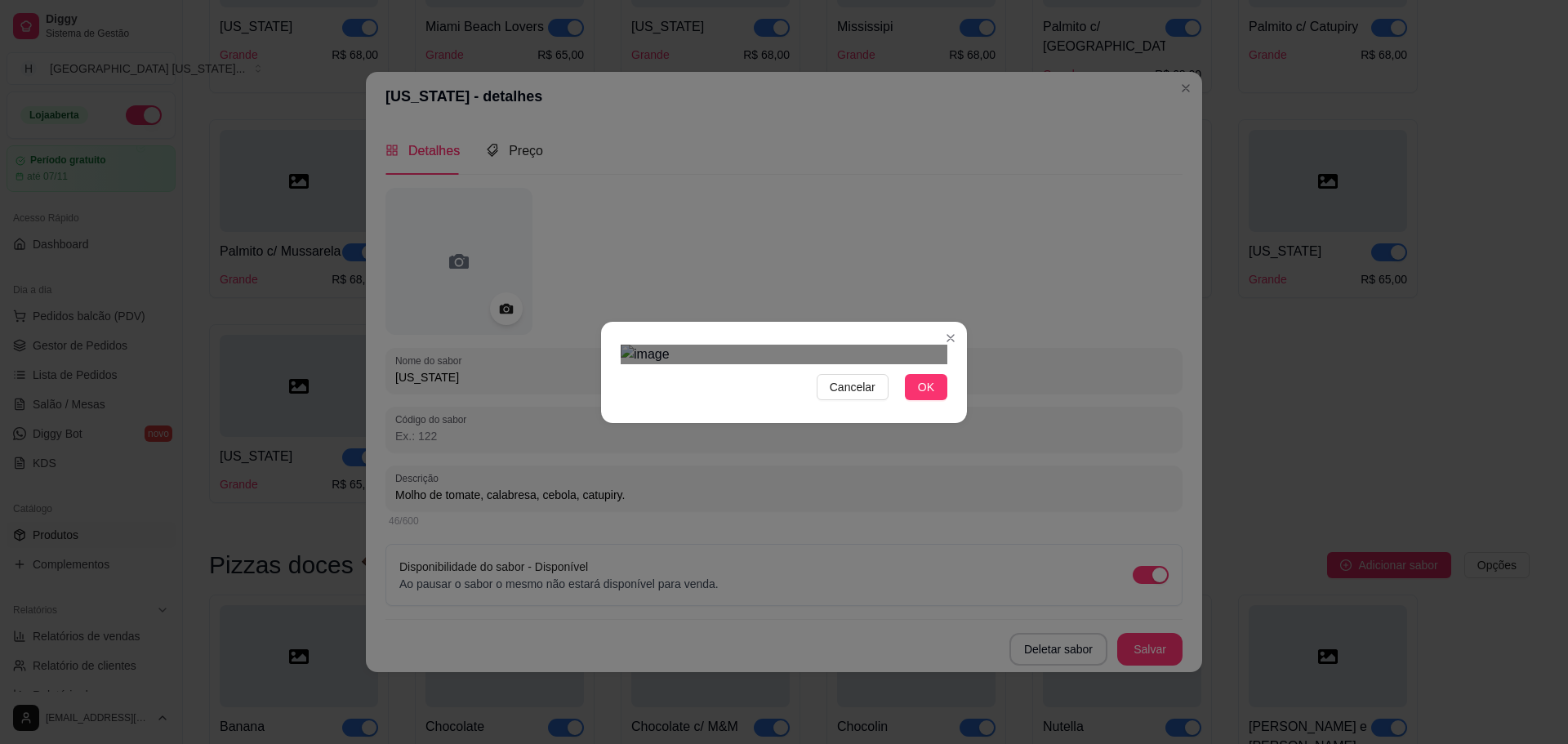
click at [745, 584] on div "Use the arrow keys to move the crop selection area" at bounding box center [784, 730] width 294 height 294
click at [932, 400] on button "OK" at bounding box center [926, 387] width 43 height 26
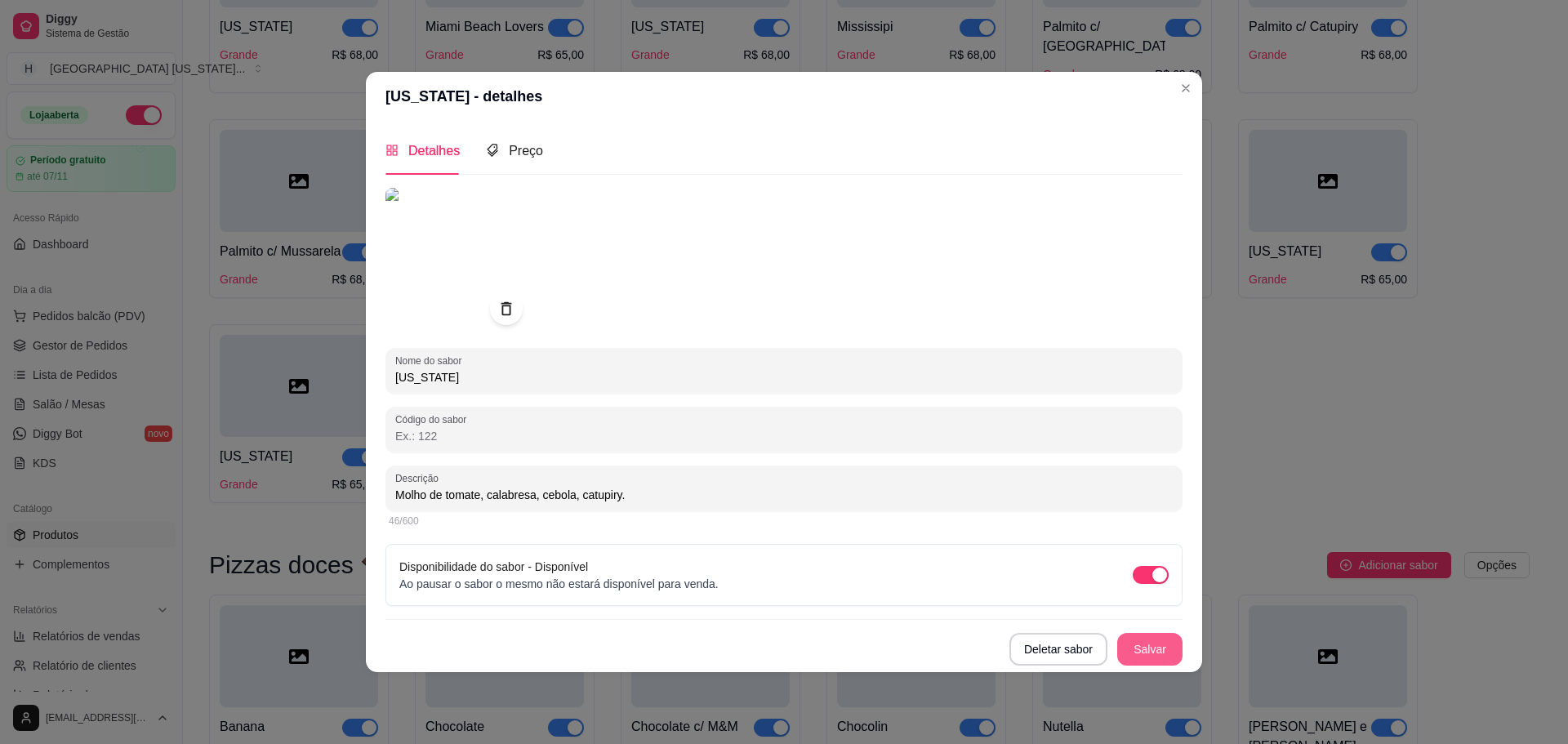
click at [1165, 654] on button "Salvar" at bounding box center [1150, 649] width 66 height 33
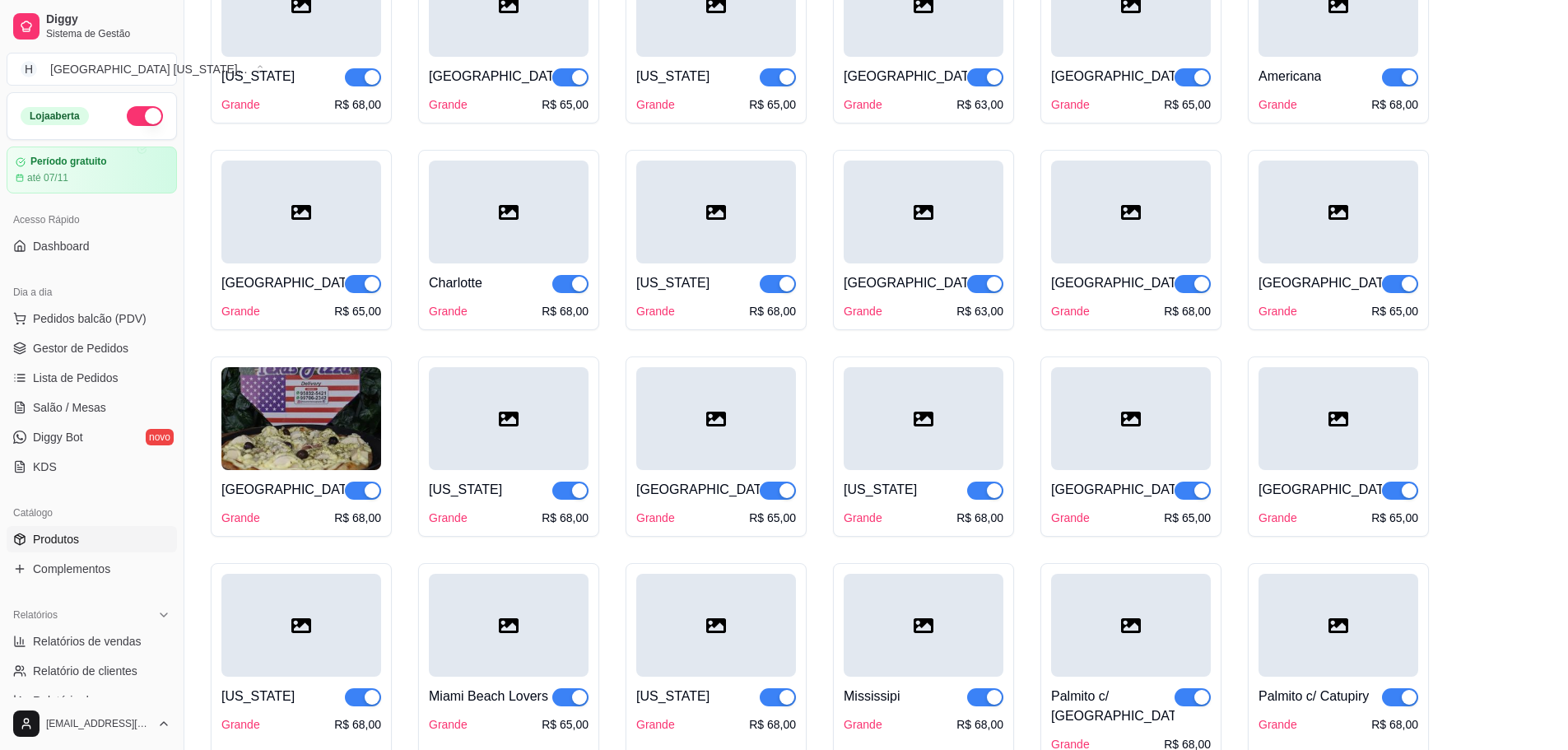
scroll to position [2618, 0]
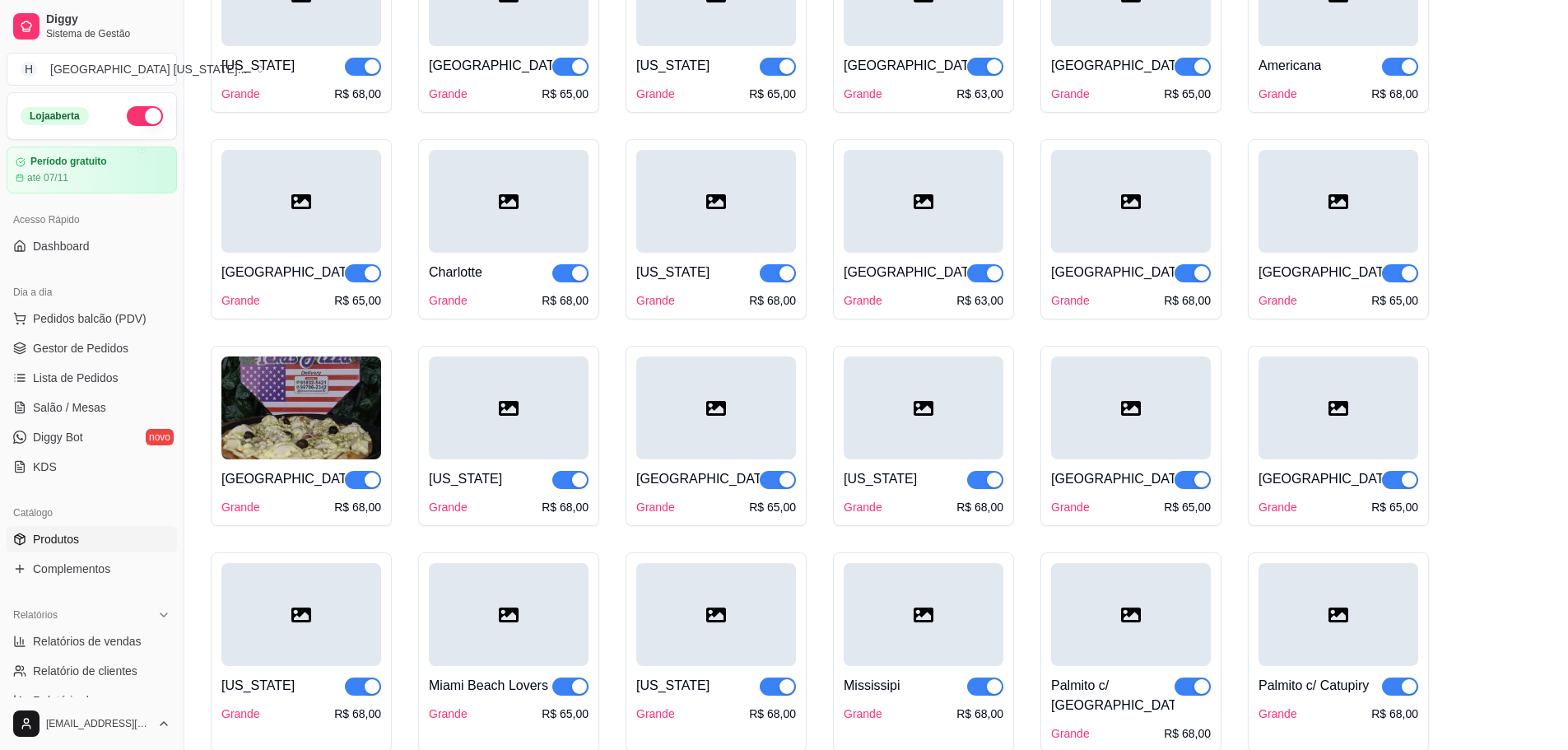
click at [1166, 188] on div at bounding box center [1131, 201] width 160 height 103
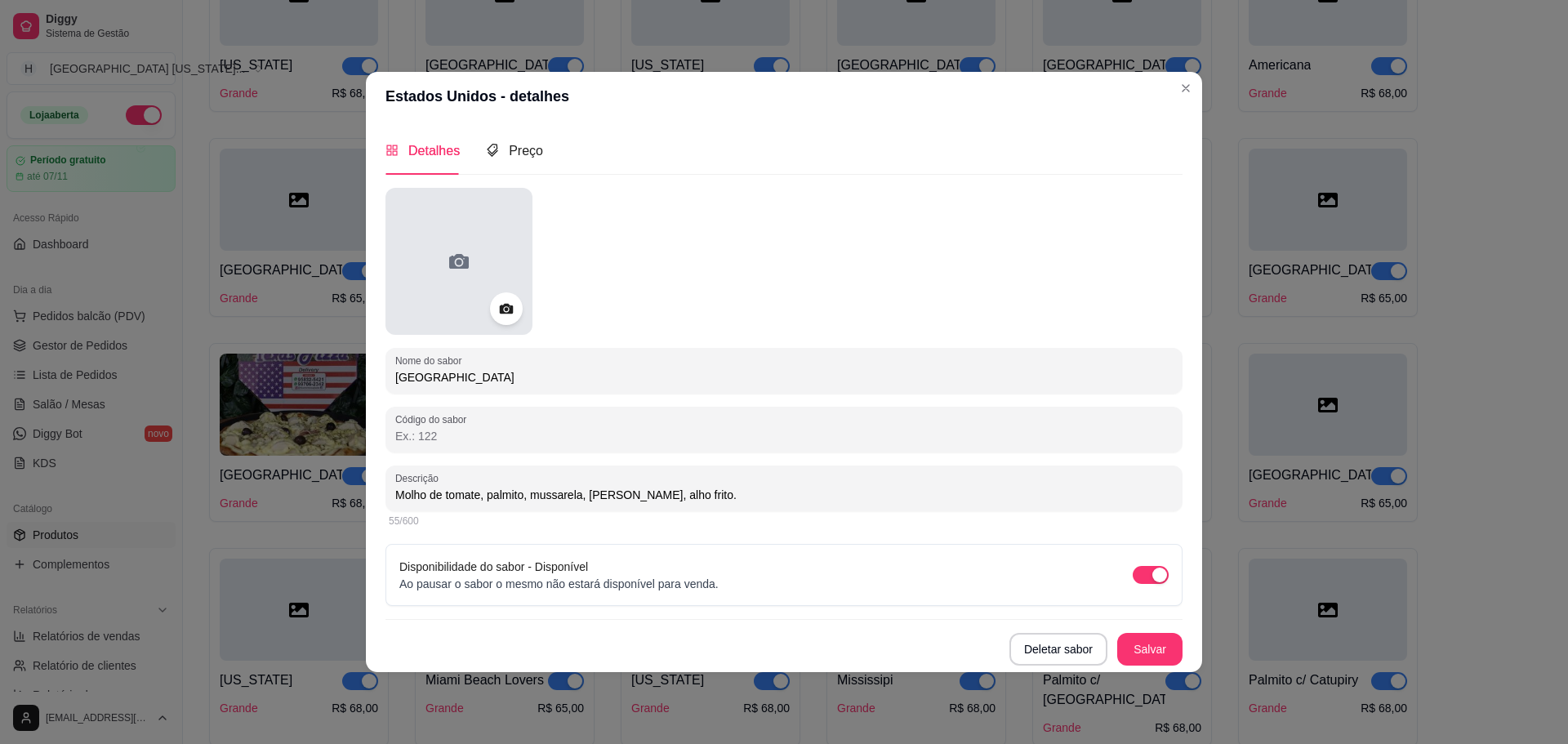
click at [526, 309] on div at bounding box center [459, 261] width 147 height 147
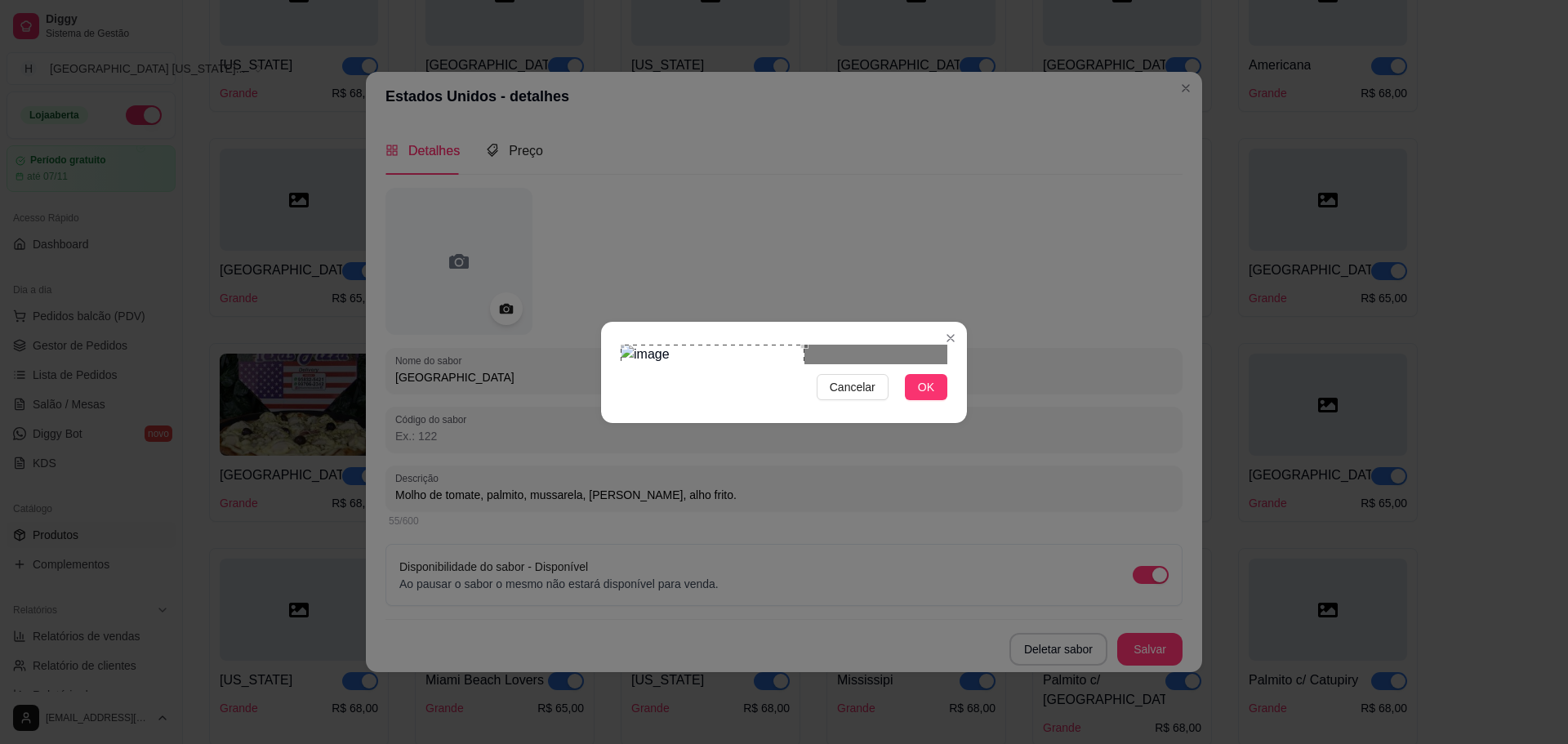
click at [608, 371] on div "Cancelar OK" at bounding box center [784, 372] width 366 height 68
click at [853, 396] on span "Cancelar" at bounding box center [853, 388] width 46 height 18
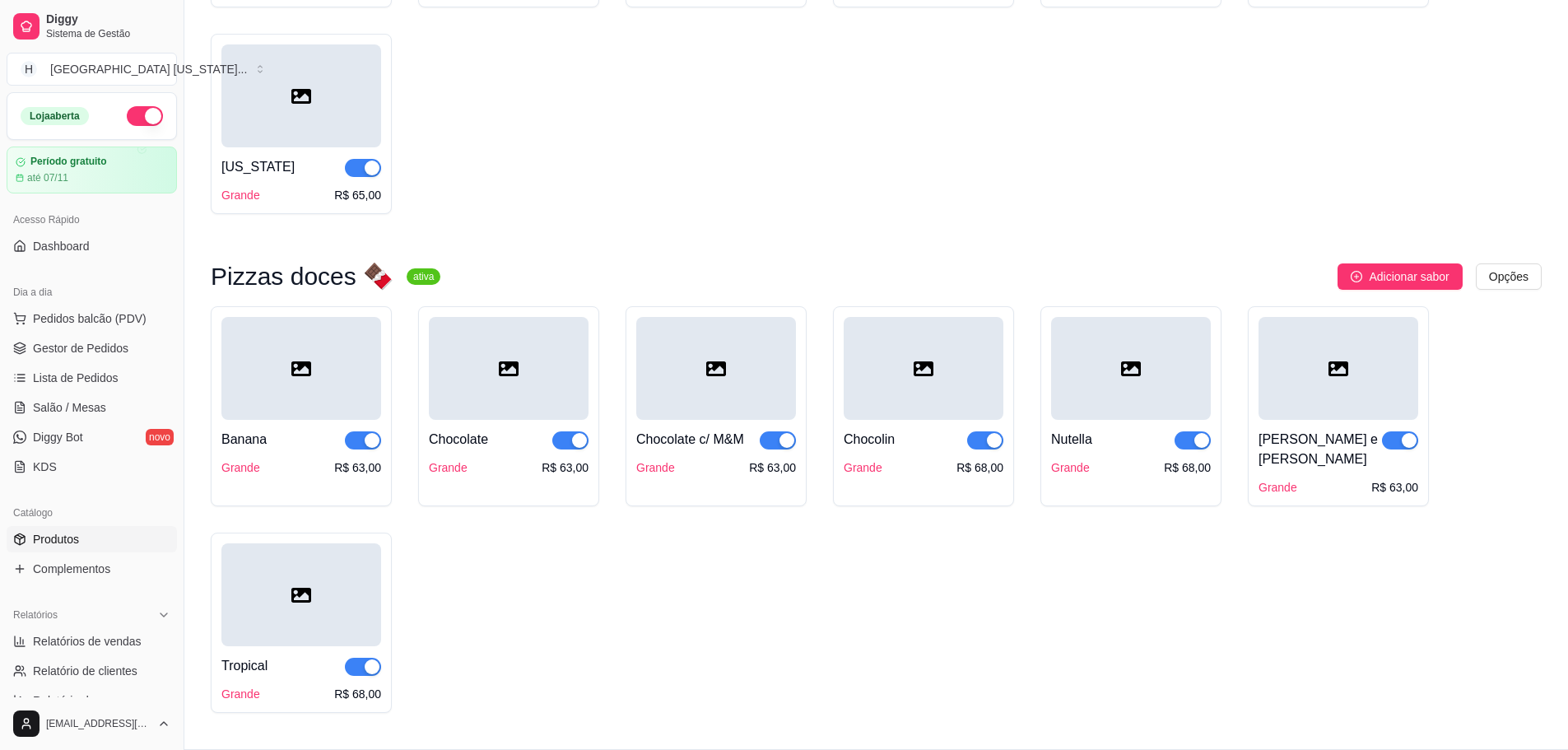
scroll to position [3605, 0]
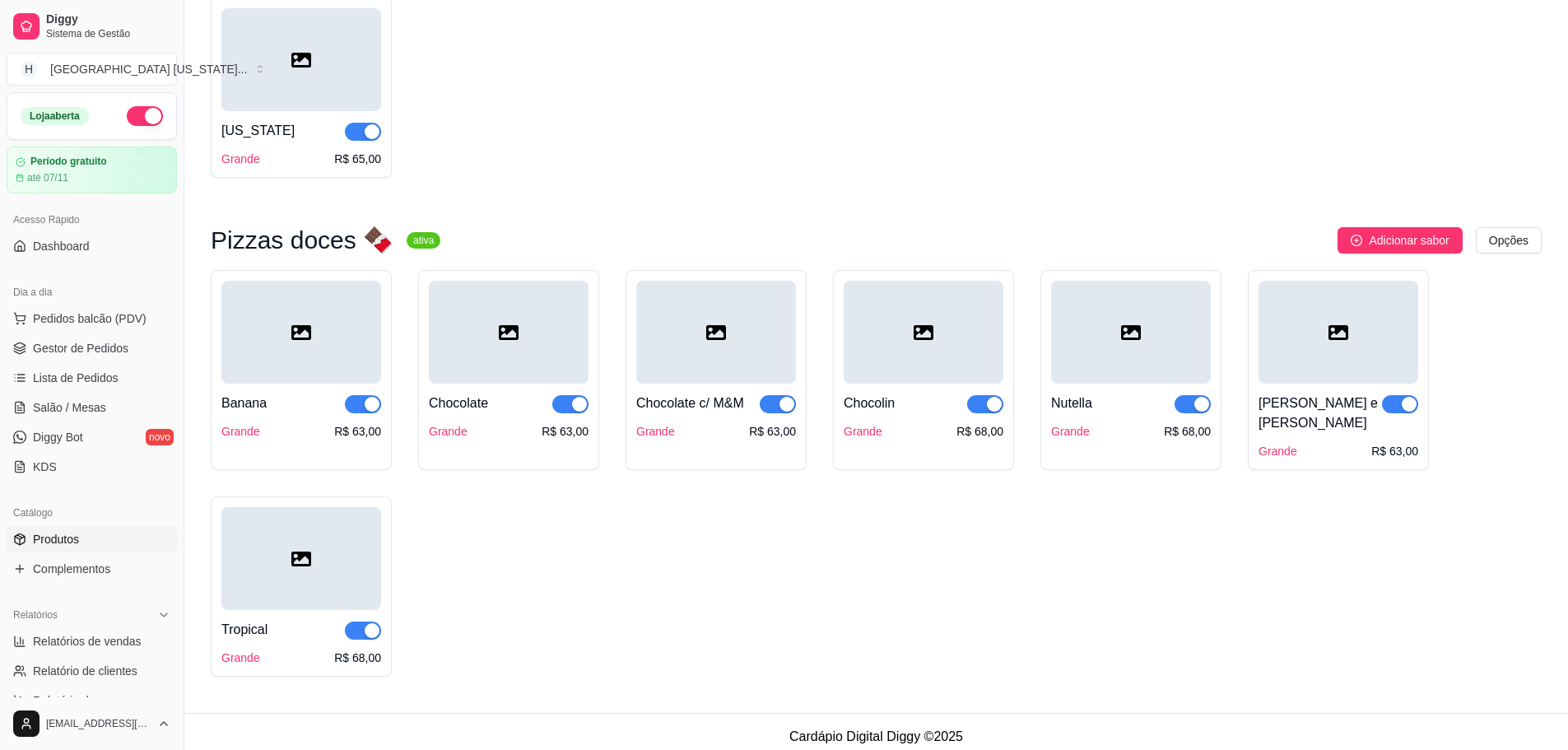
click at [1121, 399] on div "Nutella Grande R$ 68,00" at bounding box center [1131, 411] width 160 height 56
click at [874, 375] on div at bounding box center [924, 332] width 160 height 103
click at [687, 374] on div at bounding box center [716, 332] width 160 height 103
click at [461, 369] on div at bounding box center [509, 332] width 160 height 103
click at [297, 359] on div at bounding box center [301, 332] width 160 height 103
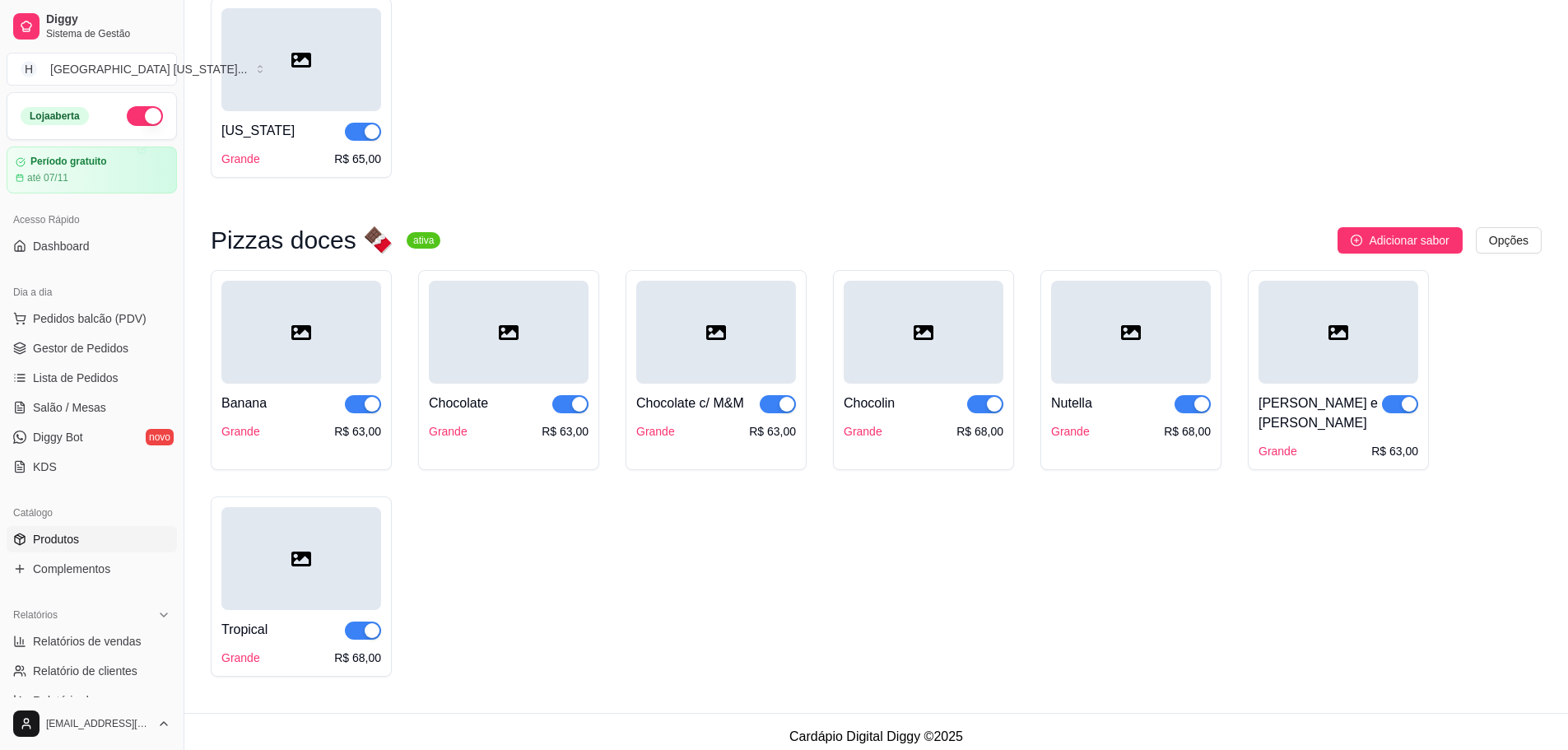
click at [366, 562] on div at bounding box center [301, 559] width 160 height 103
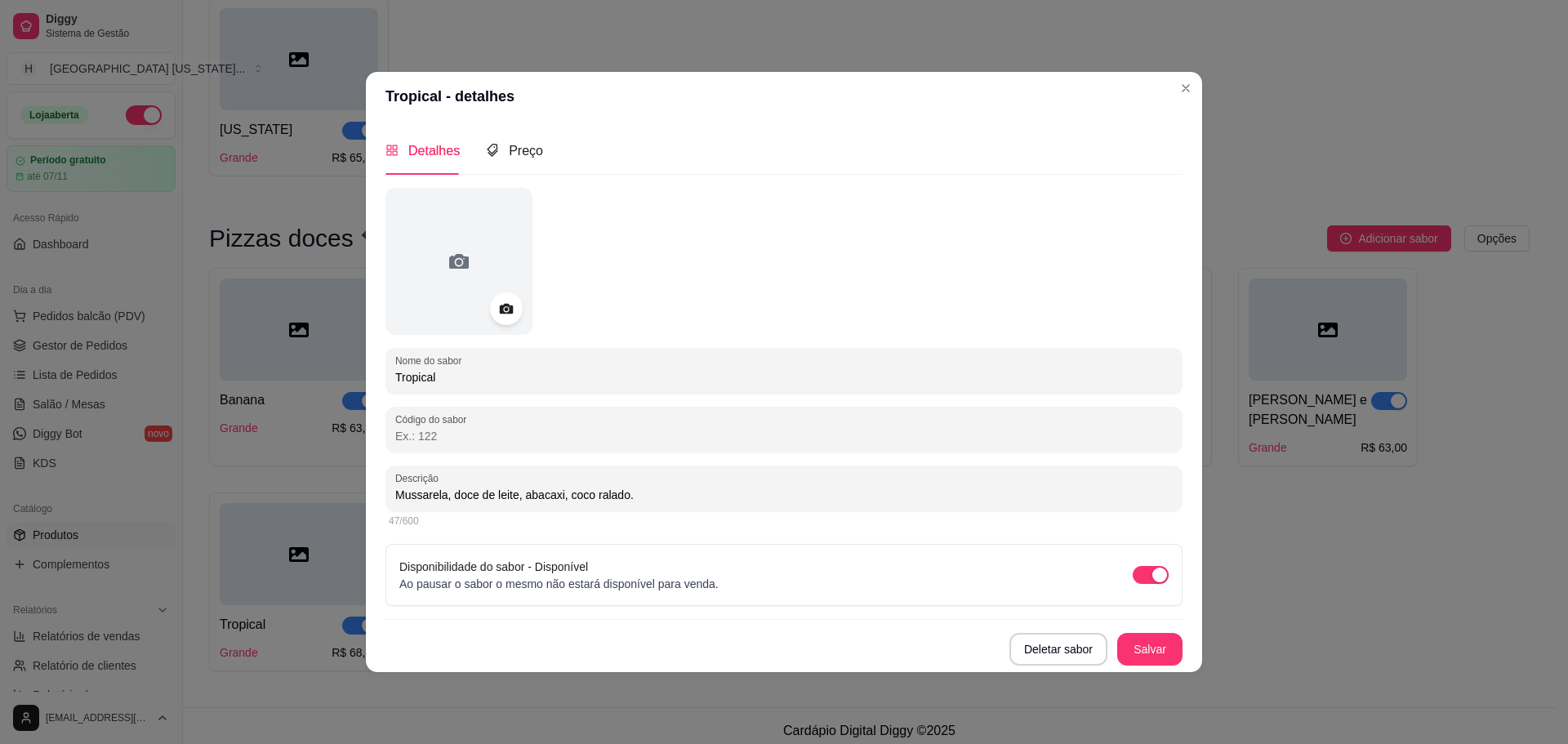
click at [1159, 93] on header "Tropical - detalhes" at bounding box center [784, 97] width 836 height 49
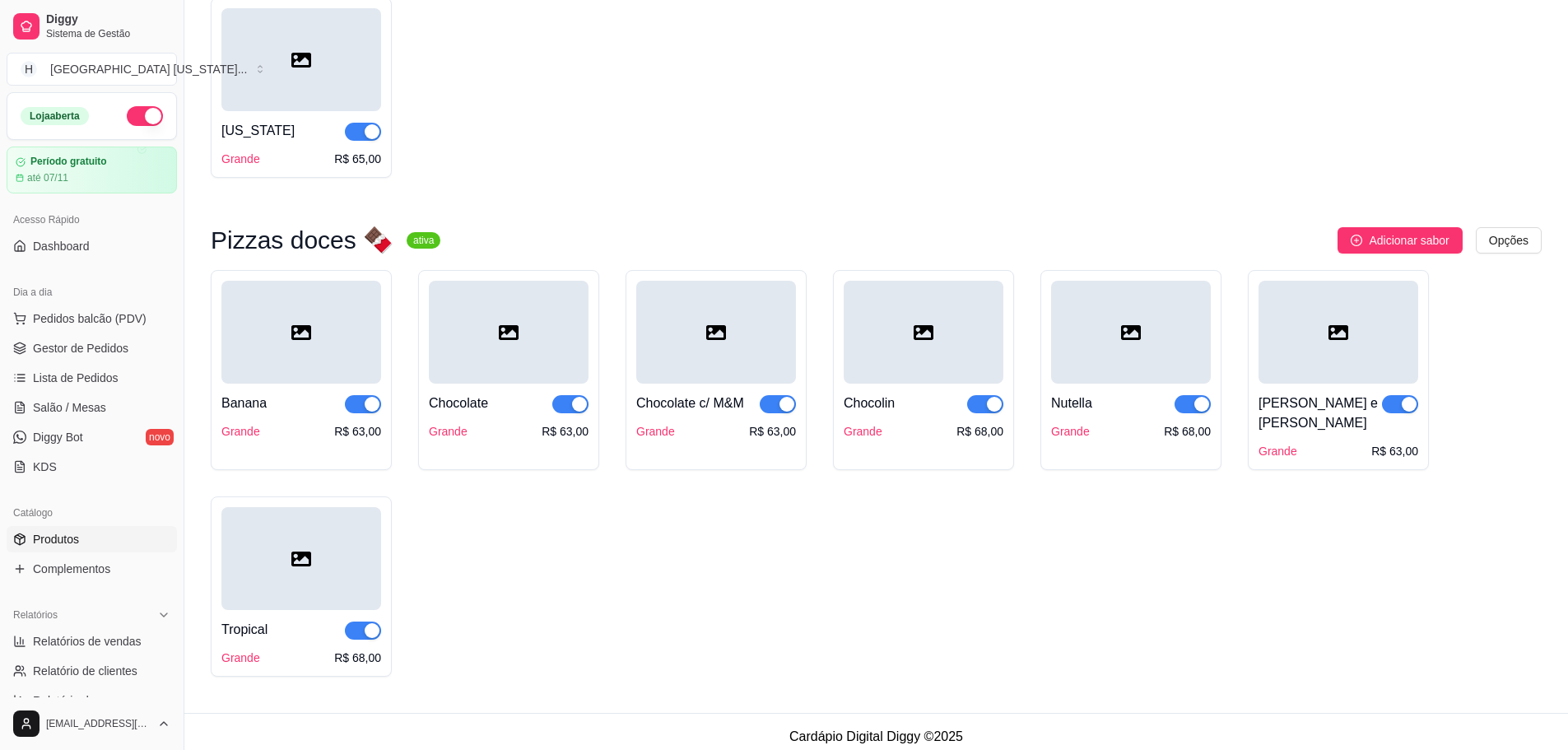
click at [1358, 327] on div at bounding box center [1338, 332] width 160 height 103
click at [1141, 370] on div at bounding box center [1131, 332] width 160 height 103
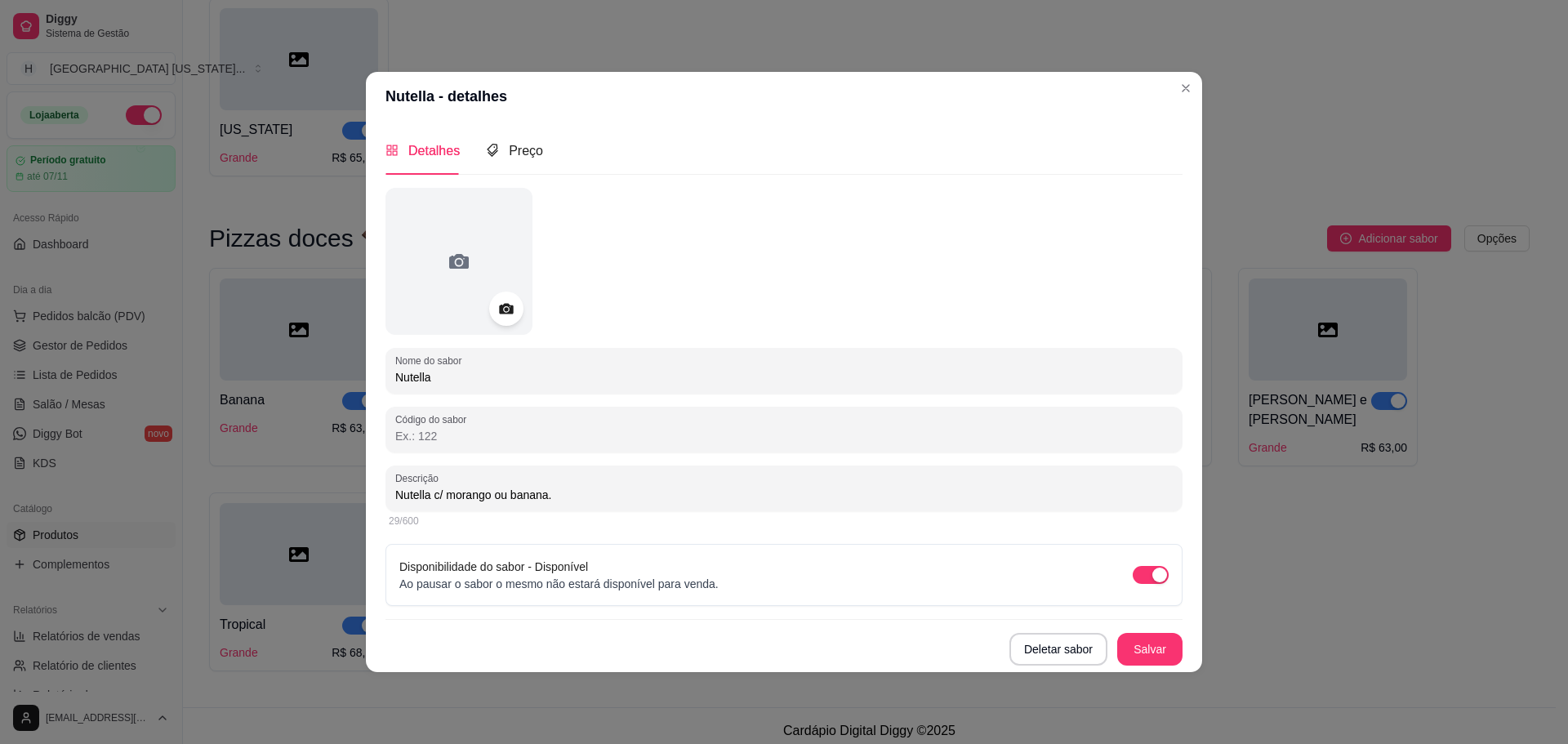
click at [514, 315] on icon at bounding box center [505, 308] width 19 height 19
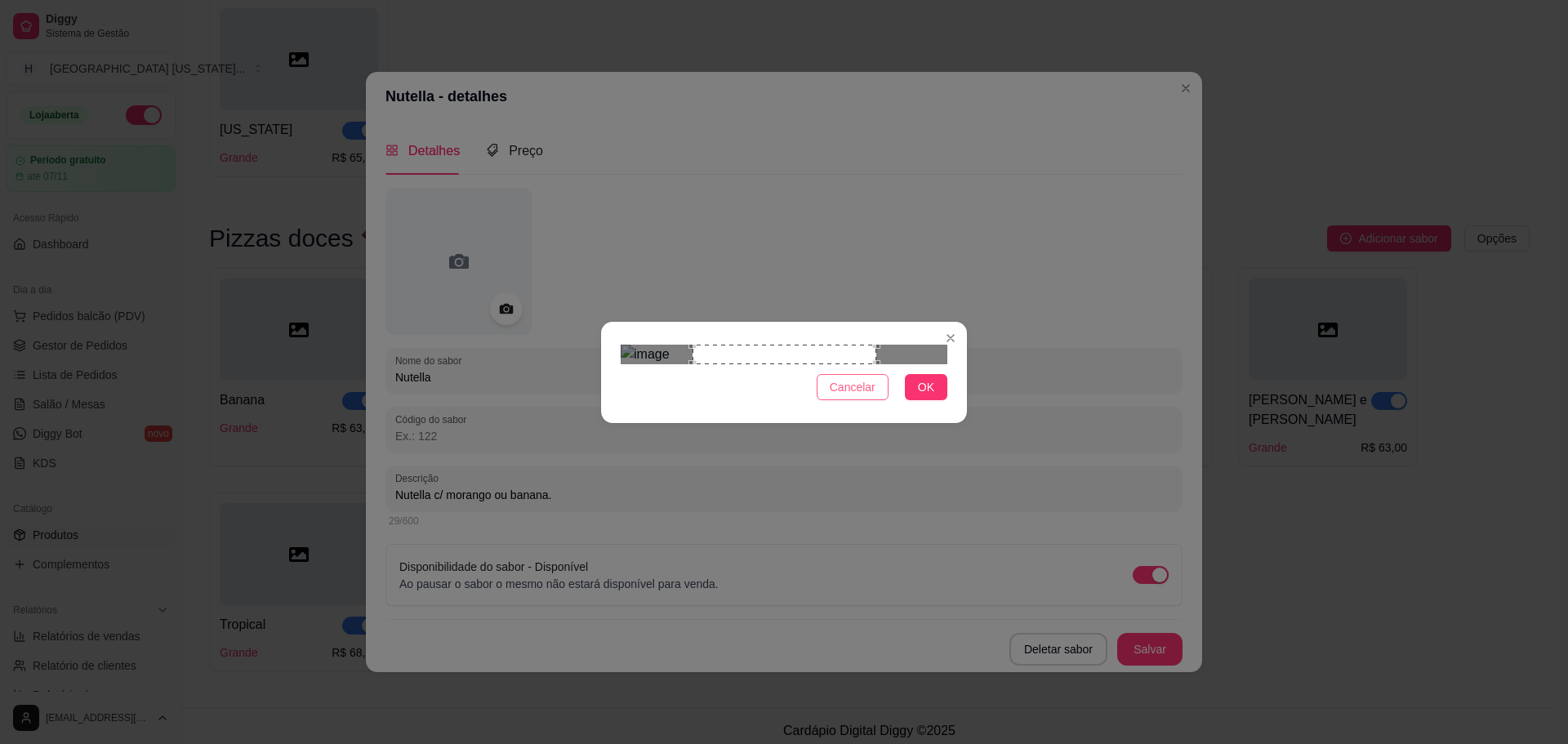
click at [877, 400] on button "Cancelar" at bounding box center [853, 387] width 72 height 26
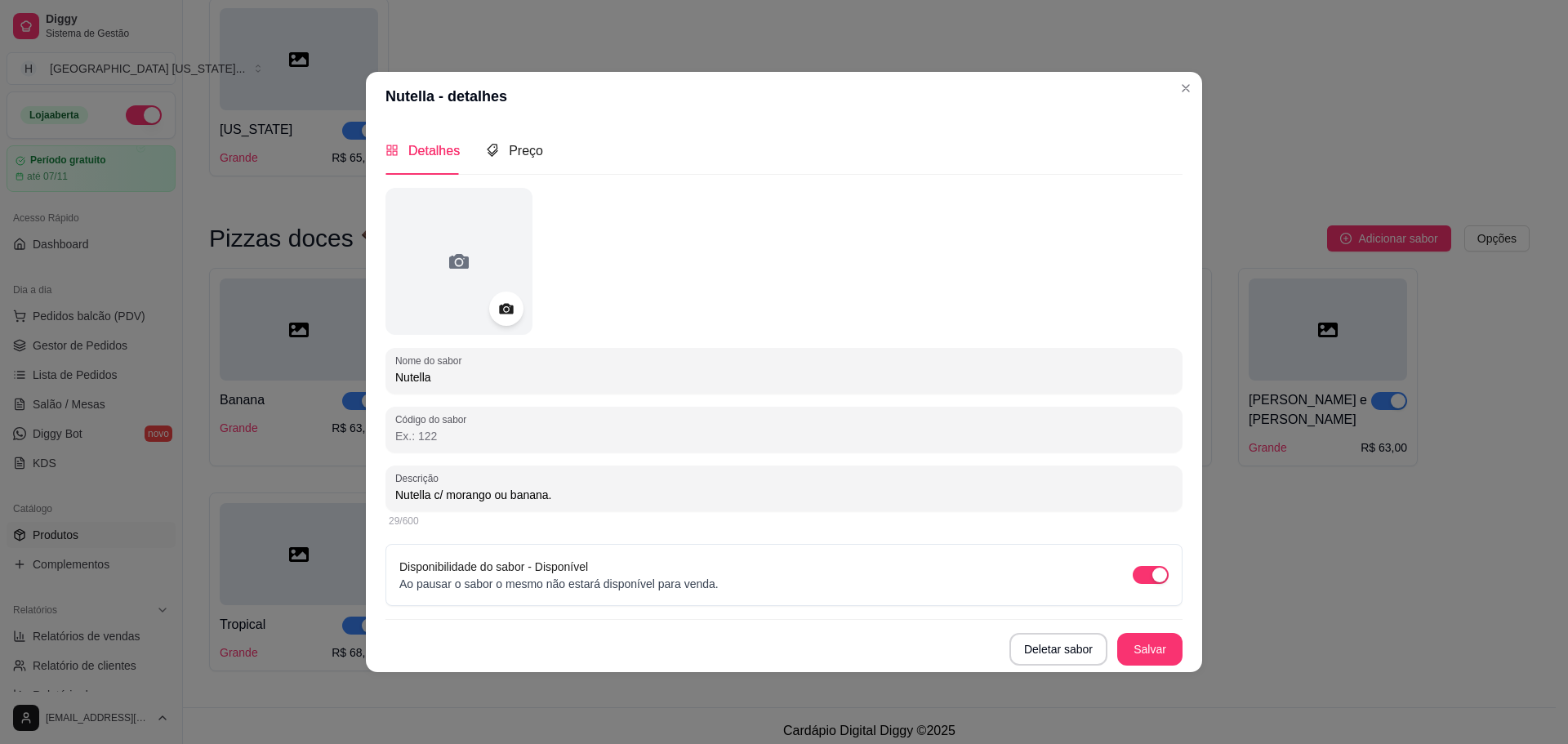
click at [504, 322] on div at bounding box center [506, 309] width 35 height 35
click at [504, 313] on icon at bounding box center [505, 308] width 14 height 11
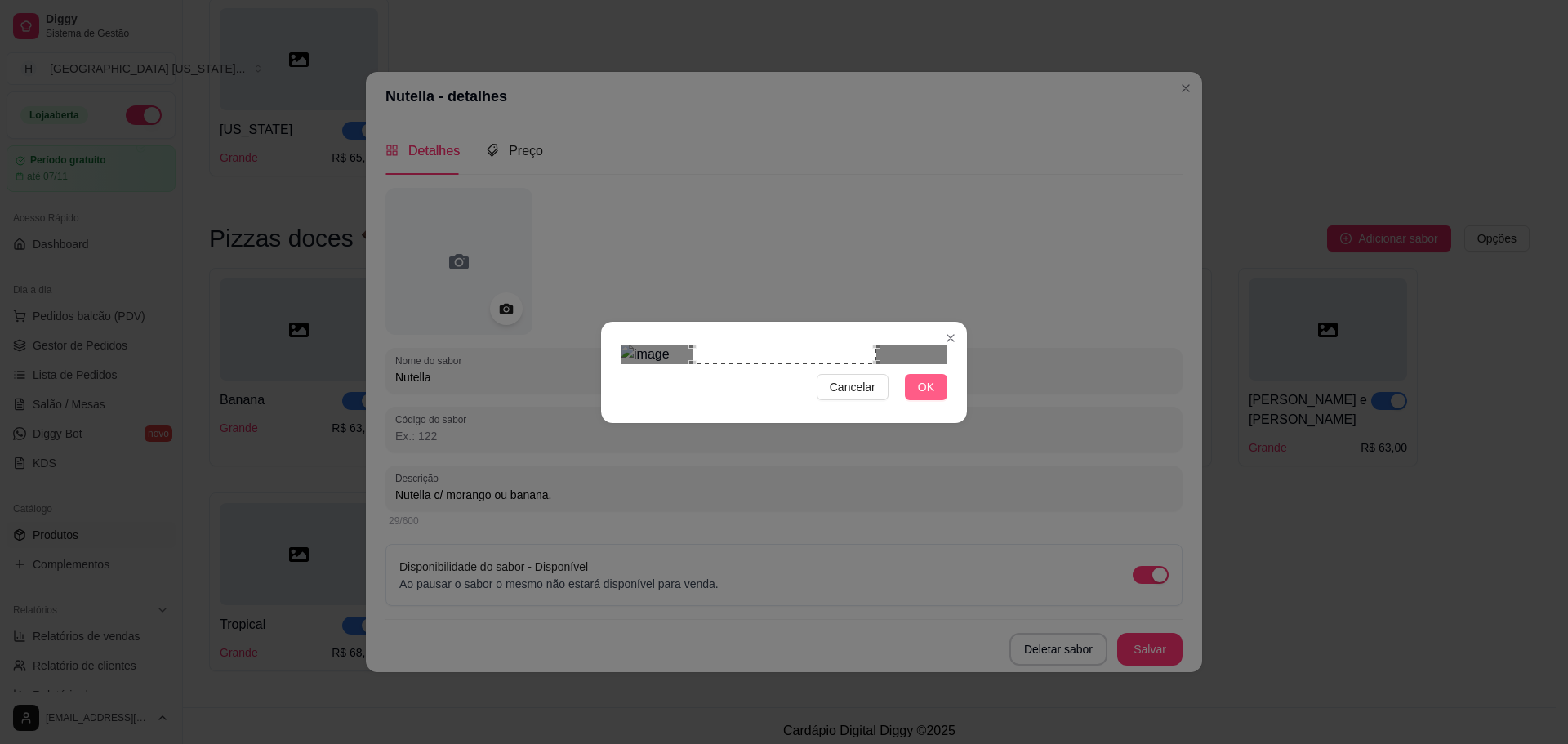
click at [921, 396] on span "OK" at bounding box center [927, 388] width 16 height 18
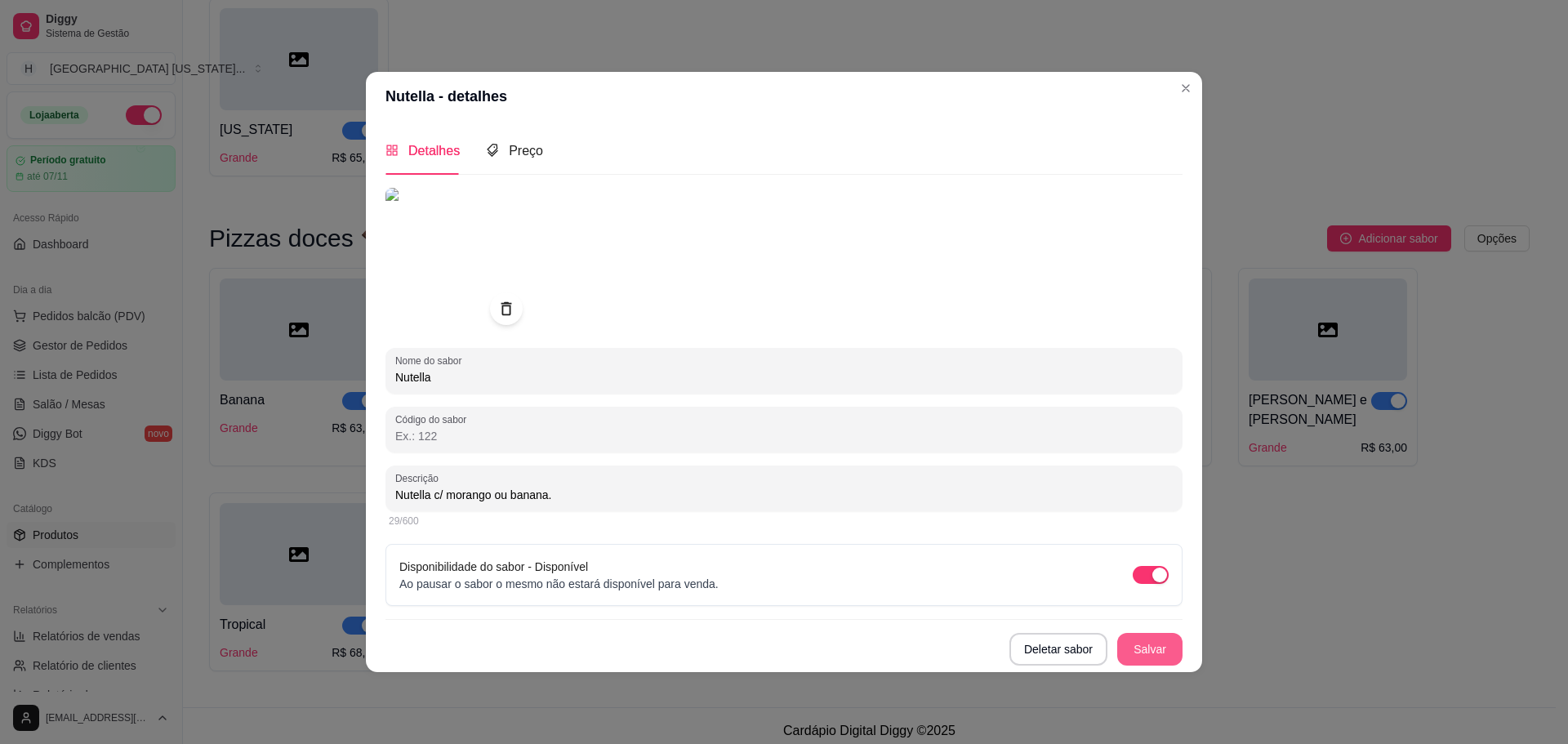
click at [1159, 650] on button "Salvar" at bounding box center [1150, 649] width 66 height 33
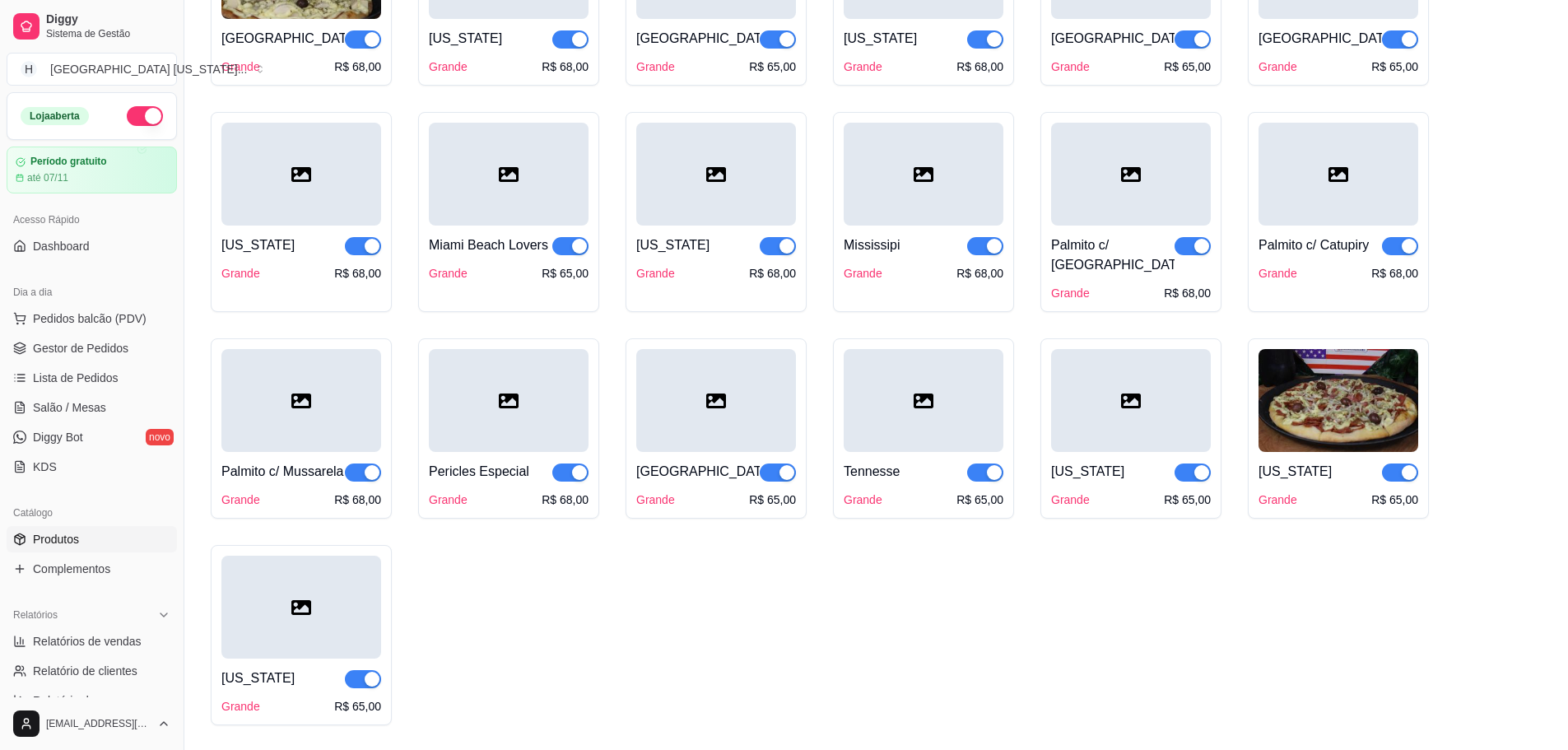
scroll to position [3111, 0]
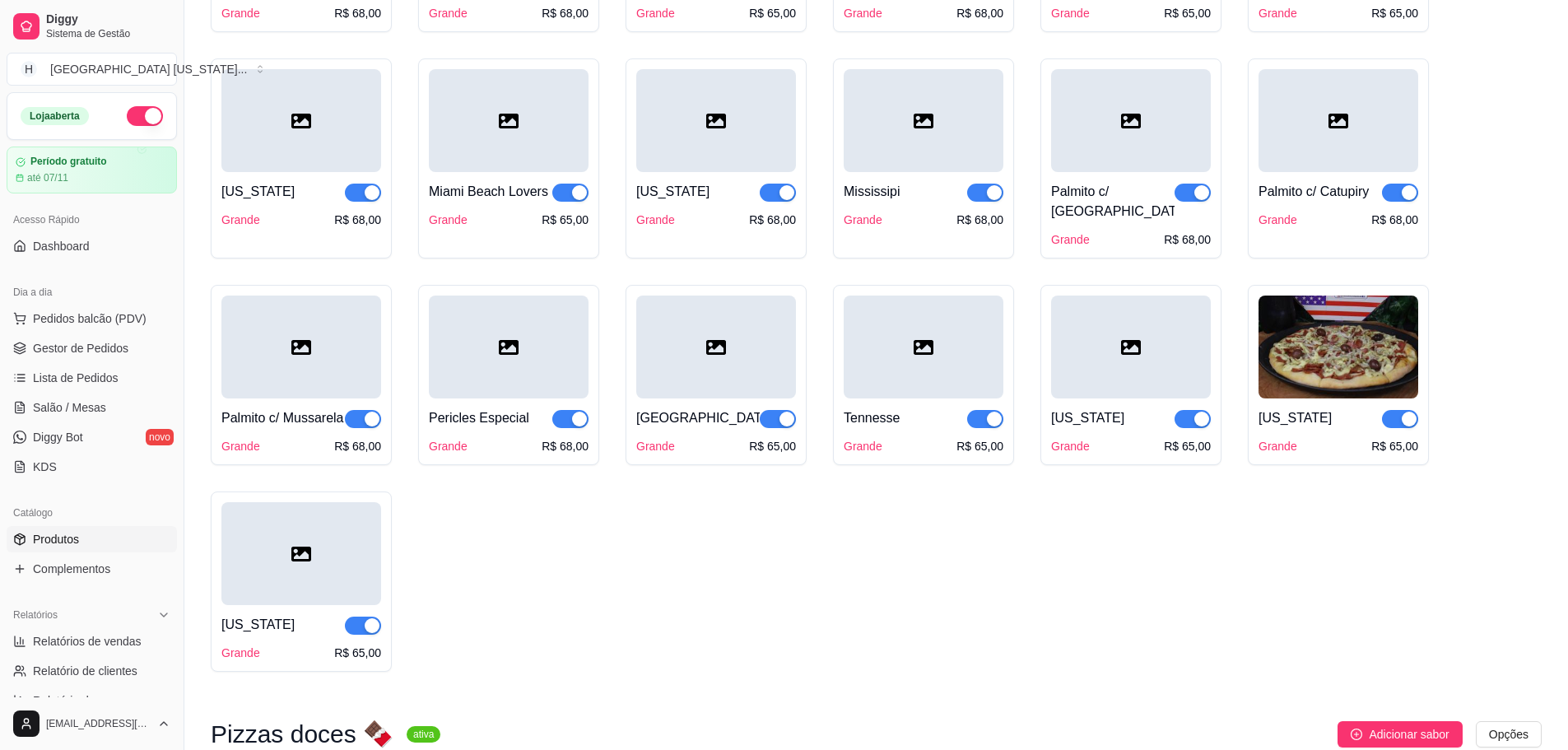
click at [944, 172] on div at bounding box center [924, 120] width 160 height 103
click at [1057, 540] on div "[US_STATE] Grande R$ 68,00 [GEOGRAPHIC_DATA] R$ 65,00 [US_STATE][GEOGRAPHIC_DAT…" at bounding box center [876, 54] width 1331 height 1233
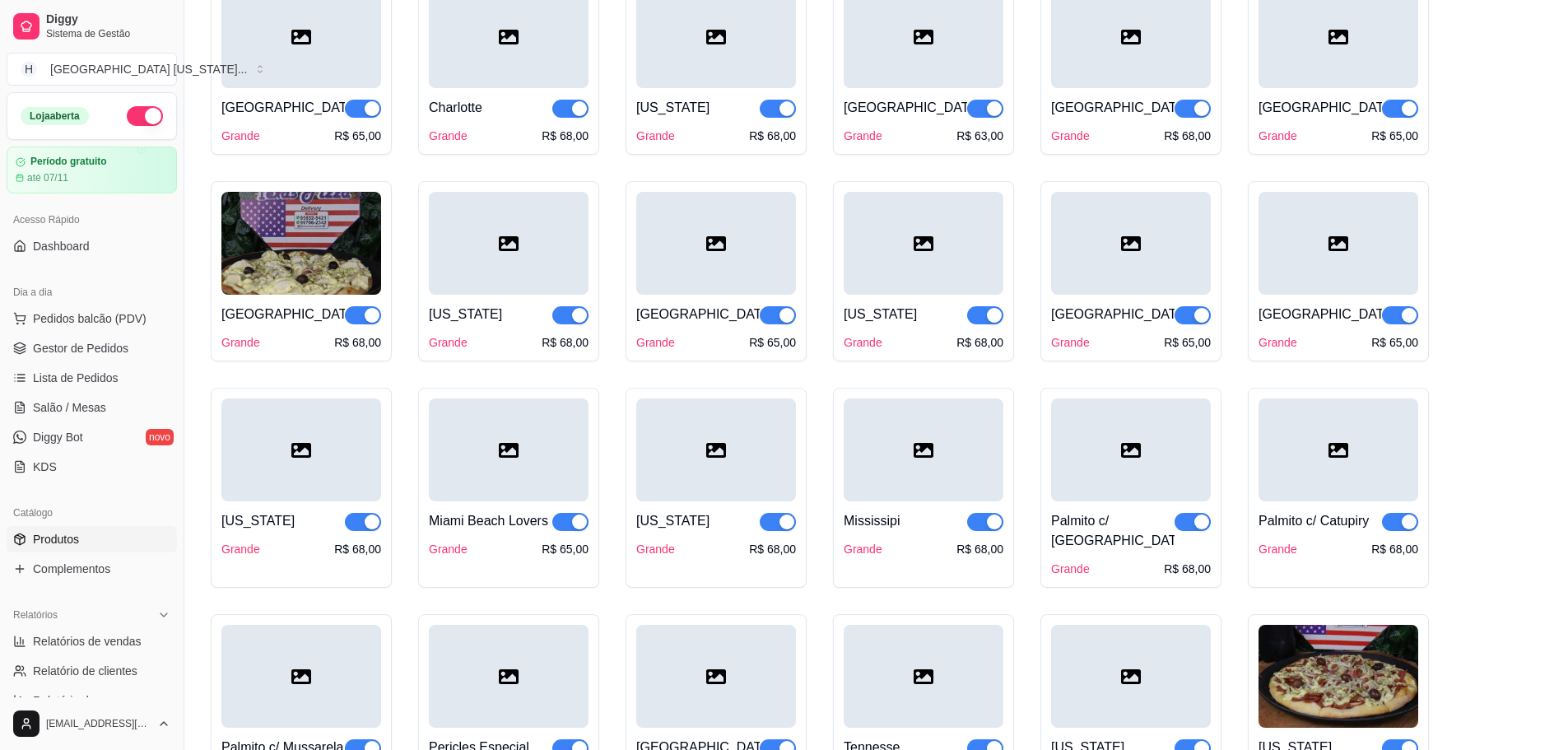
scroll to position [2699, 0]
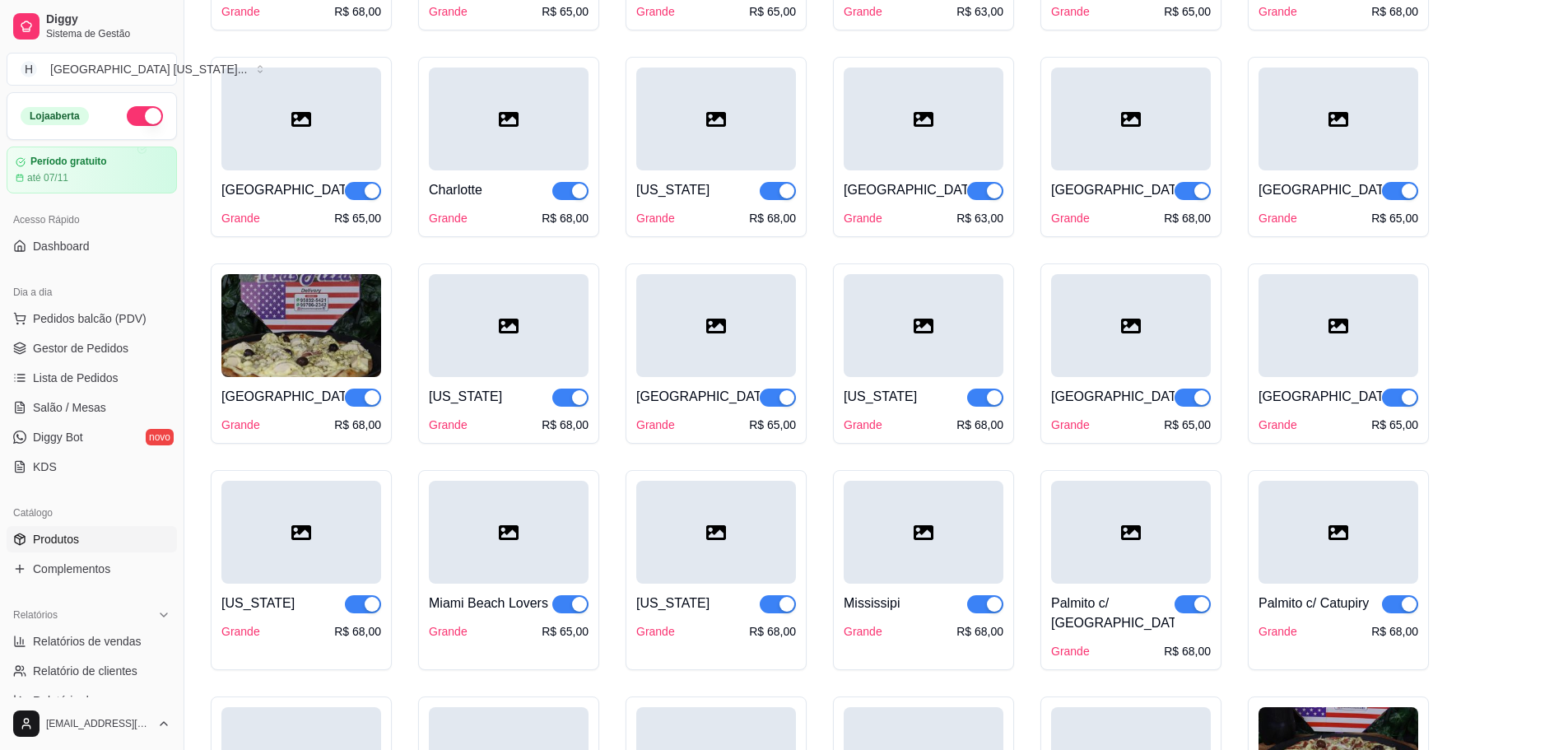
click at [1075, 142] on div at bounding box center [1131, 119] width 160 height 103
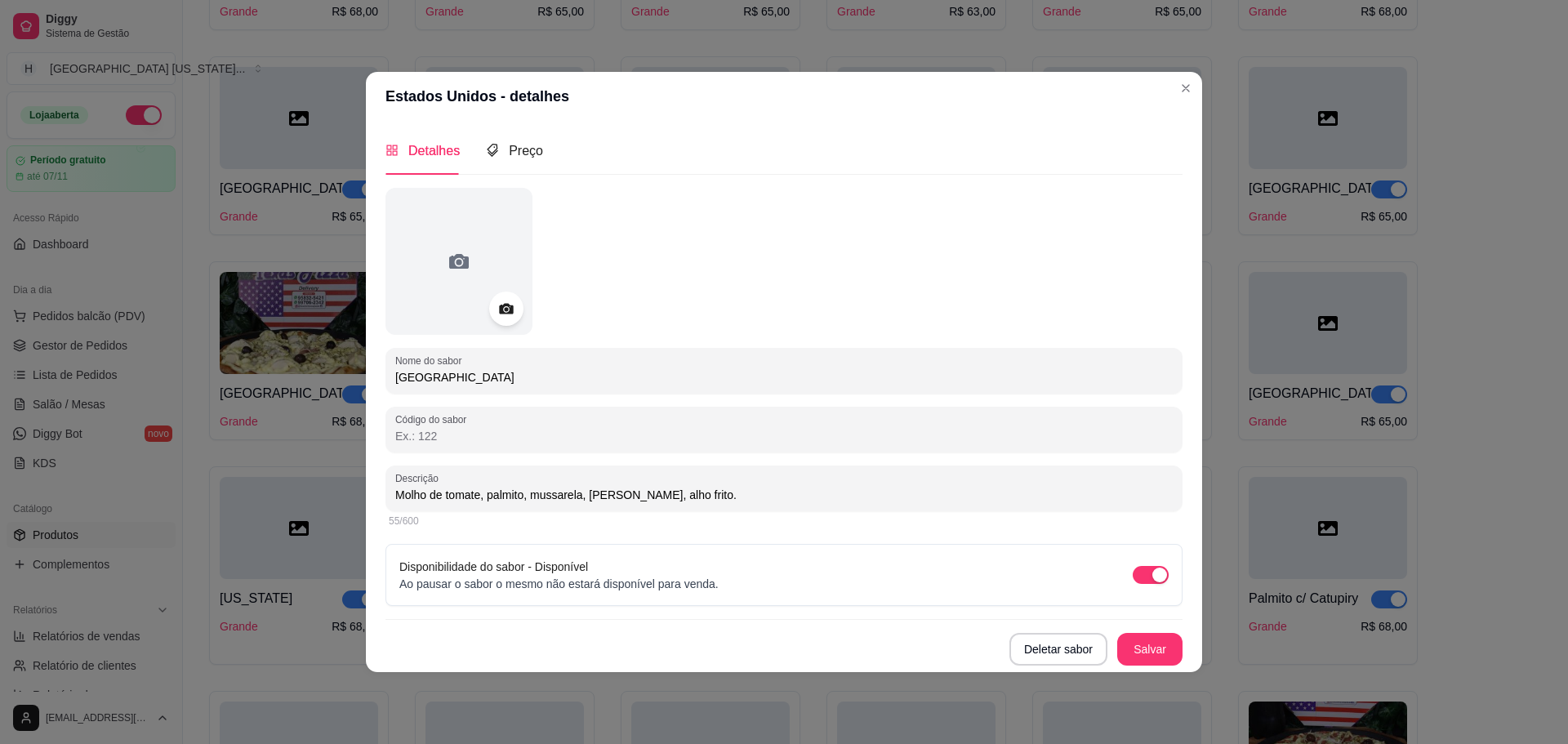
click at [505, 312] on icon at bounding box center [505, 308] width 19 height 19
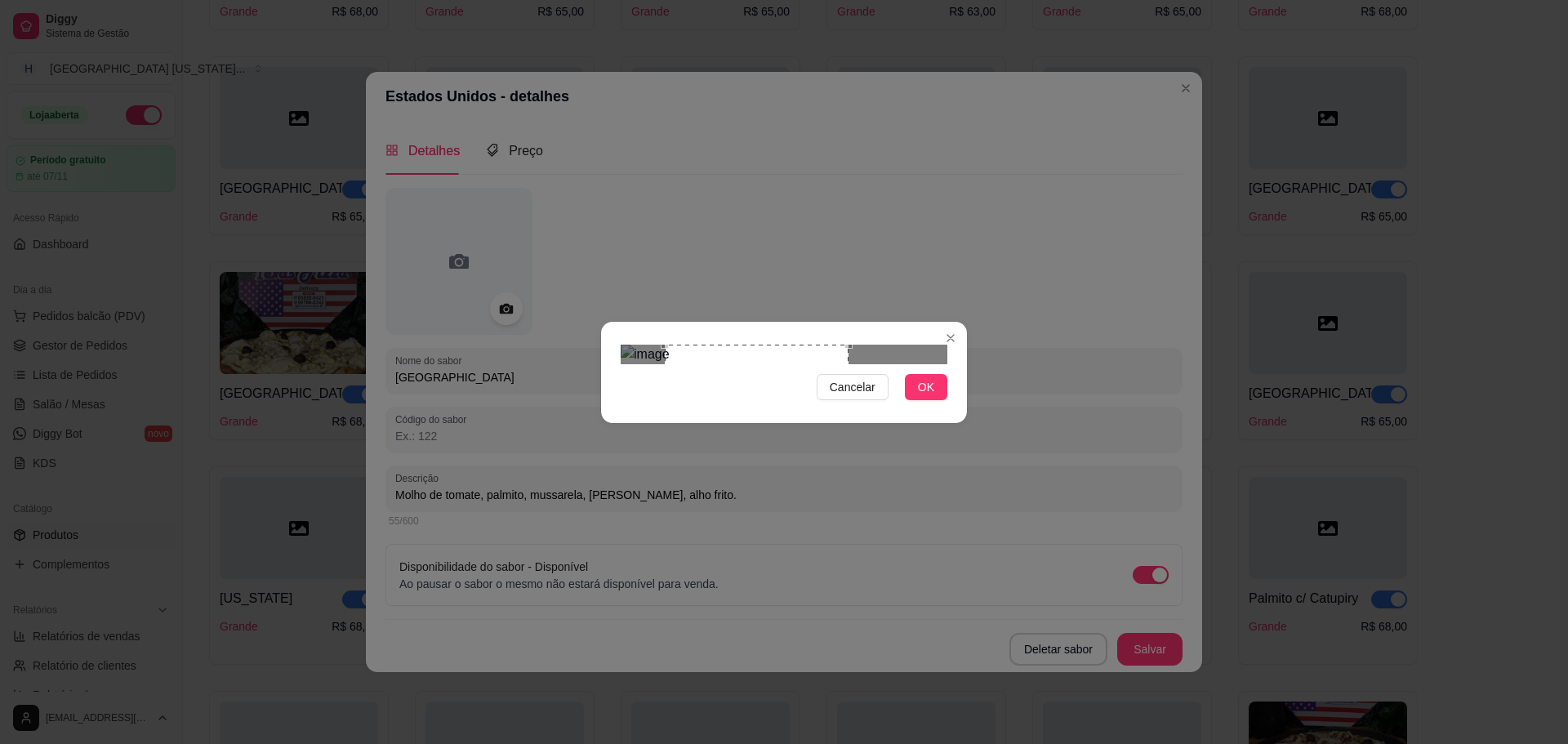
click at [823, 396] on div "Use the arrow keys to move the crop selection area" at bounding box center [756, 436] width 183 height 183
click at [910, 400] on button "OK" at bounding box center [926, 387] width 43 height 26
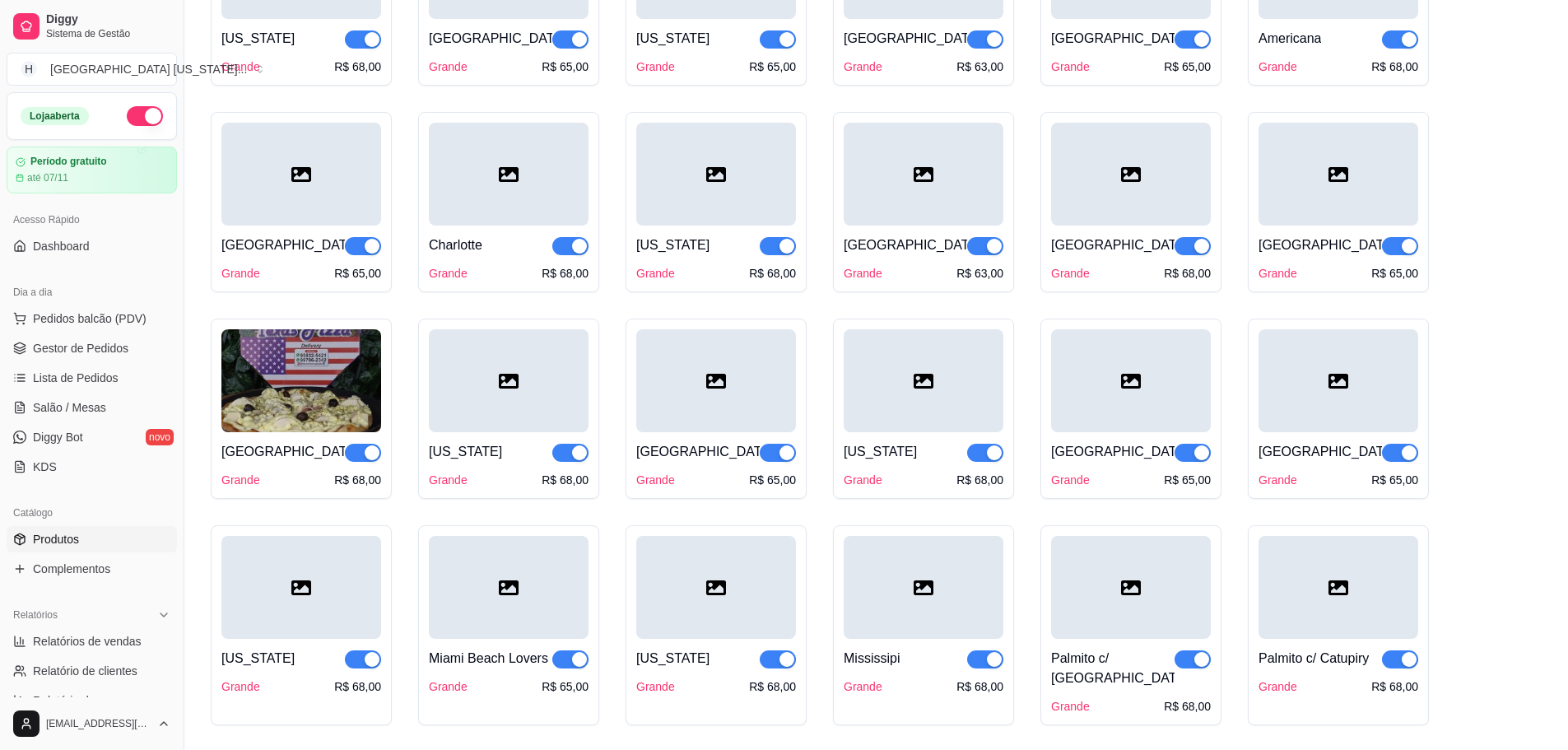
scroll to position [2618, 0]
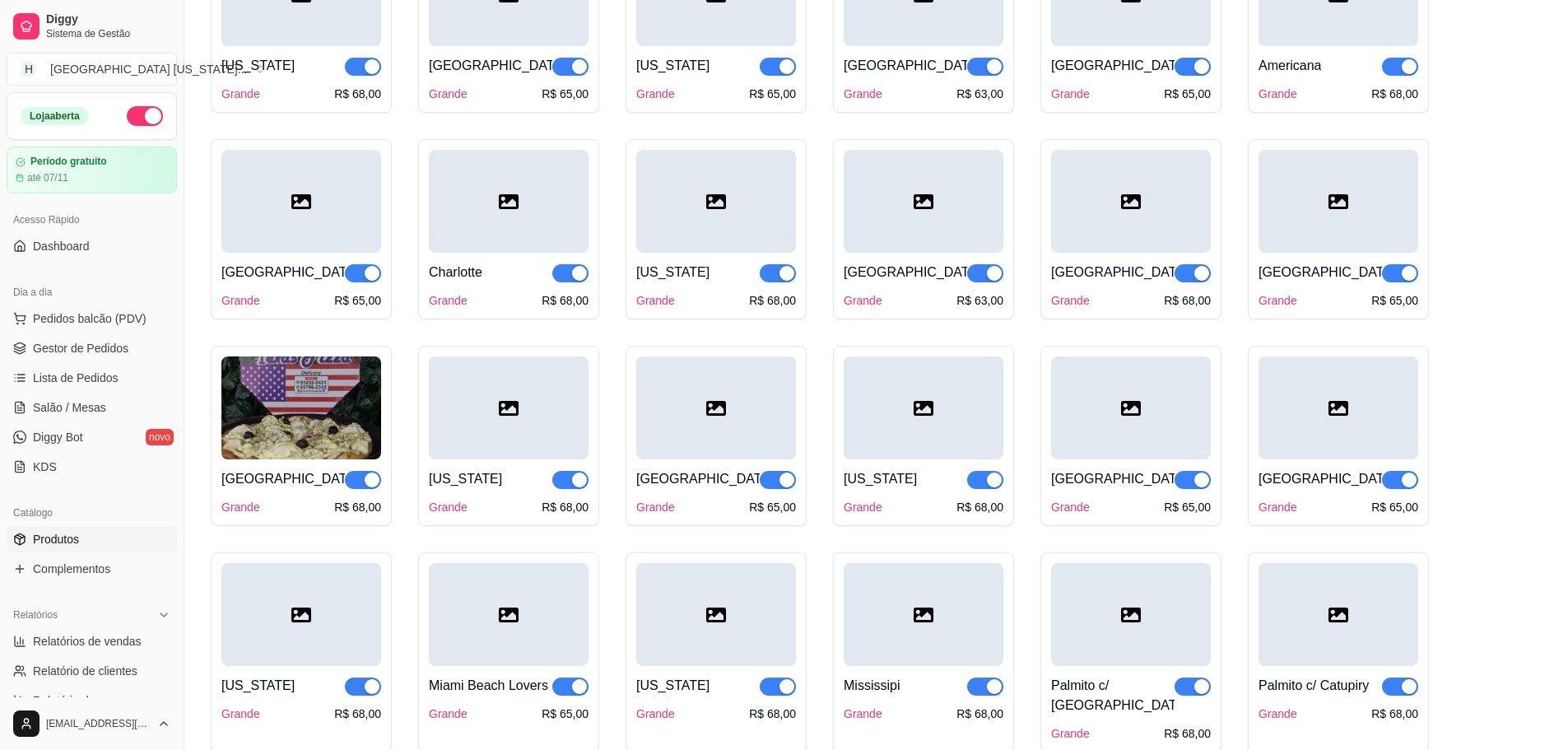
click at [1094, 217] on div at bounding box center [1131, 201] width 160 height 103
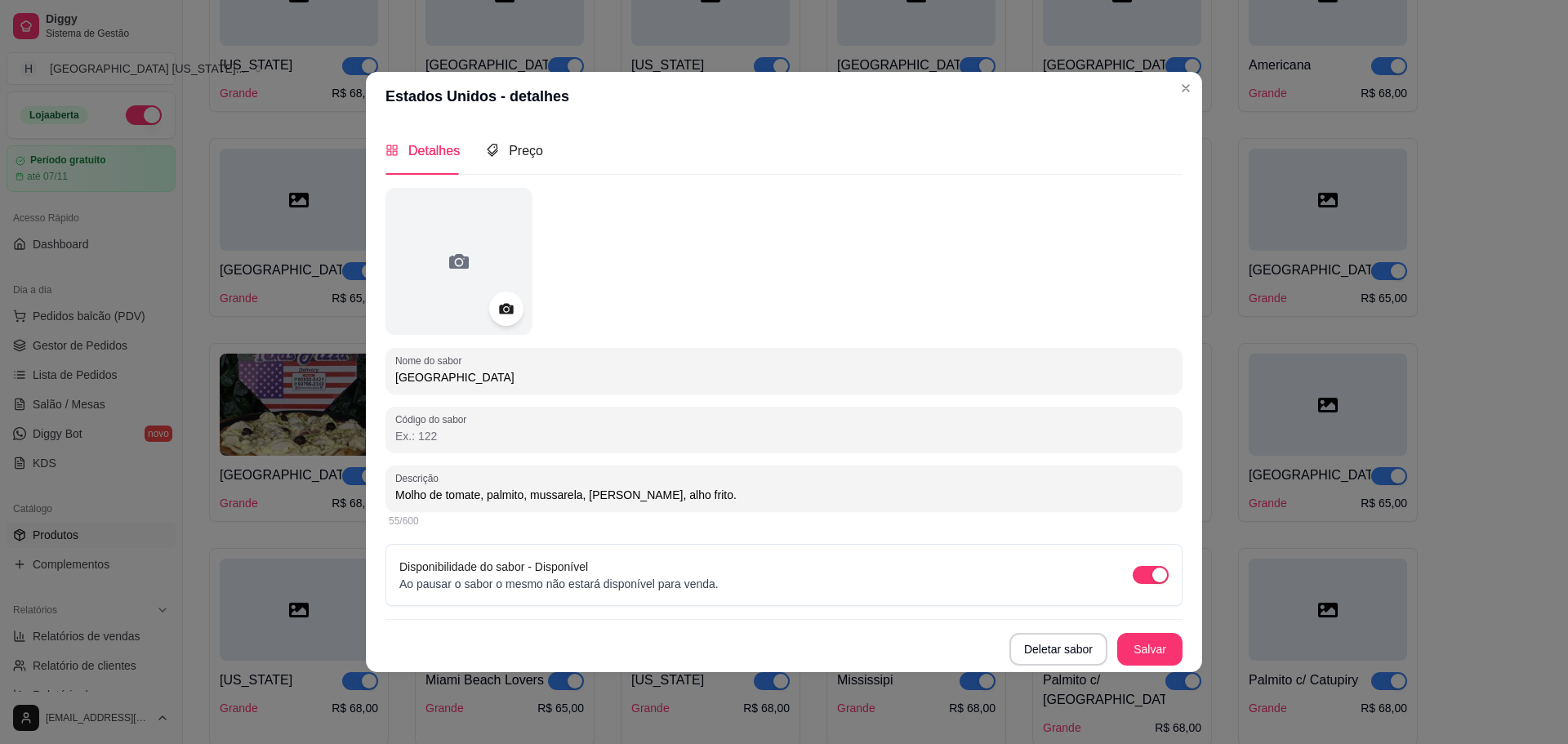
click at [517, 301] on div at bounding box center [506, 309] width 35 height 35
click at [491, 298] on div at bounding box center [459, 261] width 147 height 147
click at [514, 303] on icon at bounding box center [505, 308] width 19 height 19
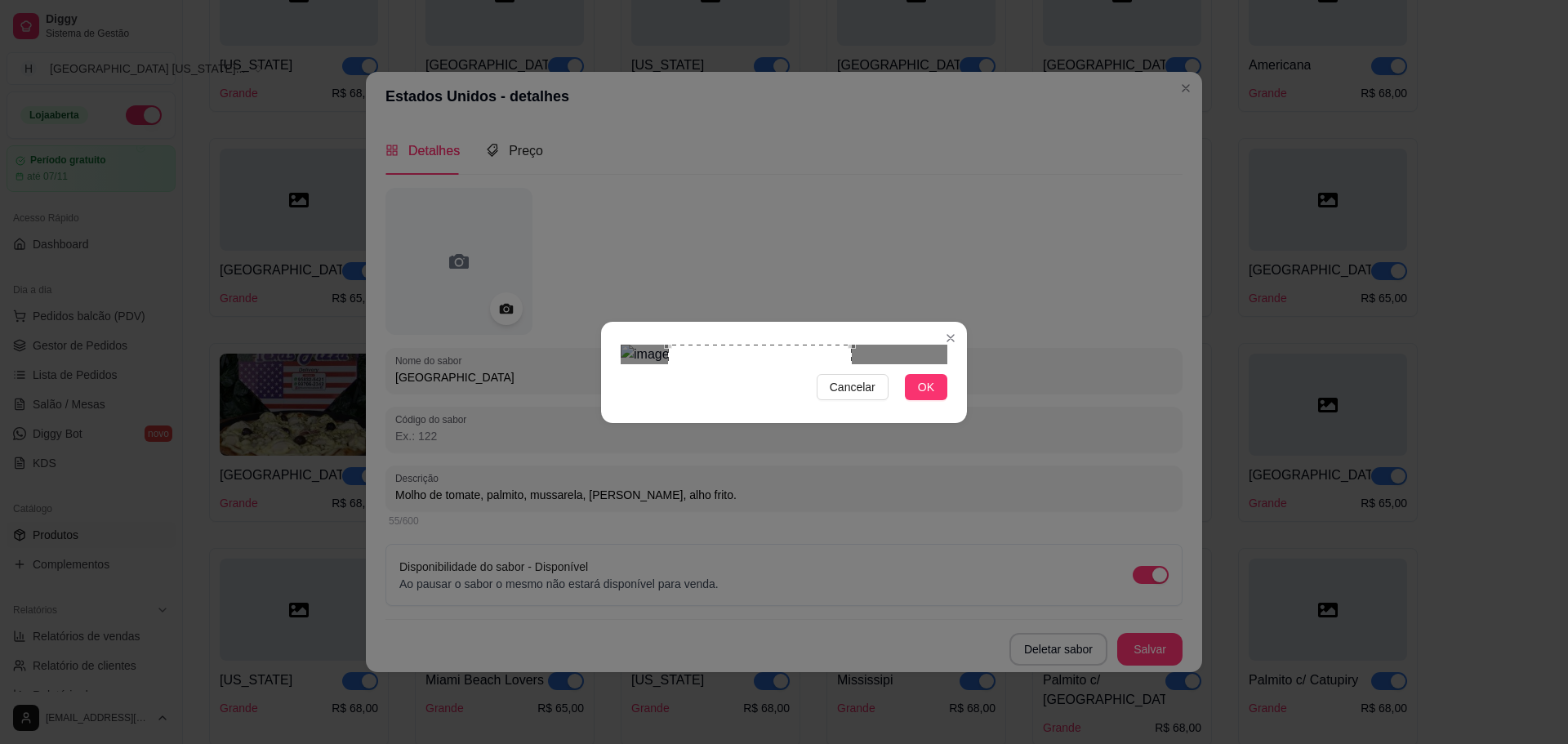
click at [811, 415] on div "Use the arrow keys to move the crop selection area" at bounding box center [760, 436] width 183 height 183
click at [934, 400] on button "OK" at bounding box center [926, 387] width 43 height 26
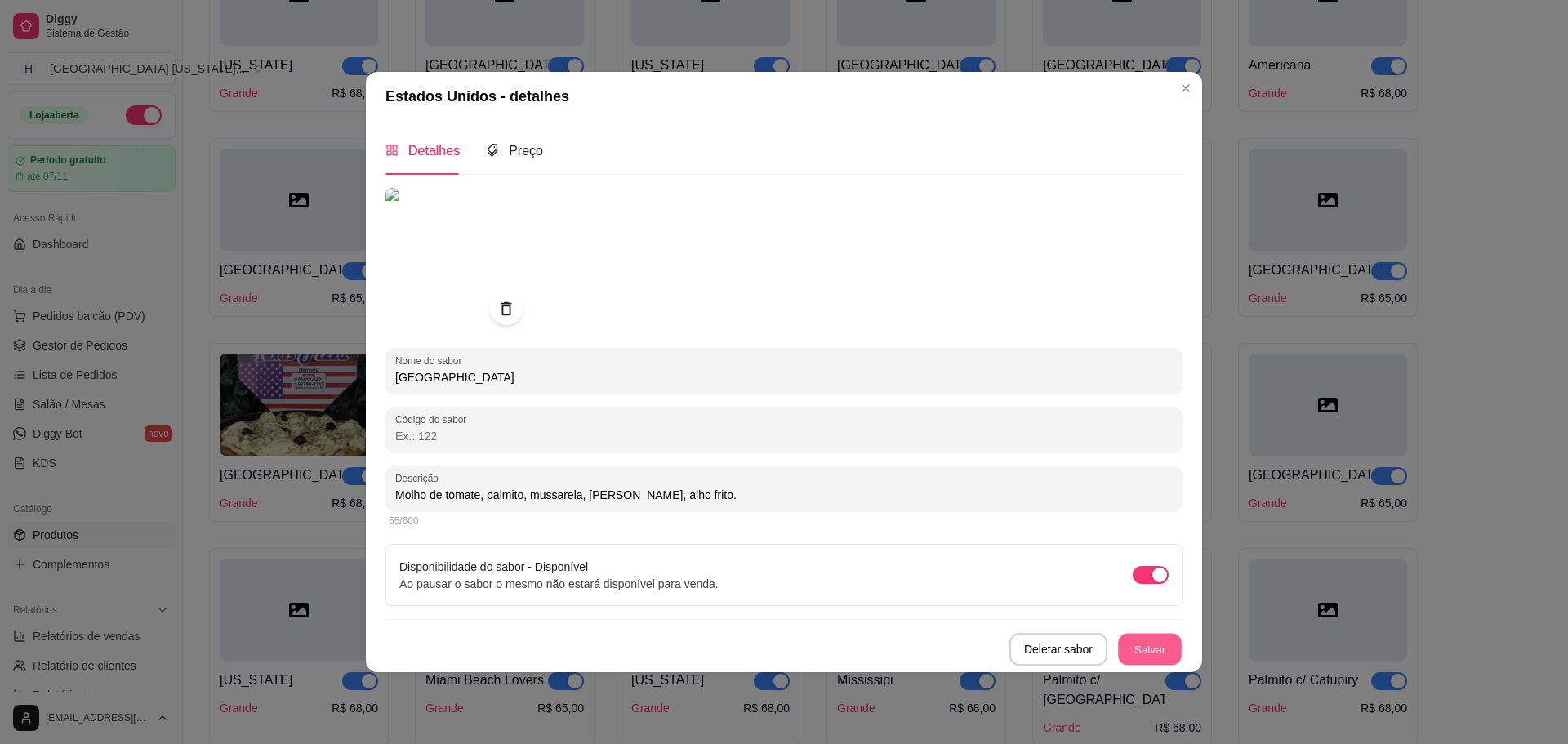
click at [1154, 644] on button "Salvar" at bounding box center [1150, 648] width 64 height 32
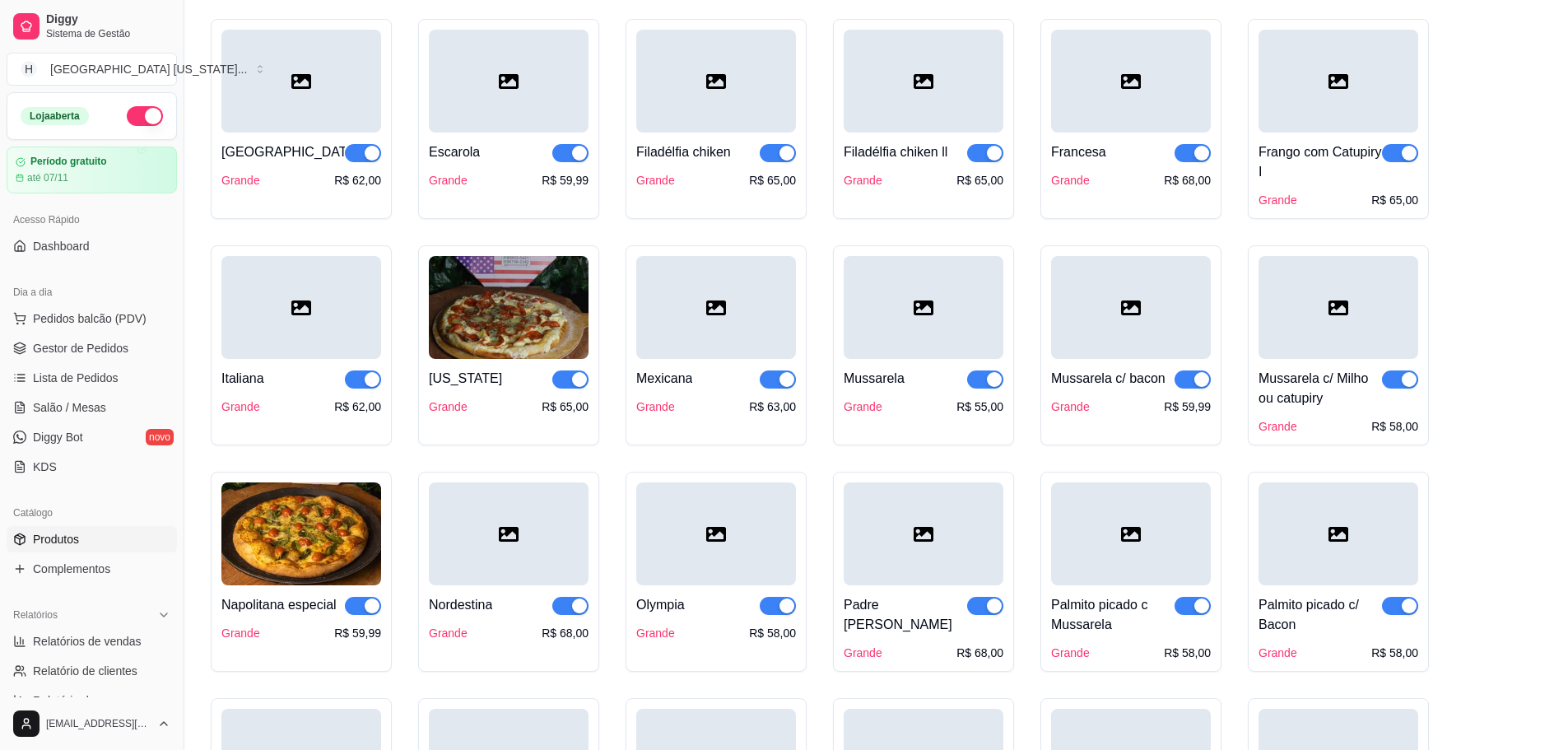
scroll to position [1646, 0]
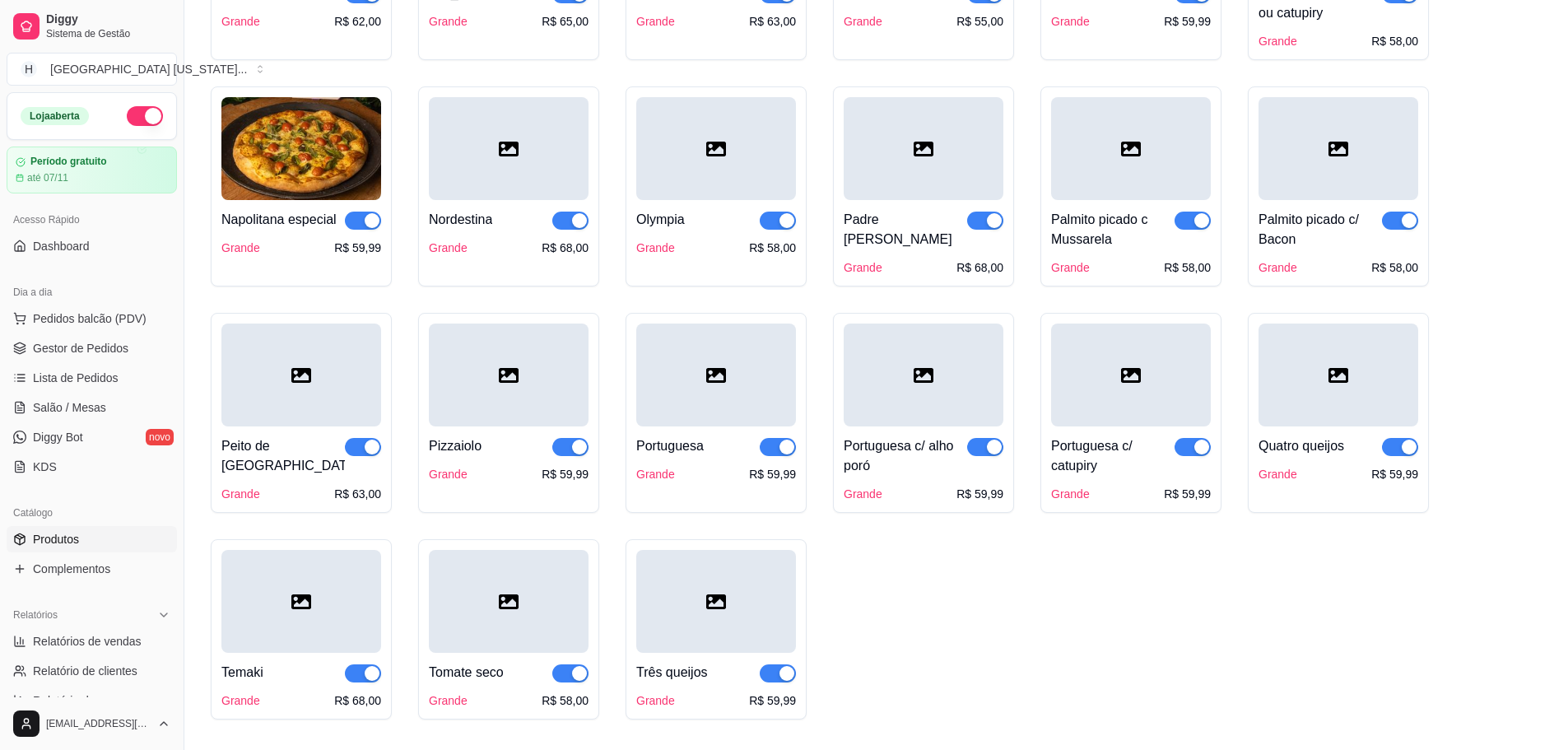
click at [548, 181] on div at bounding box center [509, 149] width 160 height 103
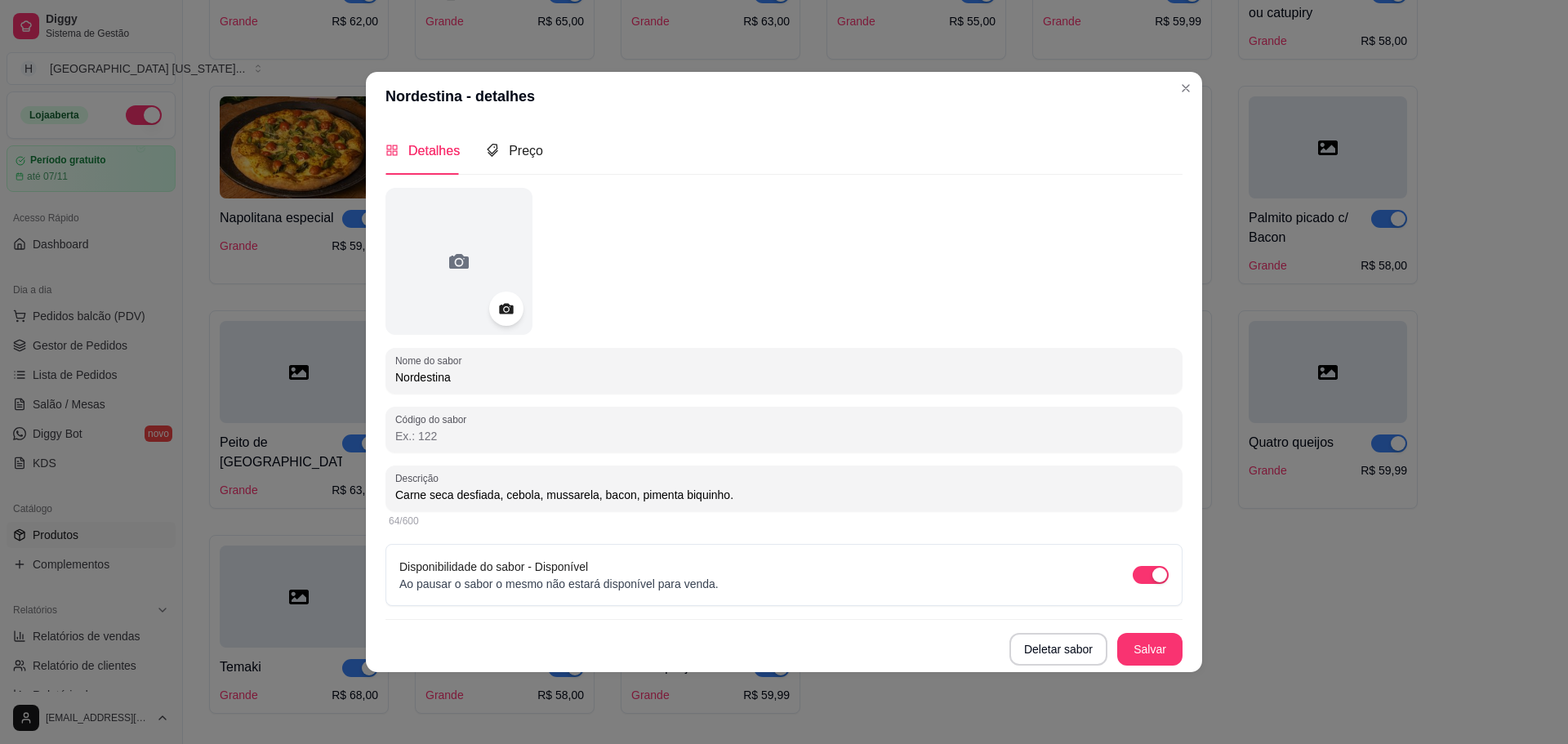
click at [520, 307] on div at bounding box center [506, 309] width 35 height 35
click at [509, 300] on icon at bounding box center [505, 308] width 19 height 19
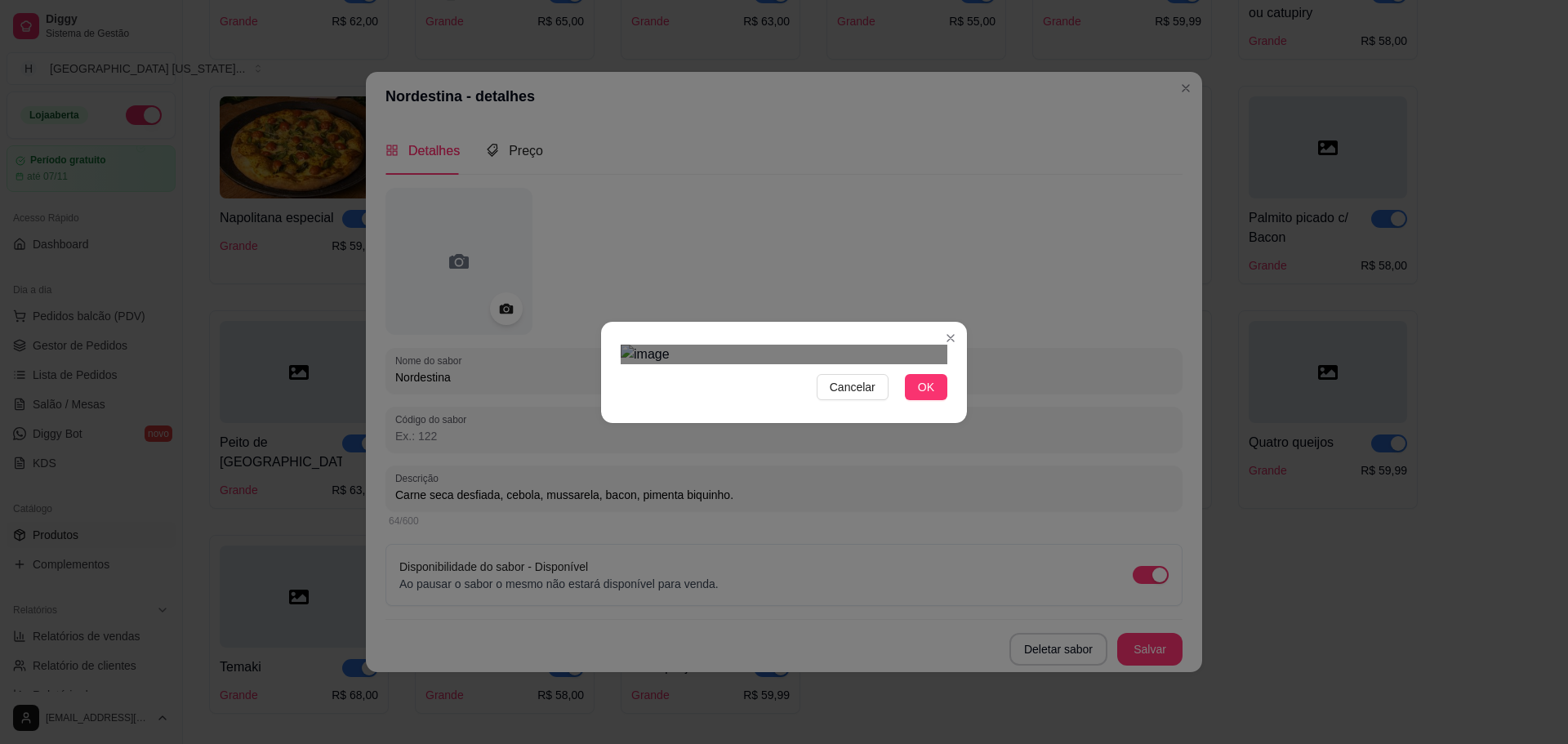
click at [864, 495] on div "Use the arrow keys to move the crop selection area" at bounding box center [784, 564] width 294 height 294
click at [926, 396] on span "OK" at bounding box center [927, 388] width 16 height 18
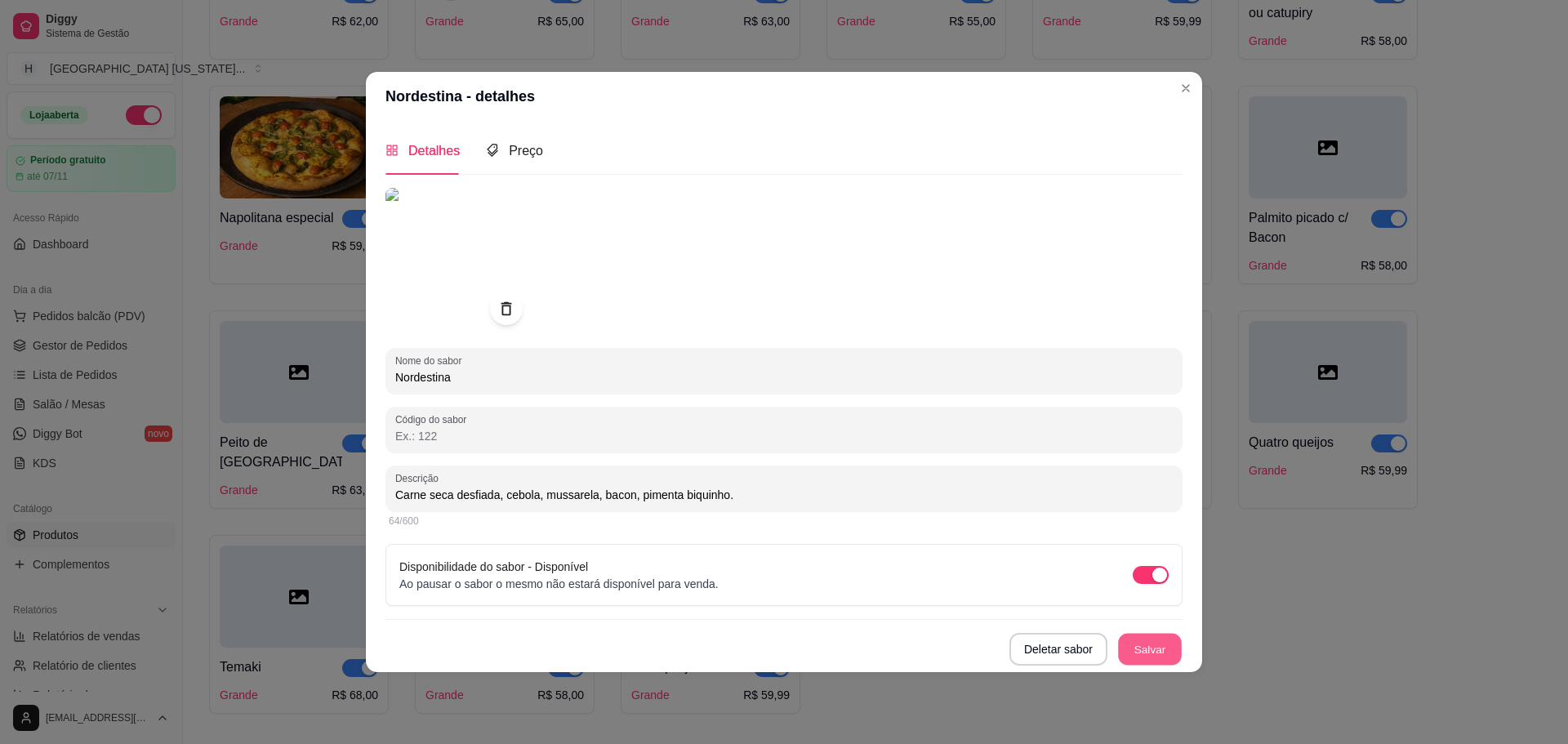
click at [1151, 661] on button "Salvar" at bounding box center [1150, 648] width 64 height 32
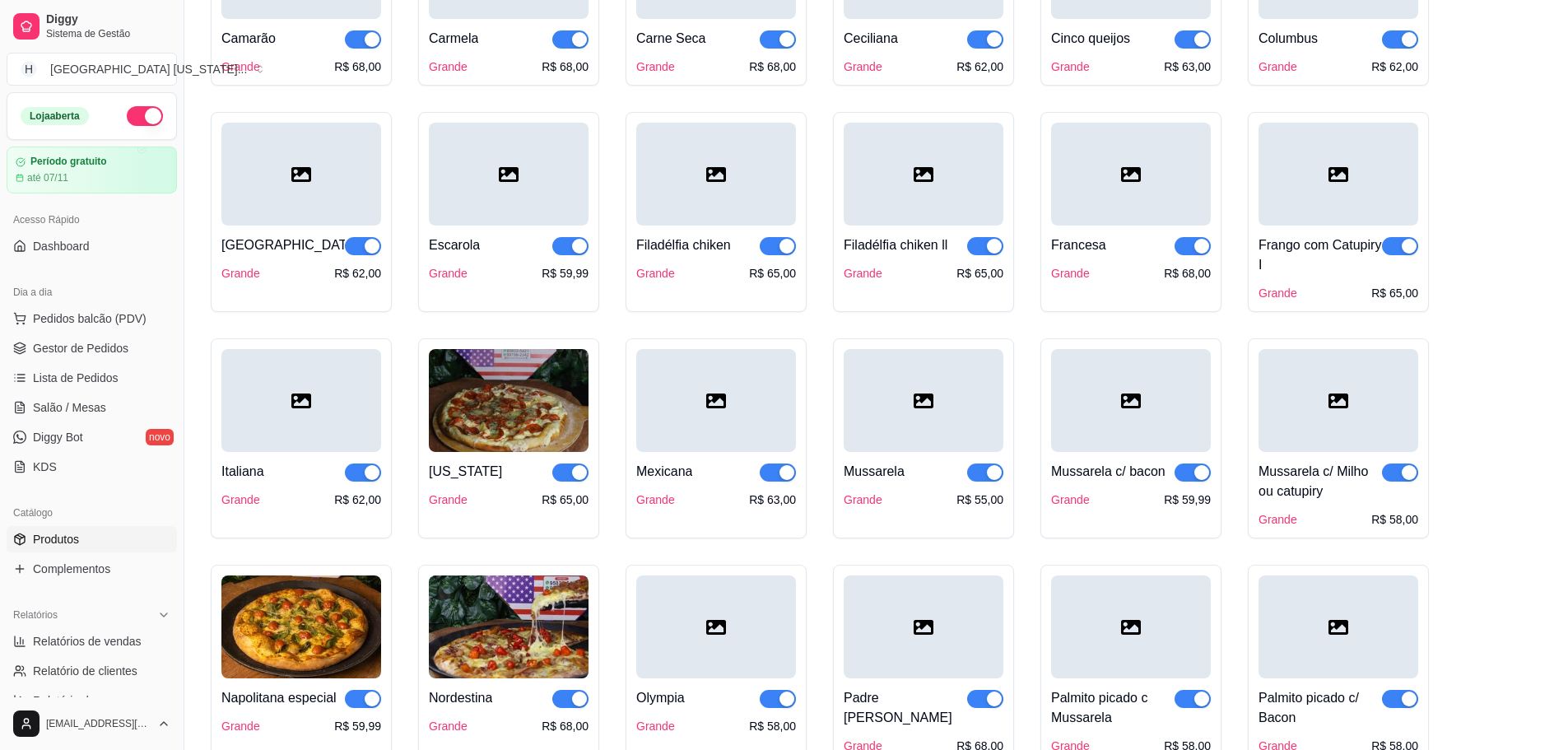
scroll to position [1070, 0]
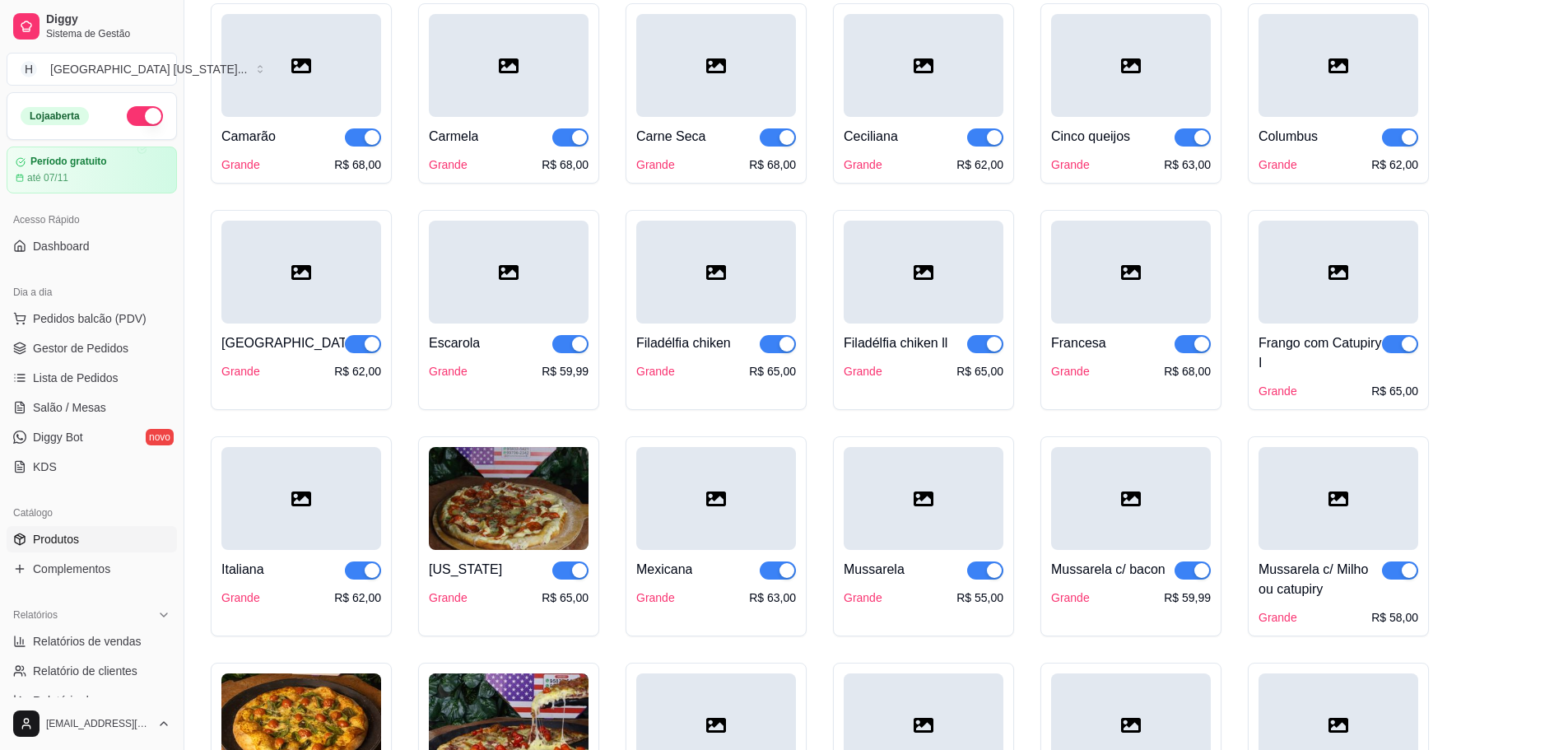
click at [1334, 317] on div at bounding box center [1338, 272] width 160 height 103
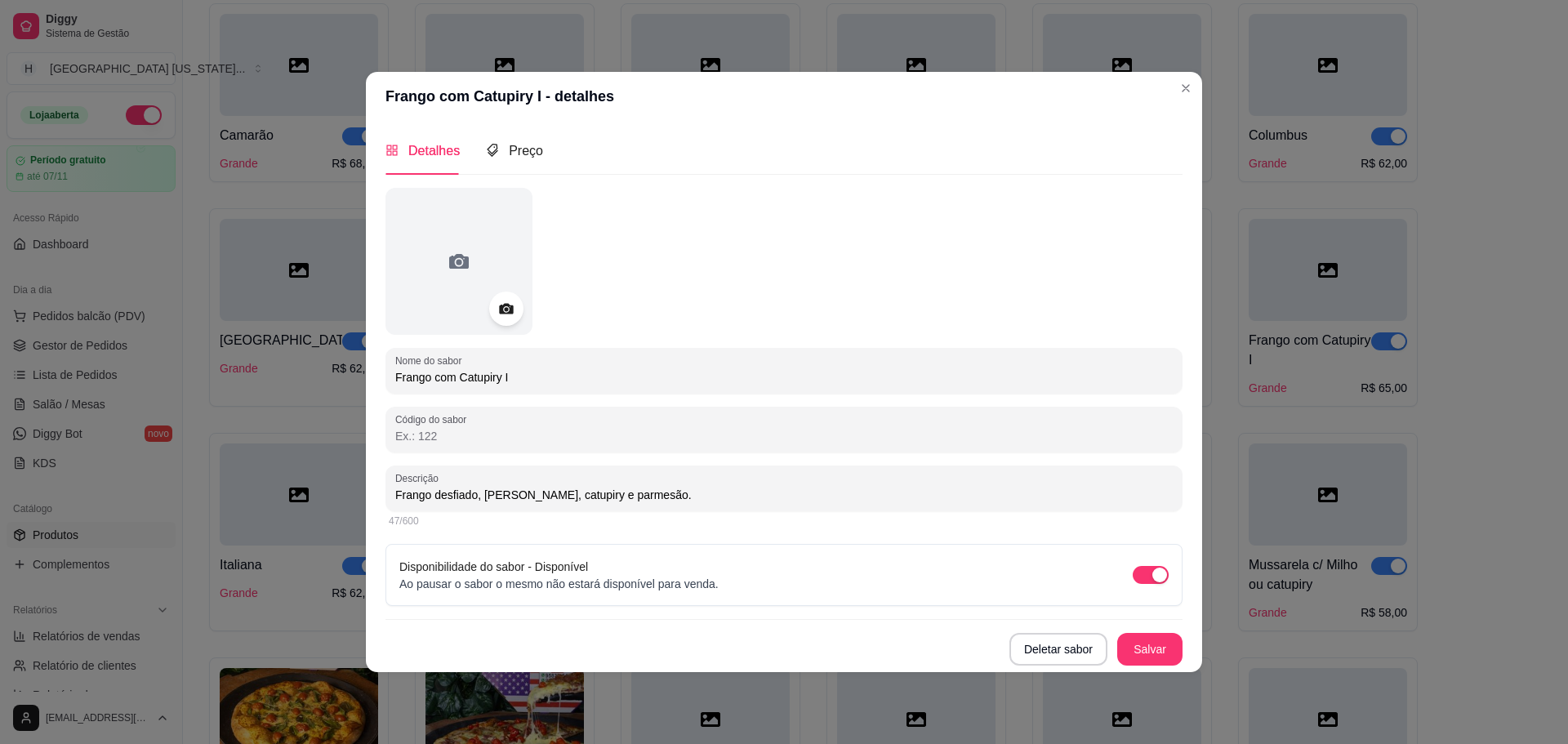
click at [501, 303] on icon at bounding box center [505, 308] width 19 height 19
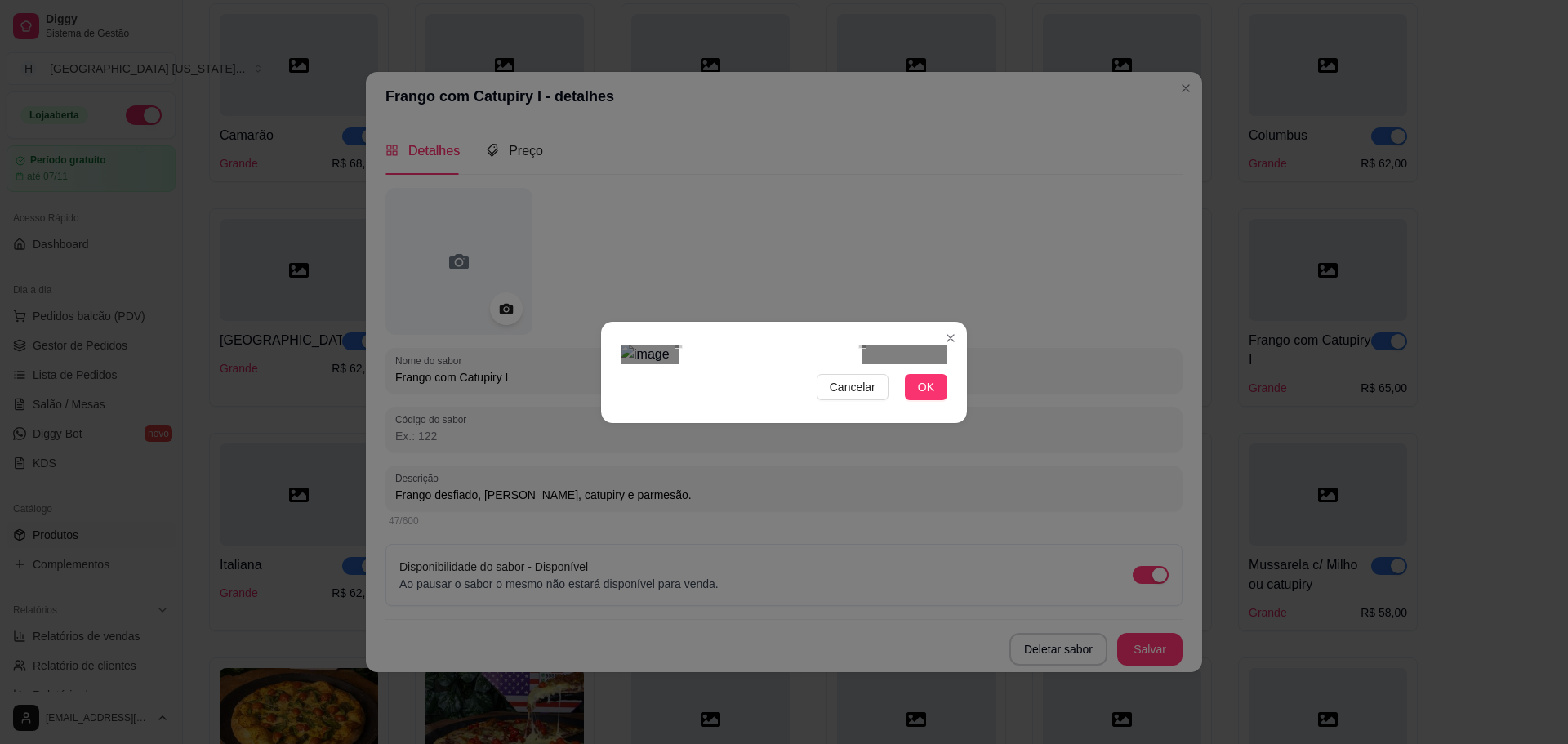
click at [826, 397] on div "Use the arrow keys to move the crop selection area" at bounding box center [770, 436] width 183 height 183
drag, startPoint x: 841, startPoint y: 465, endPoint x: 644, endPoint y: 357, distance: 224.7
click at [831, 400] on button "Cancelar" at bounding box center [853, 387] width 72 height 26
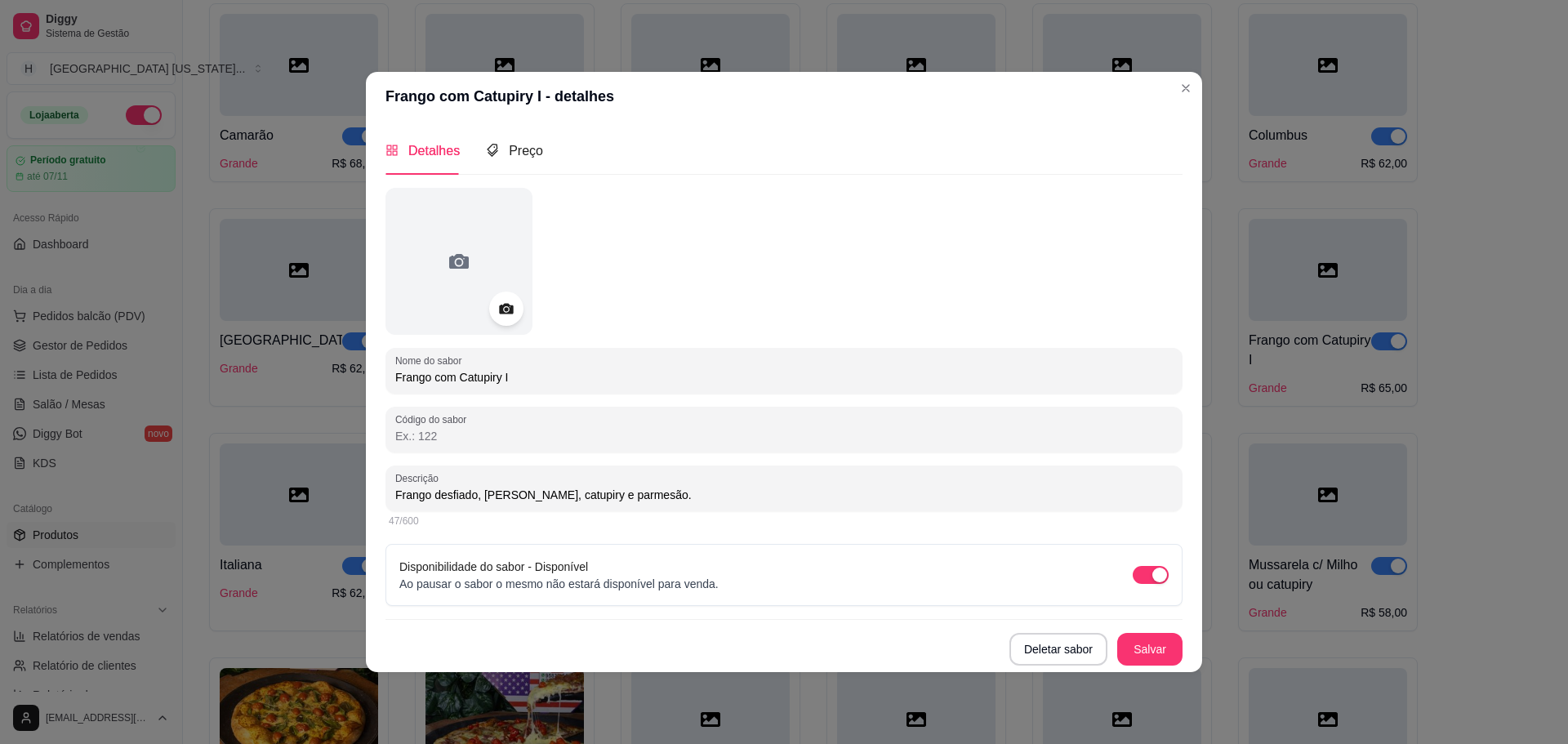
click at [515, 310] on icon at bounding box center [505, 308] width 19 height 19
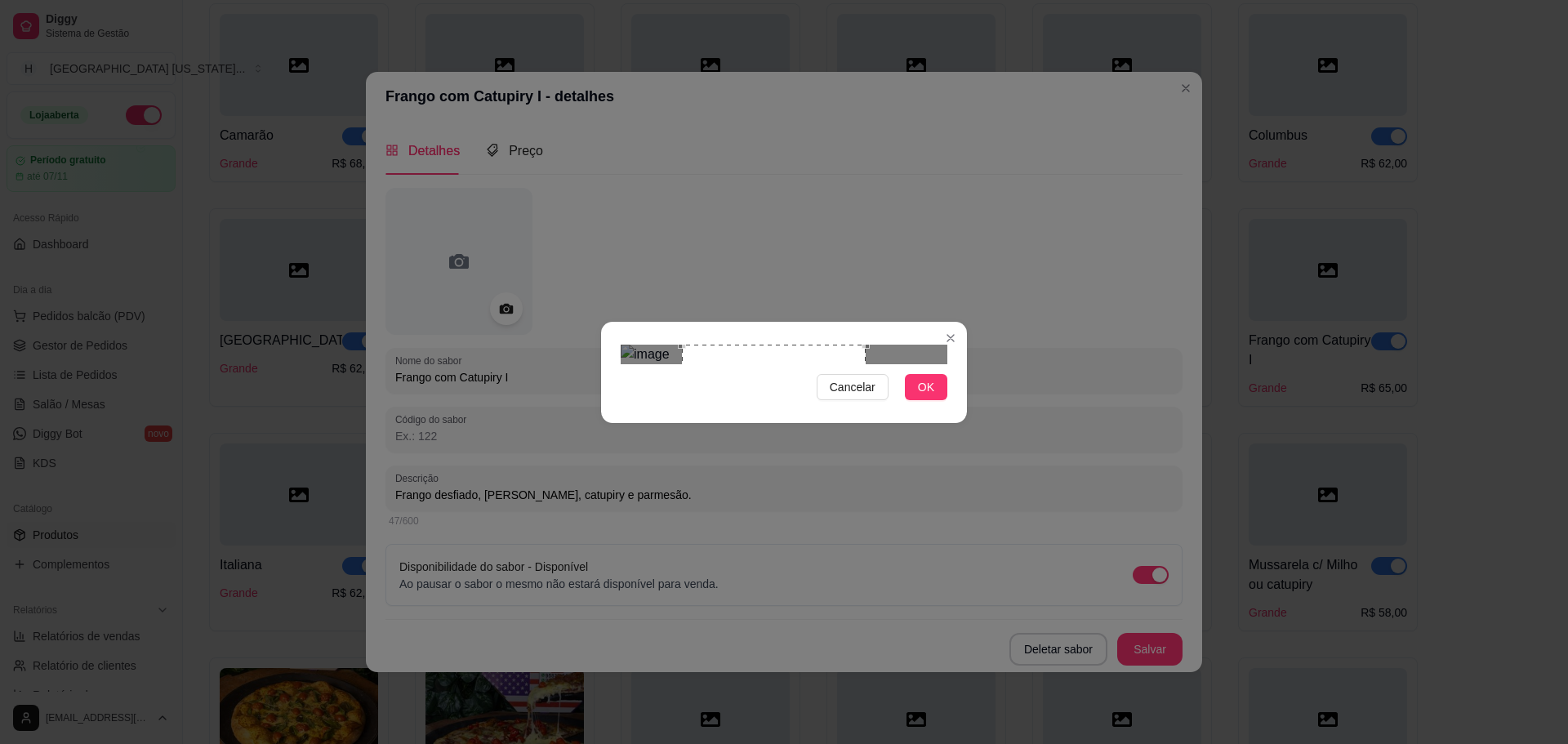
click at [828, 418] on div "Use the arrow keys to move the crop selection area" at bounding box center [774, 436] width 183 height 183
click at [924, 396] on span "OK" at bounding box center [927, 388] width 16 height 18
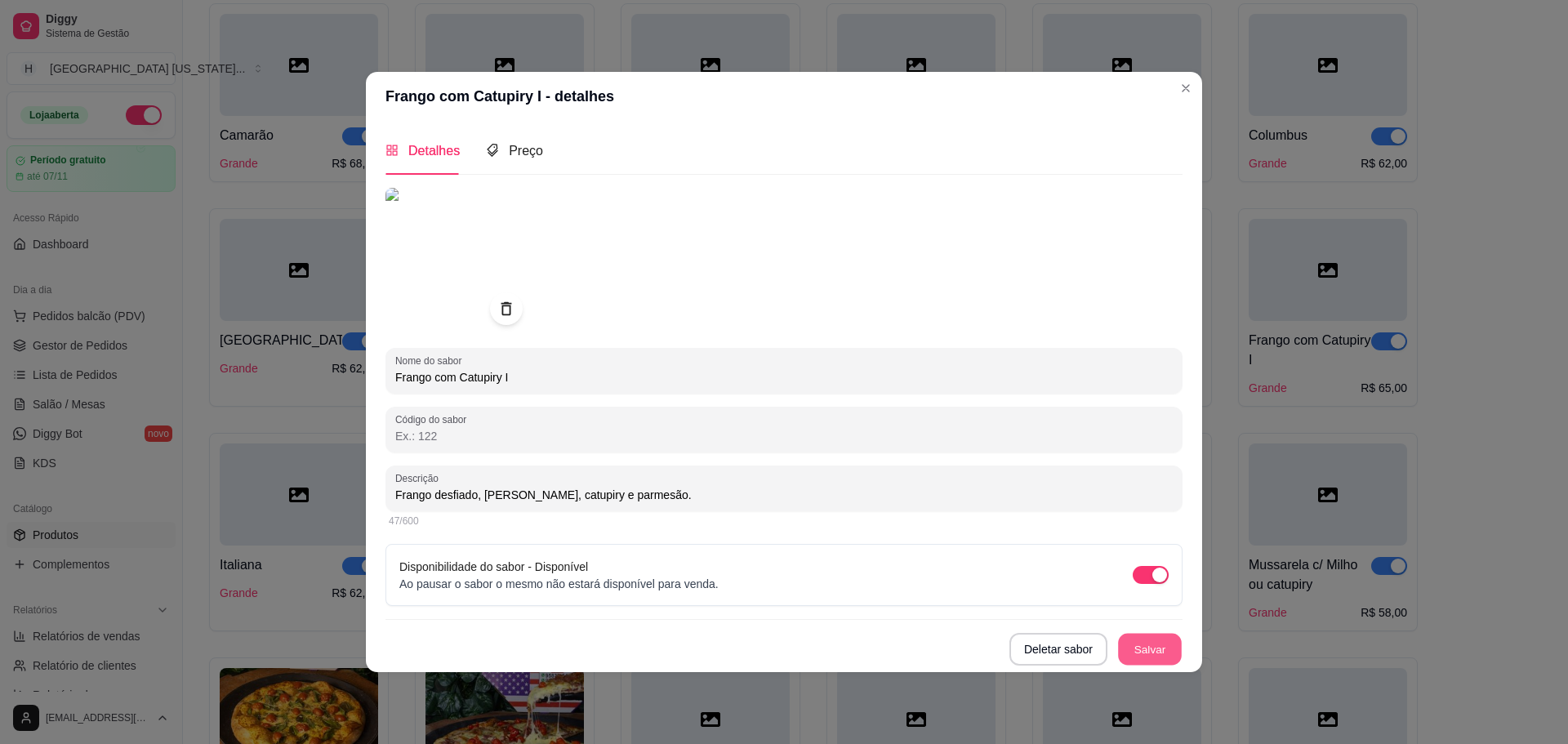
click at [1162, 633] on button "Salvar" at bounding box center [1150, 648] width 64 height 32
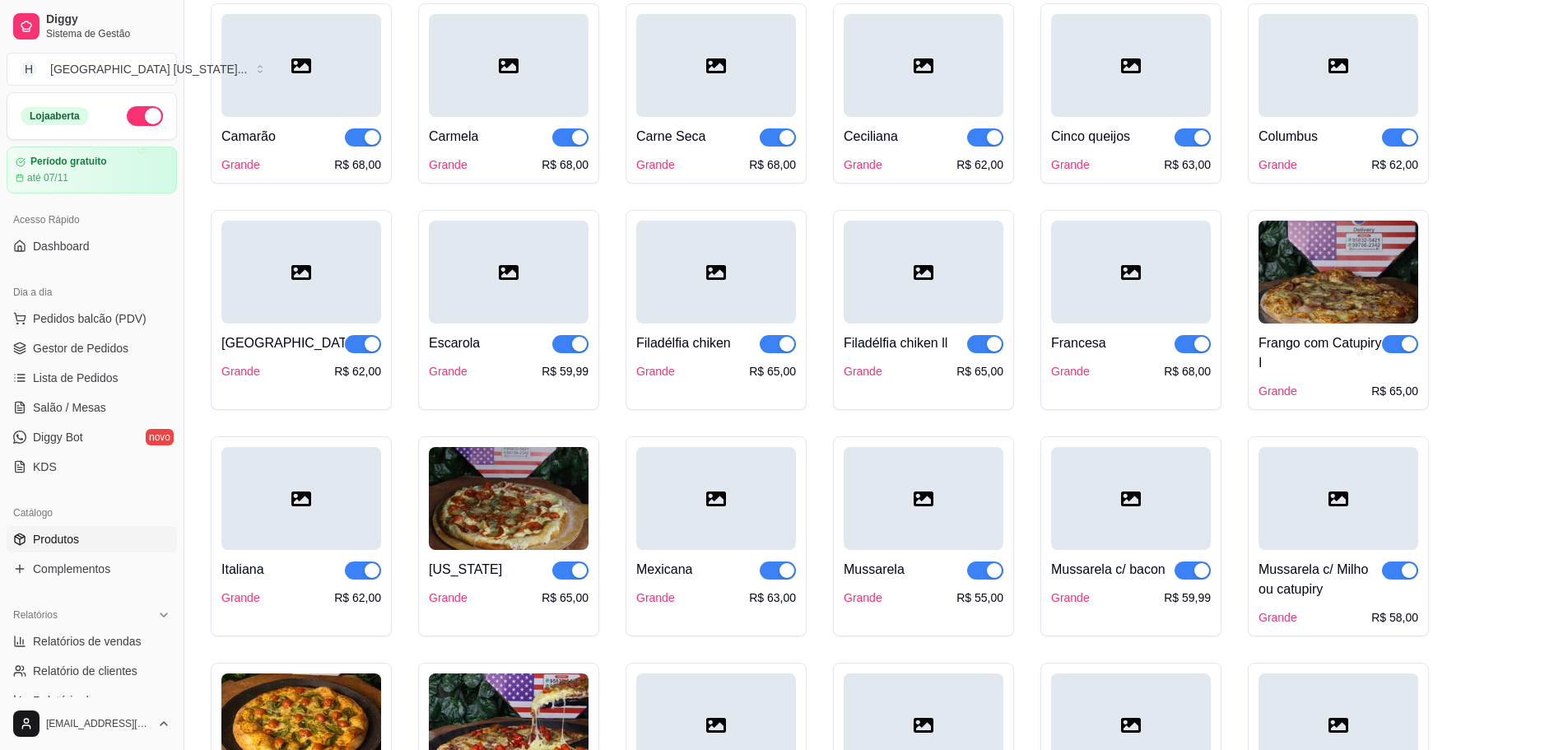
click at [1344, 294] on img at bounding box center [1338, 272] width 160 height 103
click at [1289, 288] on img at bounding box center [1338, 272] width 160 height 103
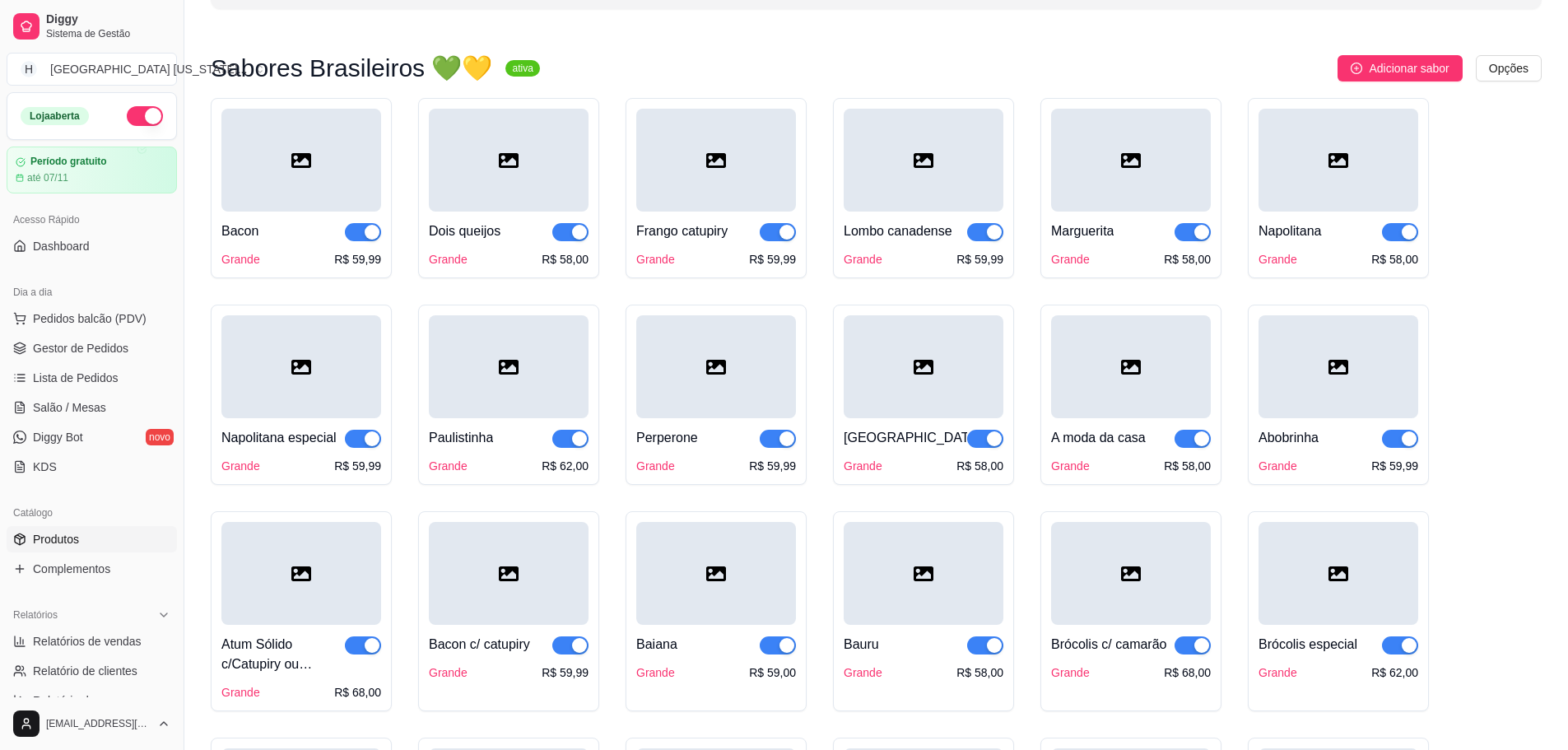
scroll to position [0, 0]
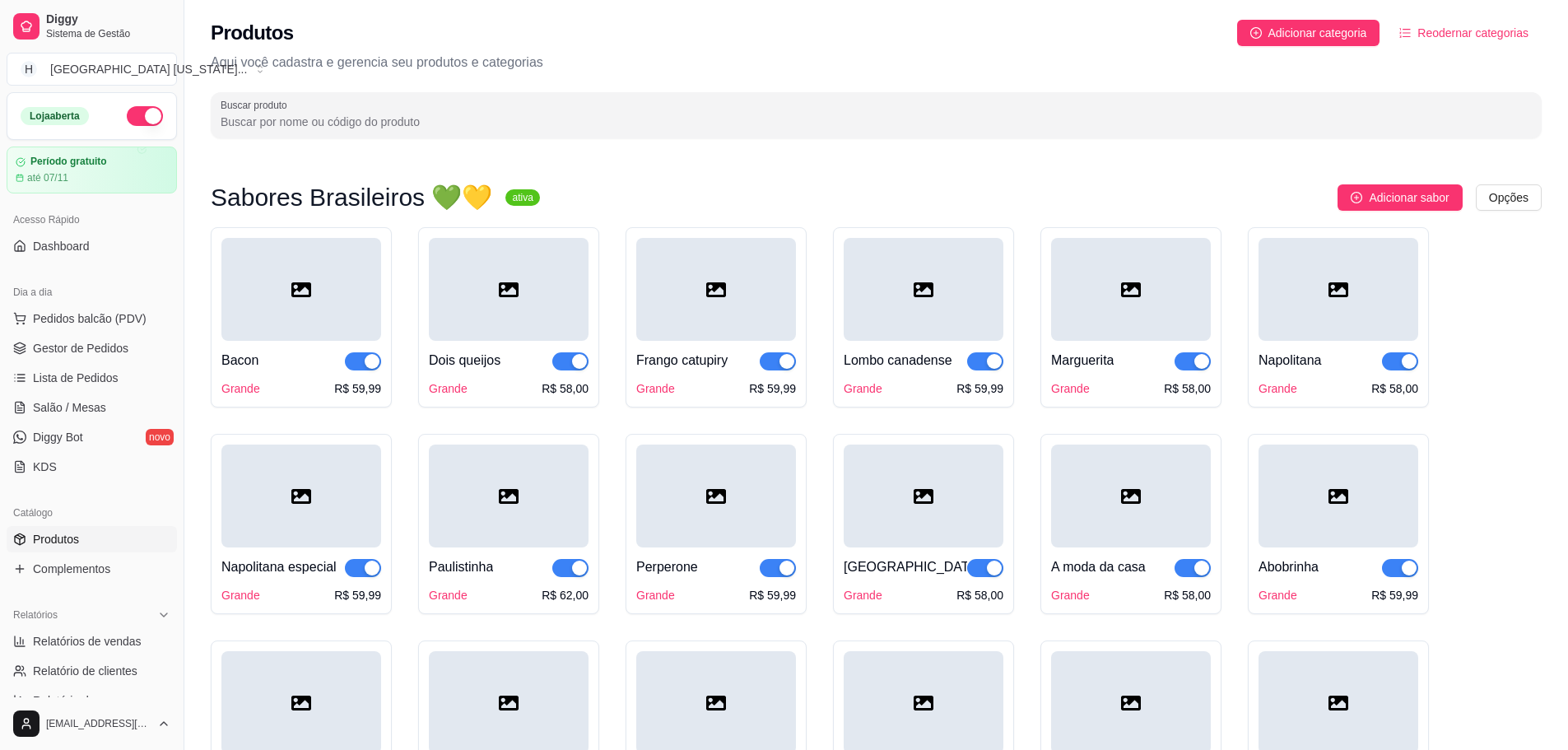
click at [495, 130] on input "Buscar produto" at bounding box center [876, 122] width 1312 height 17
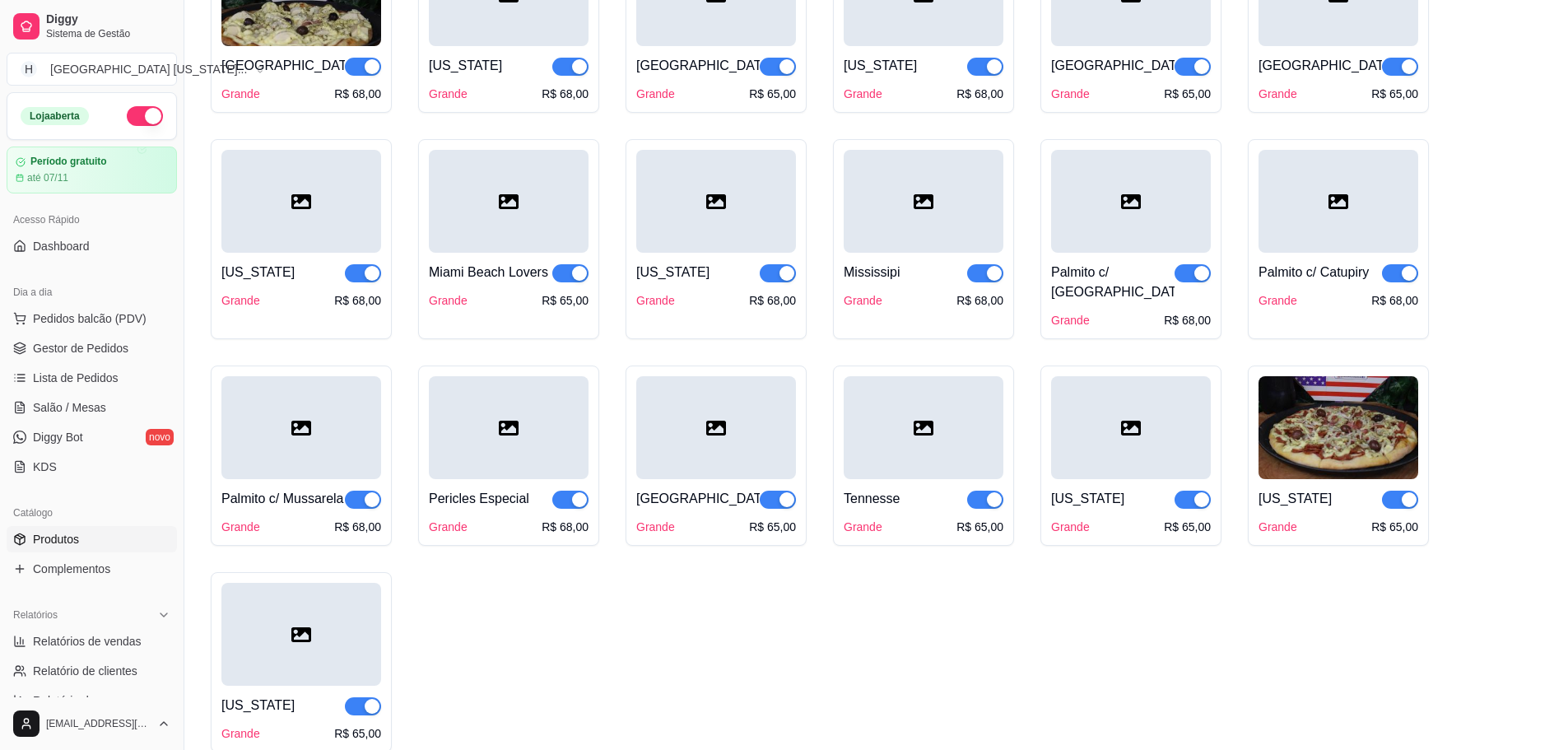
scroll to position [3045, 0]
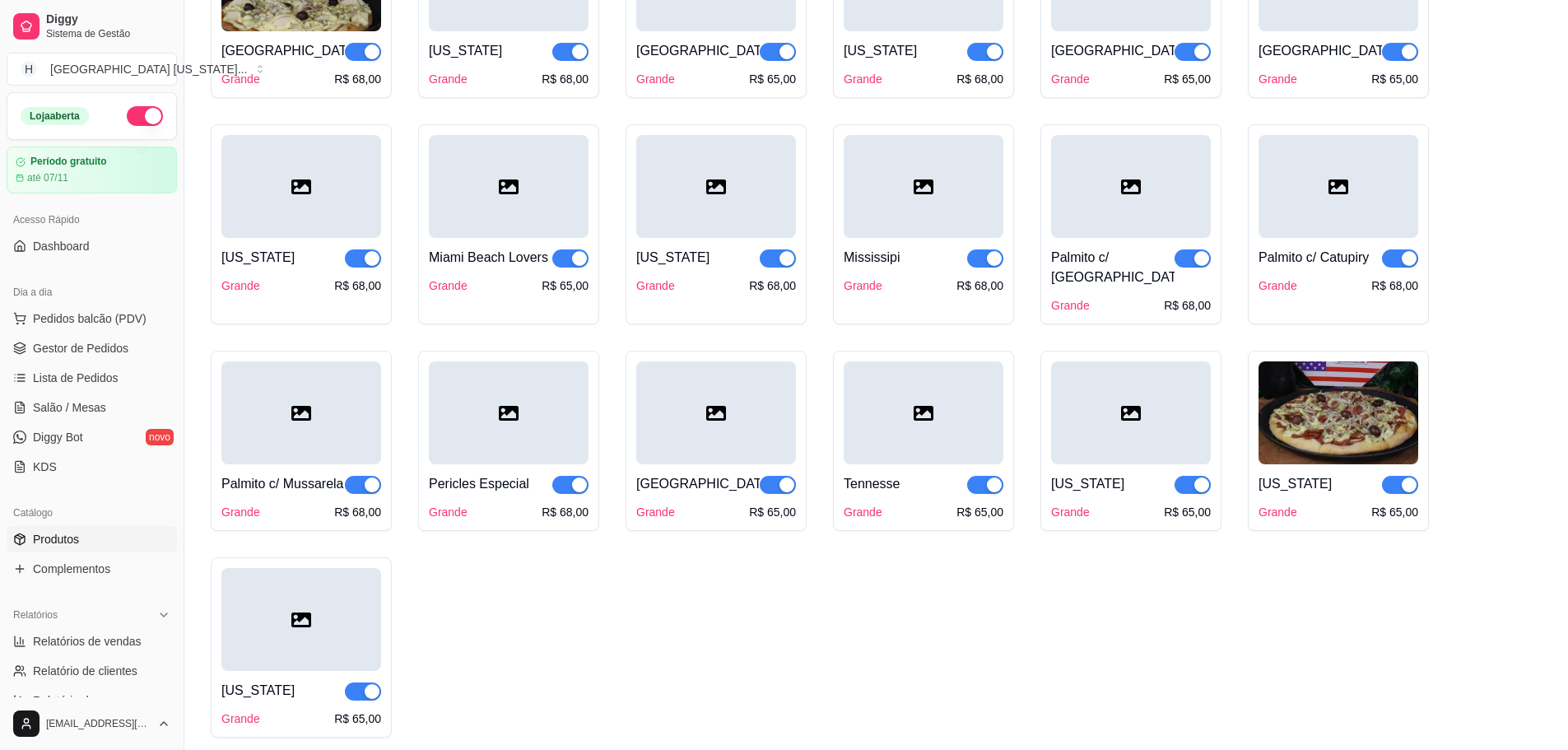
click at [932, 220] on div at bounding box center [924, 187] width 160 height 103
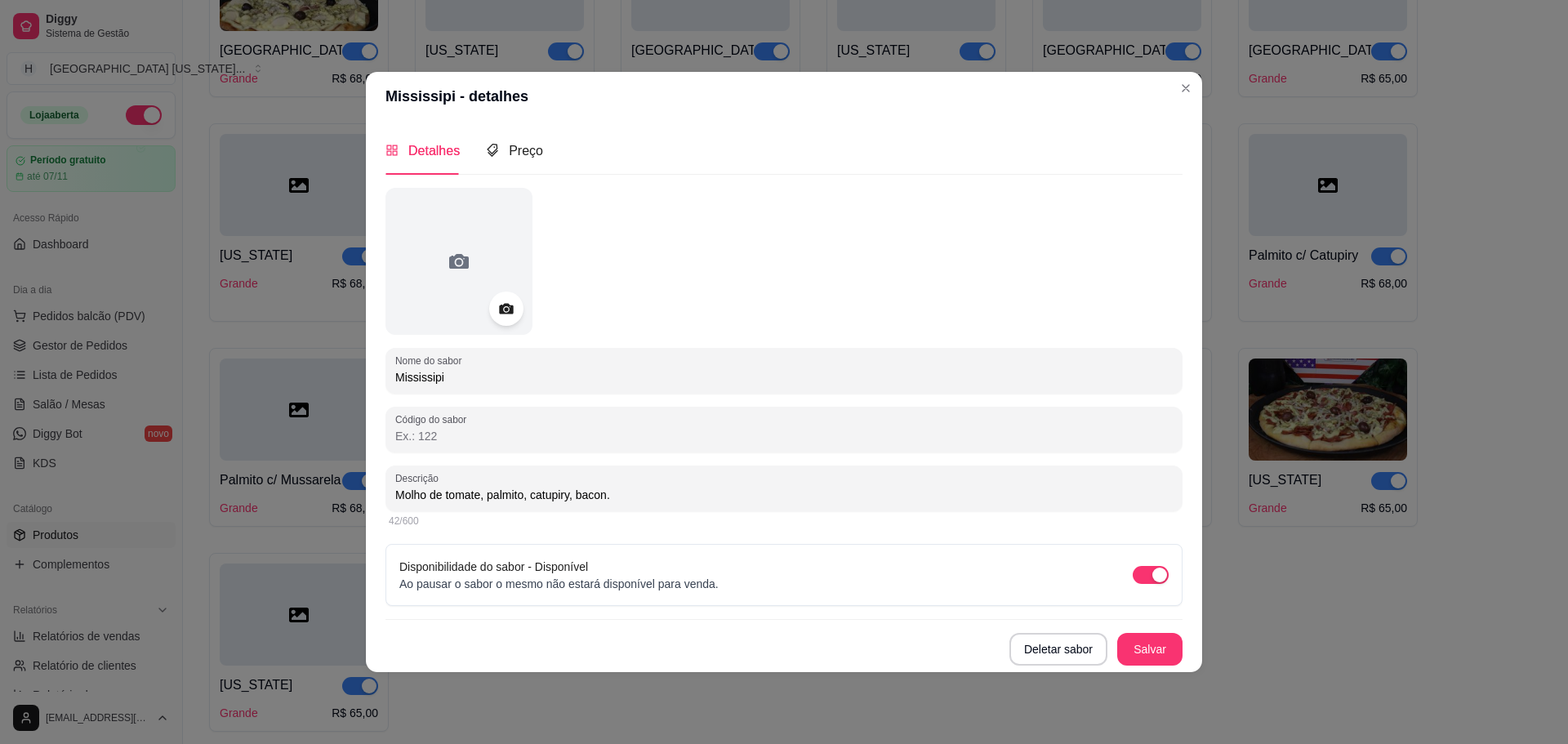
click at [504, 313] on icon at bounding box center [505, 308] width 14 height 11
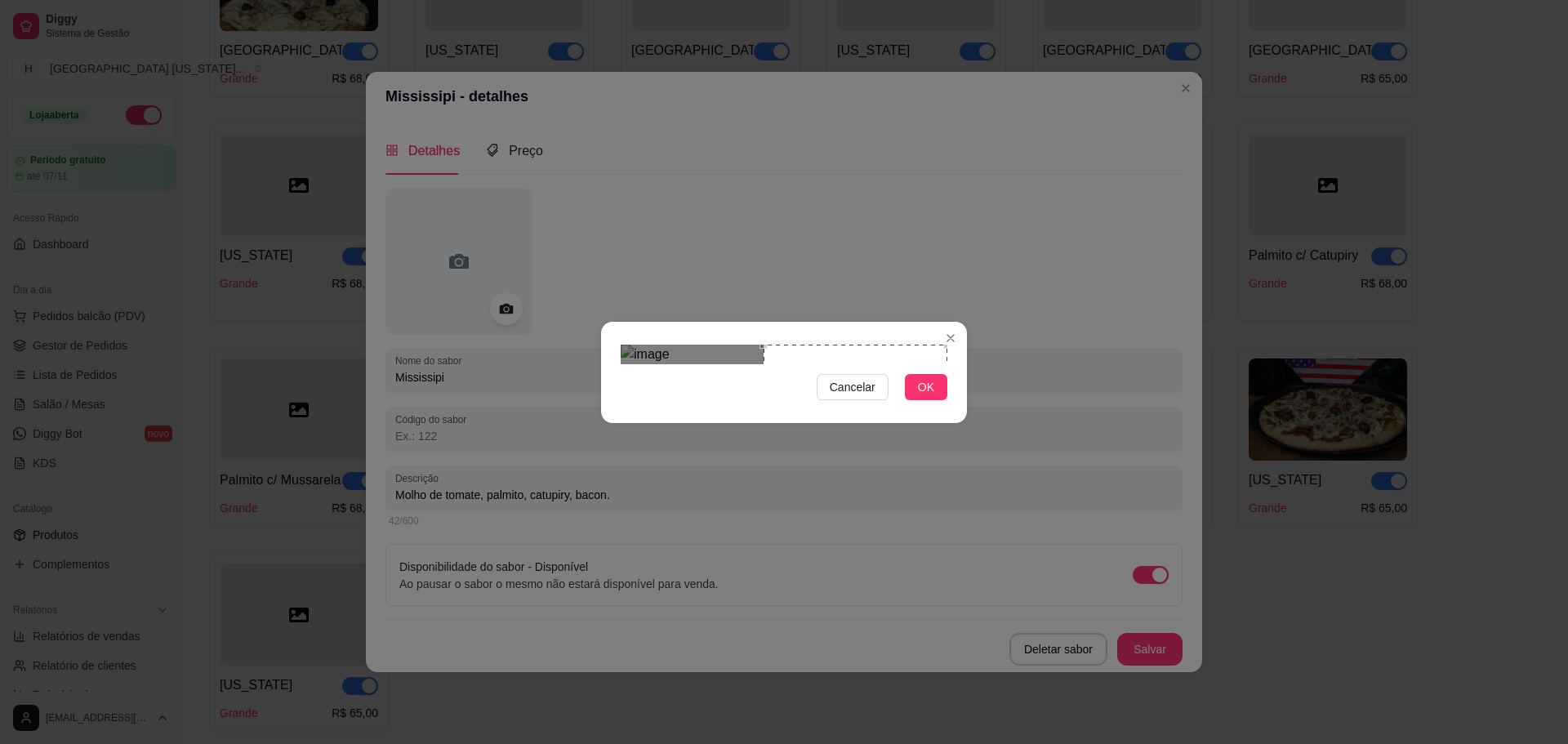
click at [950, 388] on div "Cancelar OK" at bounding box center [784, 372] width 366 height 68
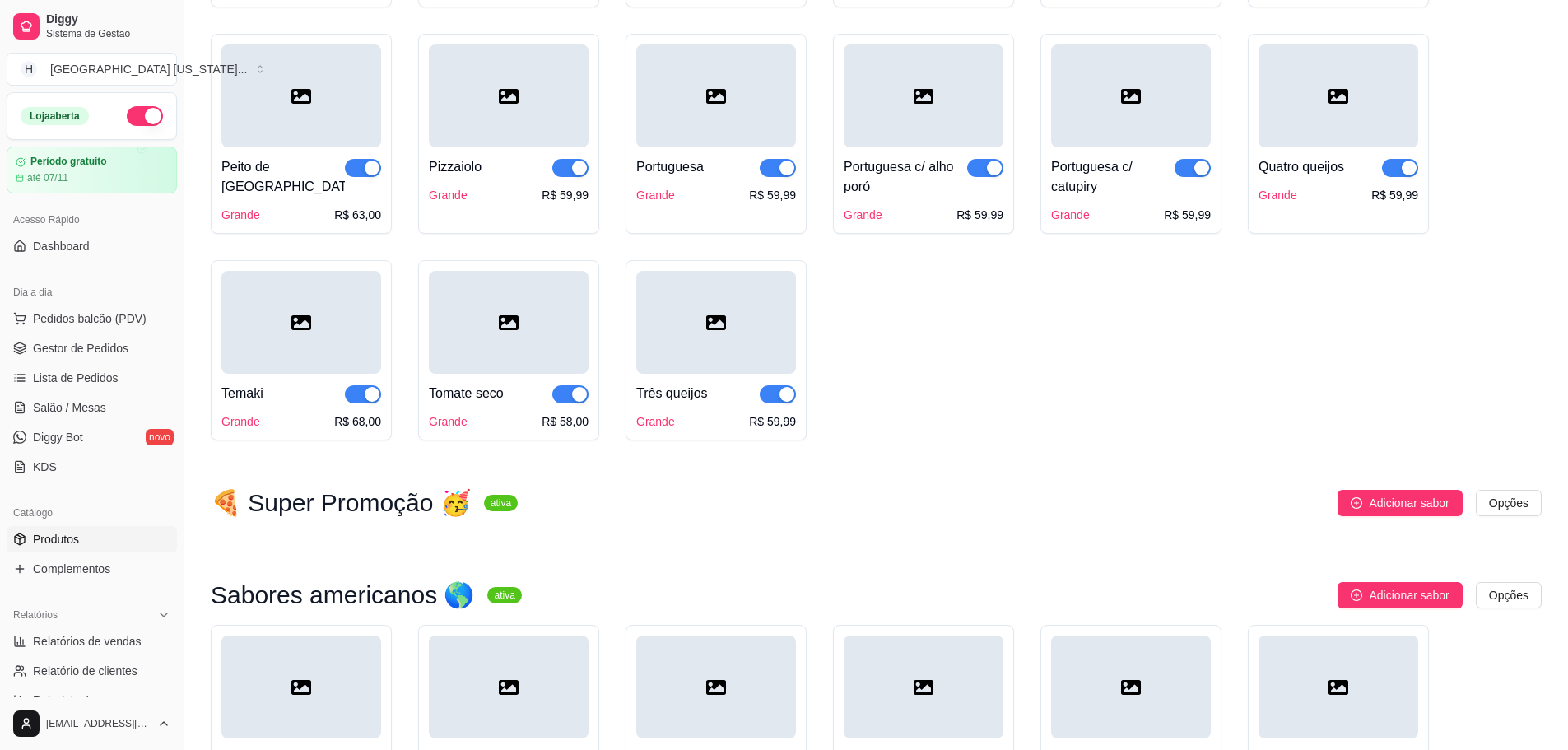
scroll to position [1811, 0]
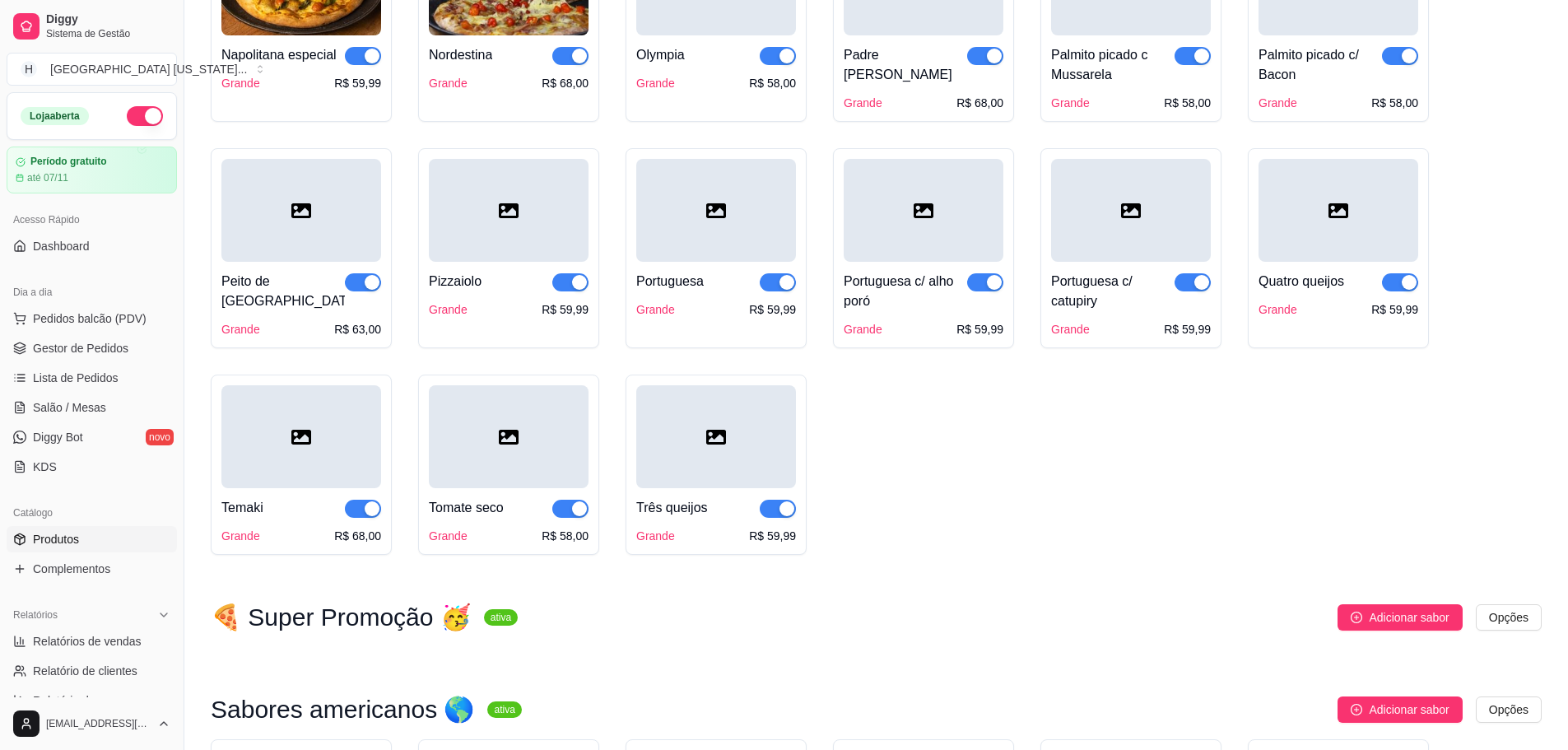
click at [1303, 279] on div "Quatro queijos" at bounding box center [1301, 281] width 85 height 19
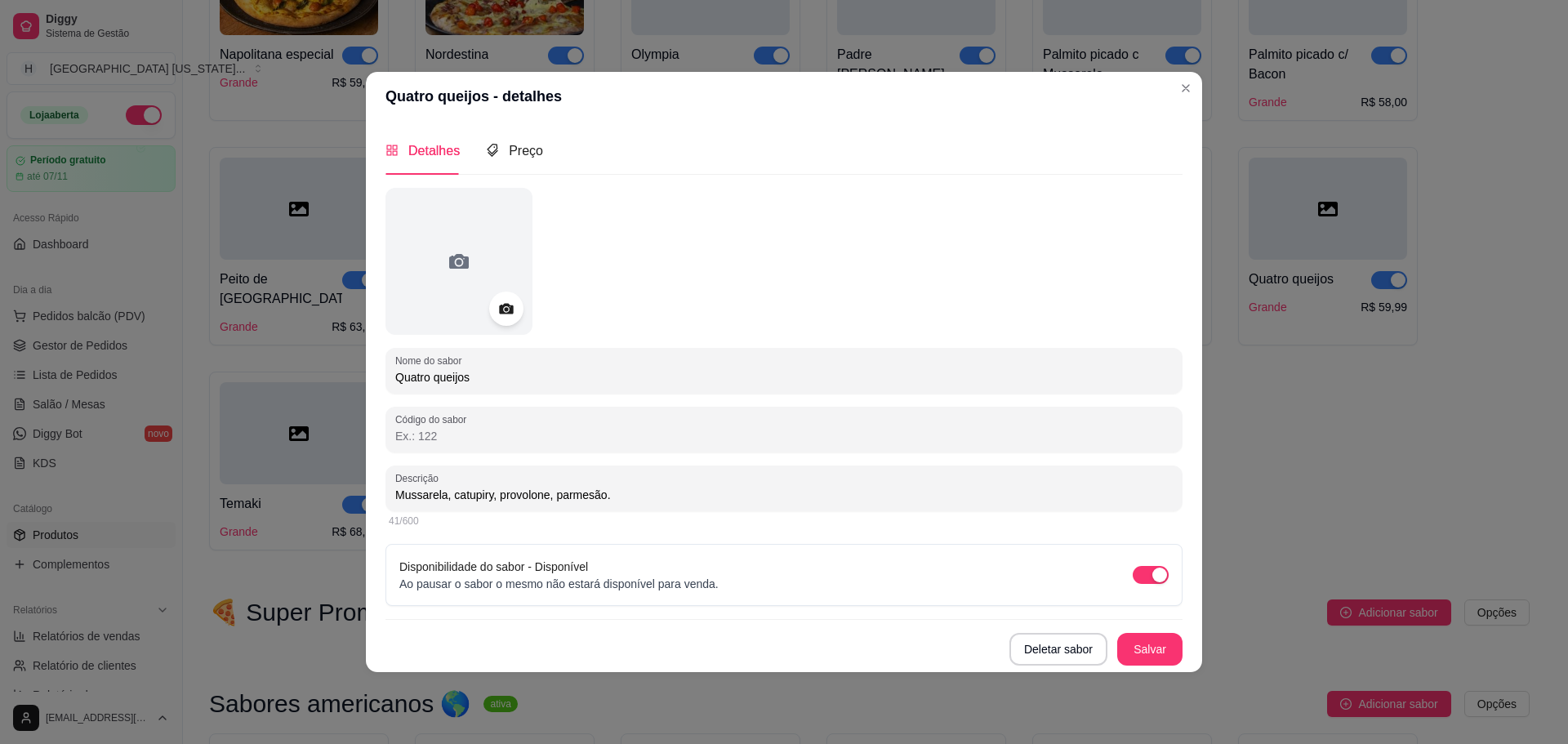
drag, startPoint x: 532, startPoint y: 301, endPoint x: 513, endPoint y: 309, distance: 20.6
click at [515, 309] on div at bounding box center [459, 261] width 147 height 147
click at [512, 309] on icon at bounding box center [505, 308] width 14 height 11
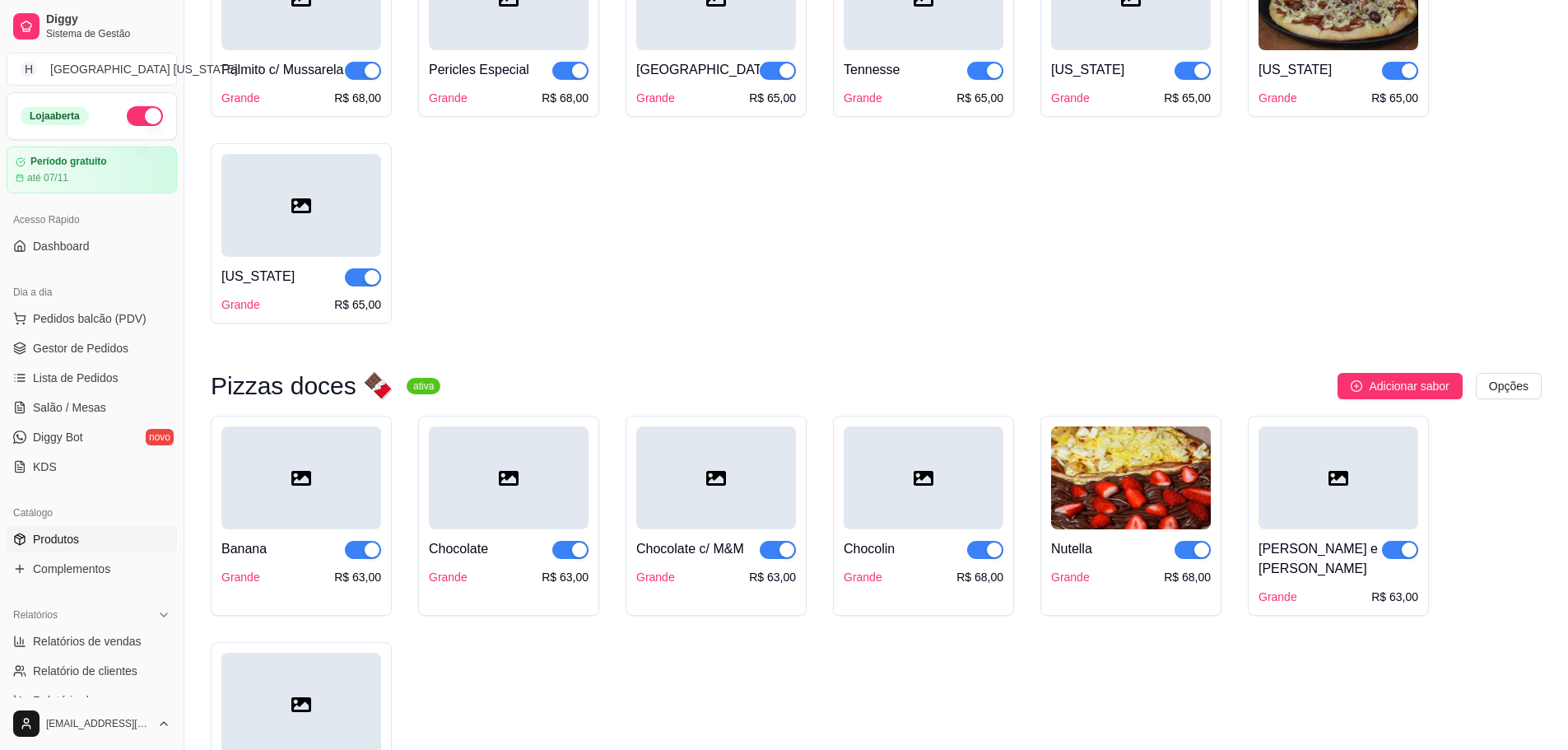
scroll to position [3540, 0]
